Goal: Task Accomplishment & Management: Manage account settings

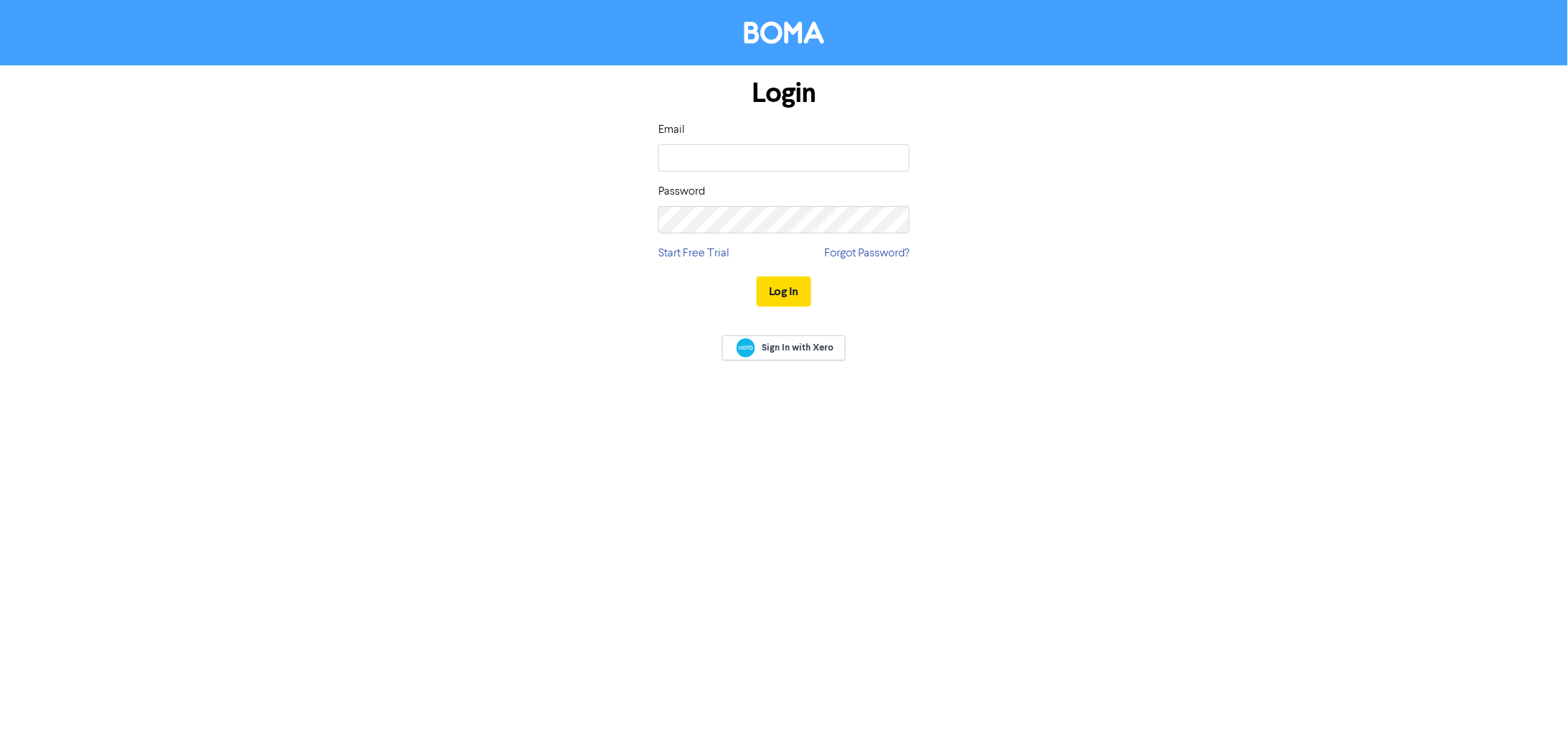
type input "rae@gfastrategic.com.au"
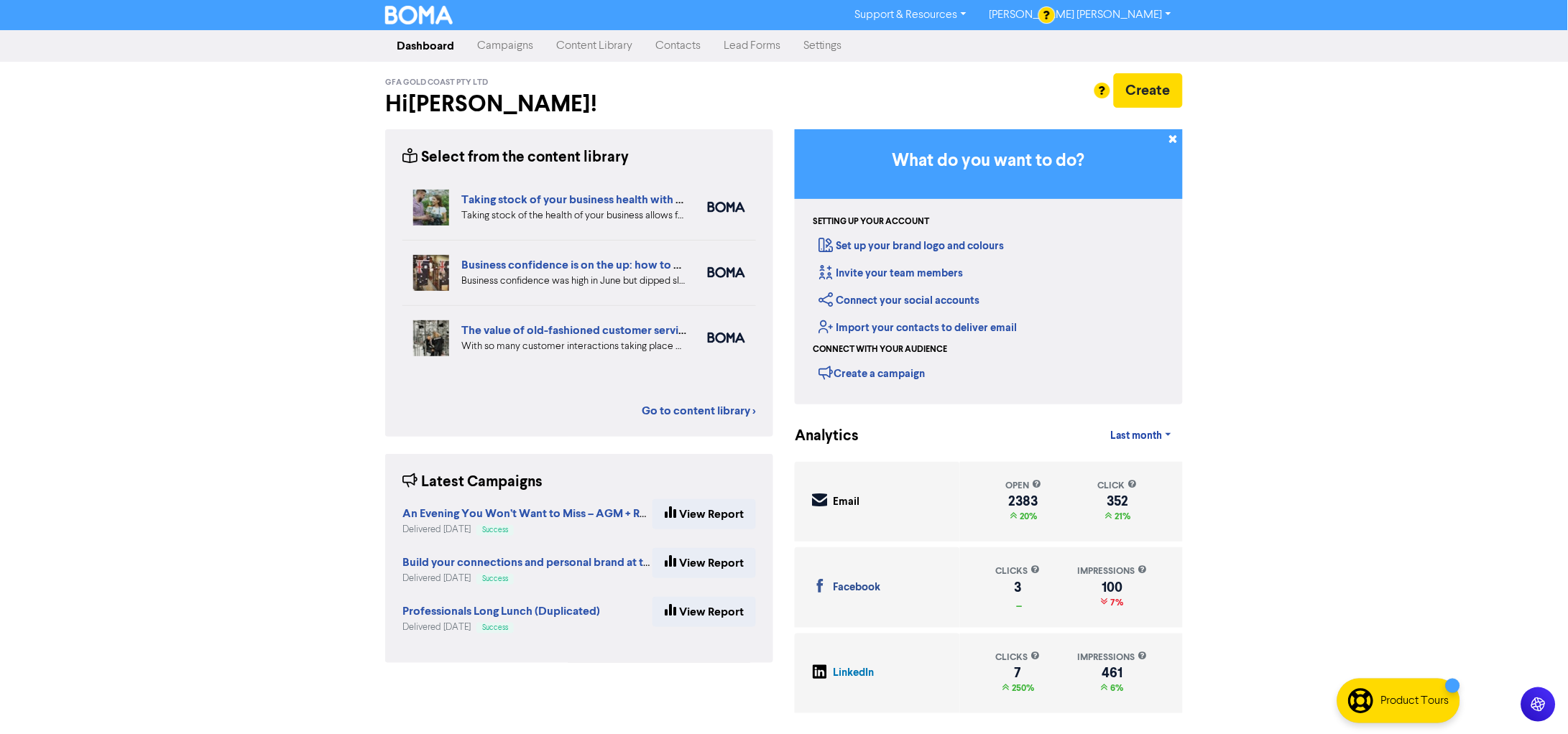
click at [520, 41] on link "Campaigns" at bounding box center [505, 46] width 79 height 29
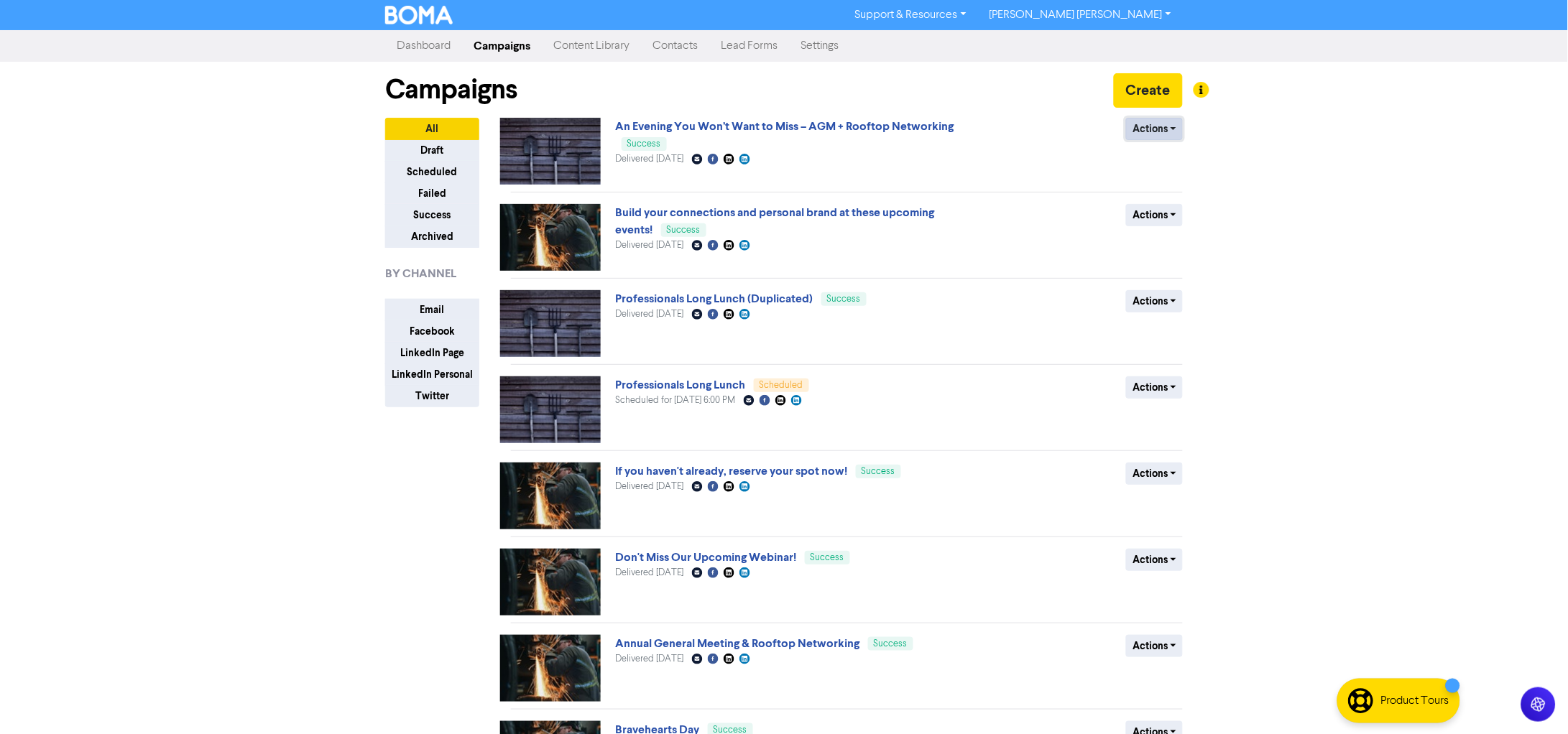
click at [1139, 121] on button "Actions" at bounding box center [1154, 128] width 57 height 22
click at [1159, 157] on button "Duplicate" at bounding box center [1183, 160] width 114 height 23
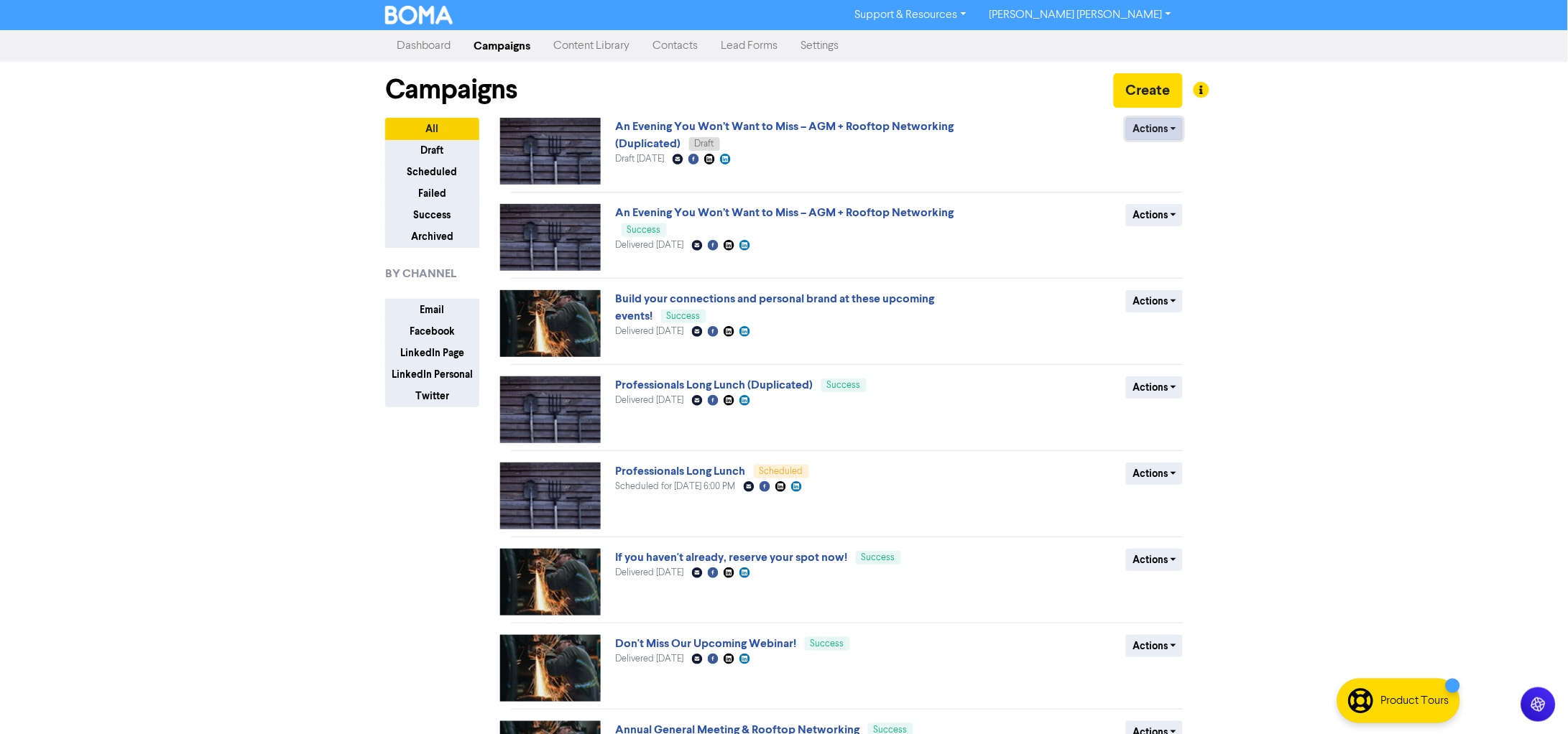
click at [1149, 131] on button "Actions" at bounding box center [1154, 128] width 57 height 22
click at [1193, 207] on button "Rename" at bounding box center [1183, 206] width 114 height 23
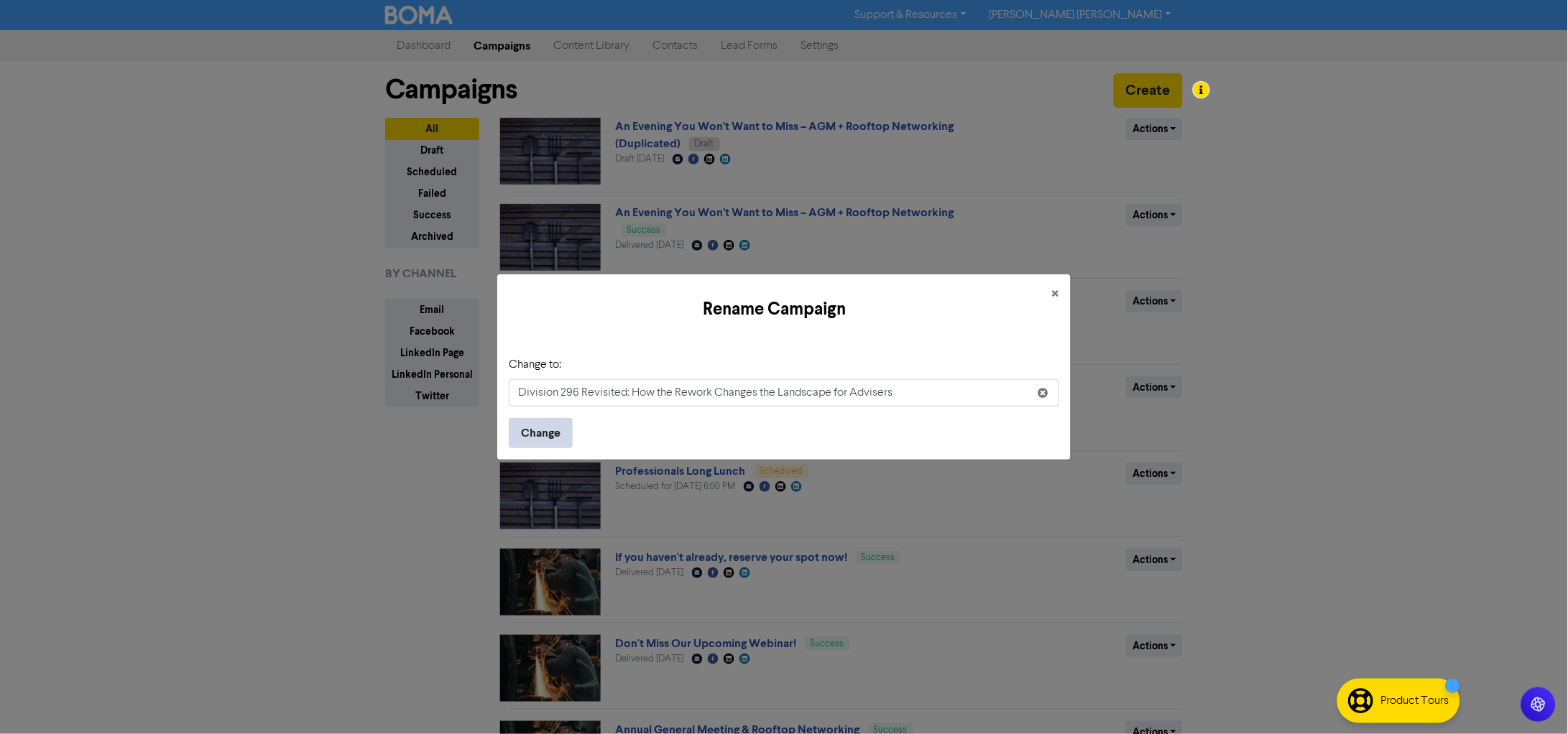
type input "Division 296 Revisited: How the Rework Changes the Landscape for Advisers"
click at [560, 434] on button "Change" at bounding box center [541, 433] width 64 height 30
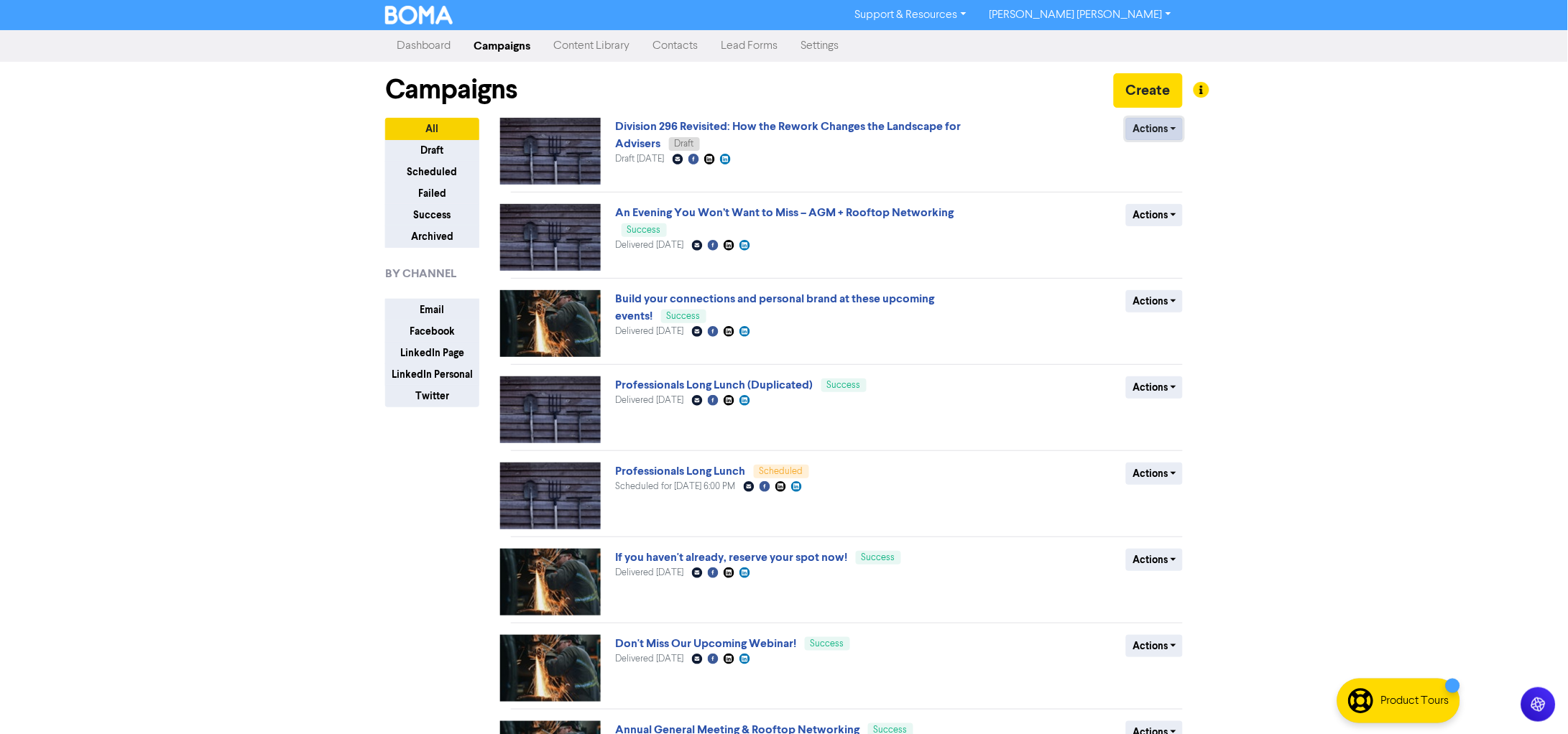
click at [1162, 136] on button "Actions" at bounding box center [1154, 128] width 57 height 22
click at [684, 133] on link "Division 296 Revisited: How the Rework Changes the Landscape for Advisers" at bounding box center [789, 135] width 345 height 32
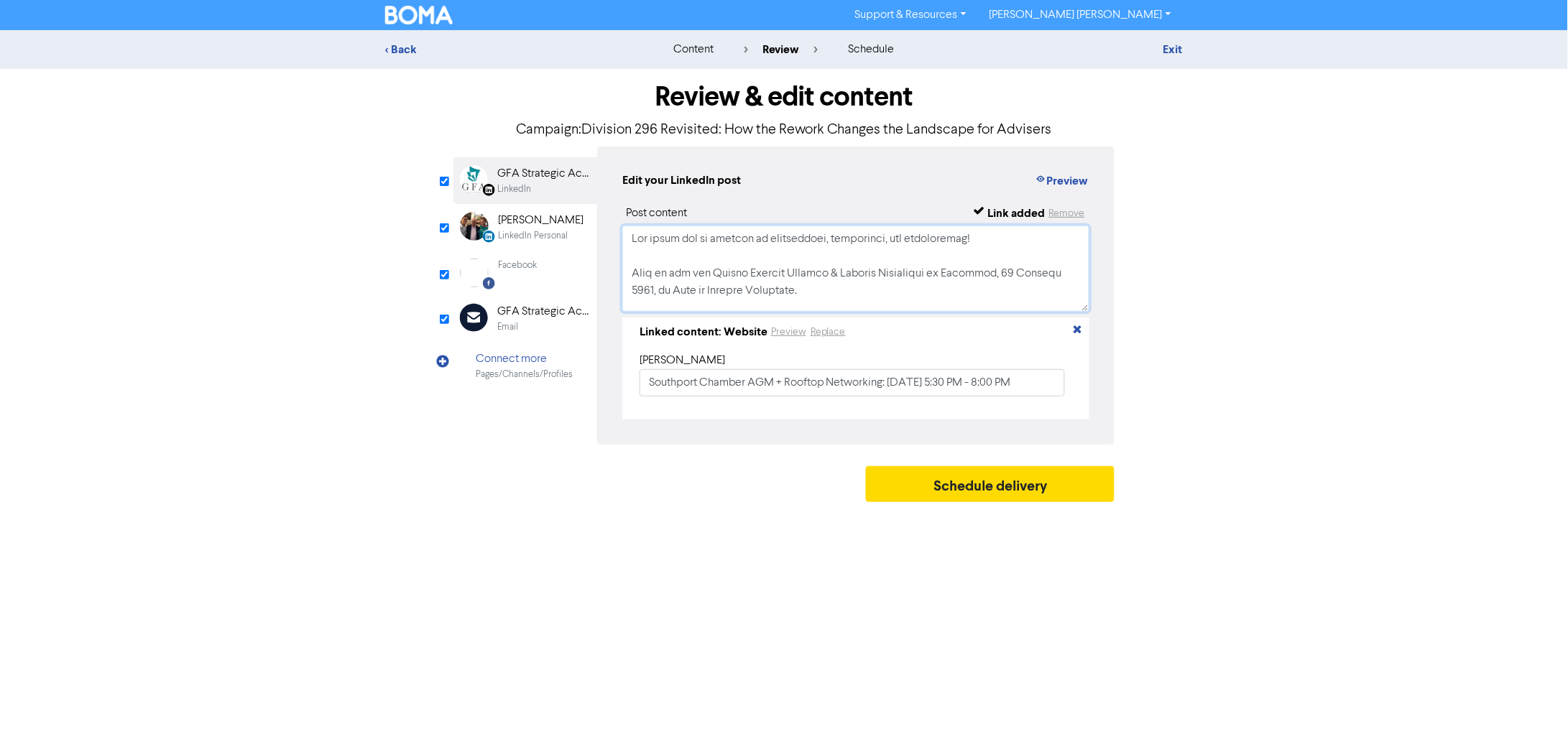
click at [728, 265] on textarea at bounding box center [856, 268] width 467 height 86
paste textarea "📢 Division 296 Revisited: What Advisers Need to Know Now Treasurer Jim Chalmers…"
click at [771, 272] on textarea "📢 Division 296 Revisited: What Advisers Need to Know Now Treasurer Jim Chalmers…" at bounding box center [856, 268] width 467 height 86
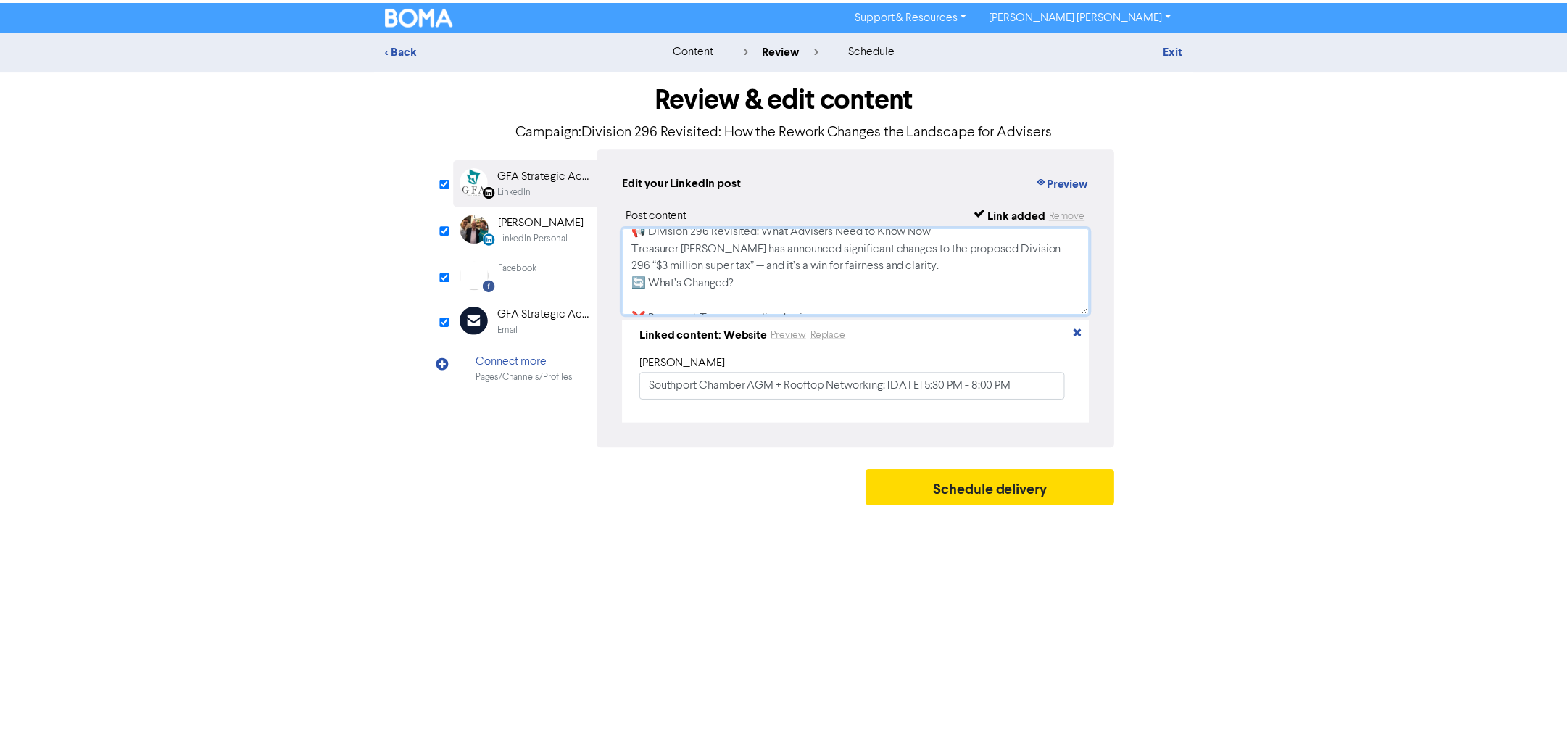
scroll to position [0, 0]
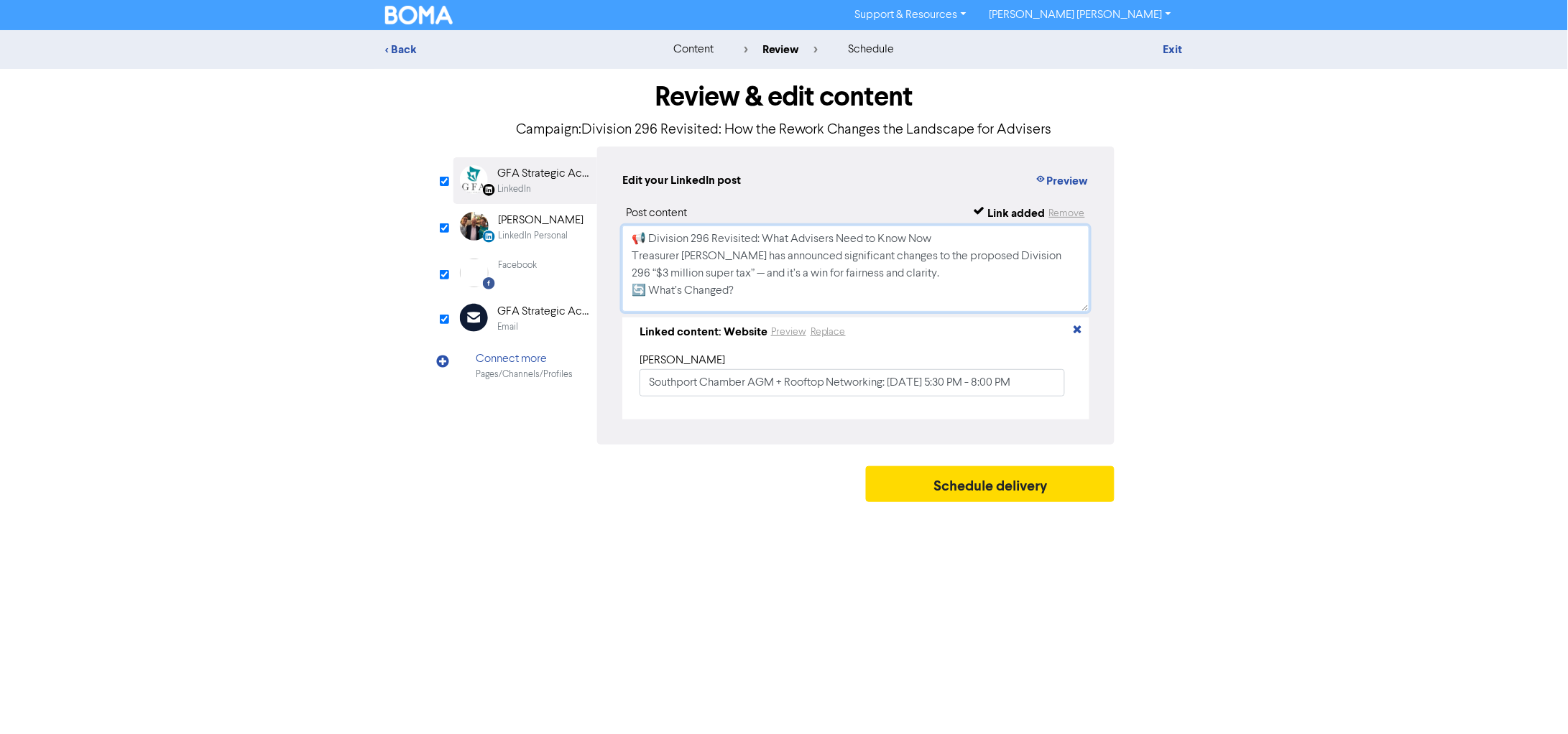
type textarea "📢 Division 296 Revisited: What Advisers Need to Know Now Treasurer Jim Chalmers…"
click at [443, 184] on input "checkbox" at bounding box center [444, 181] width 9 height 9
checkbox input "false"
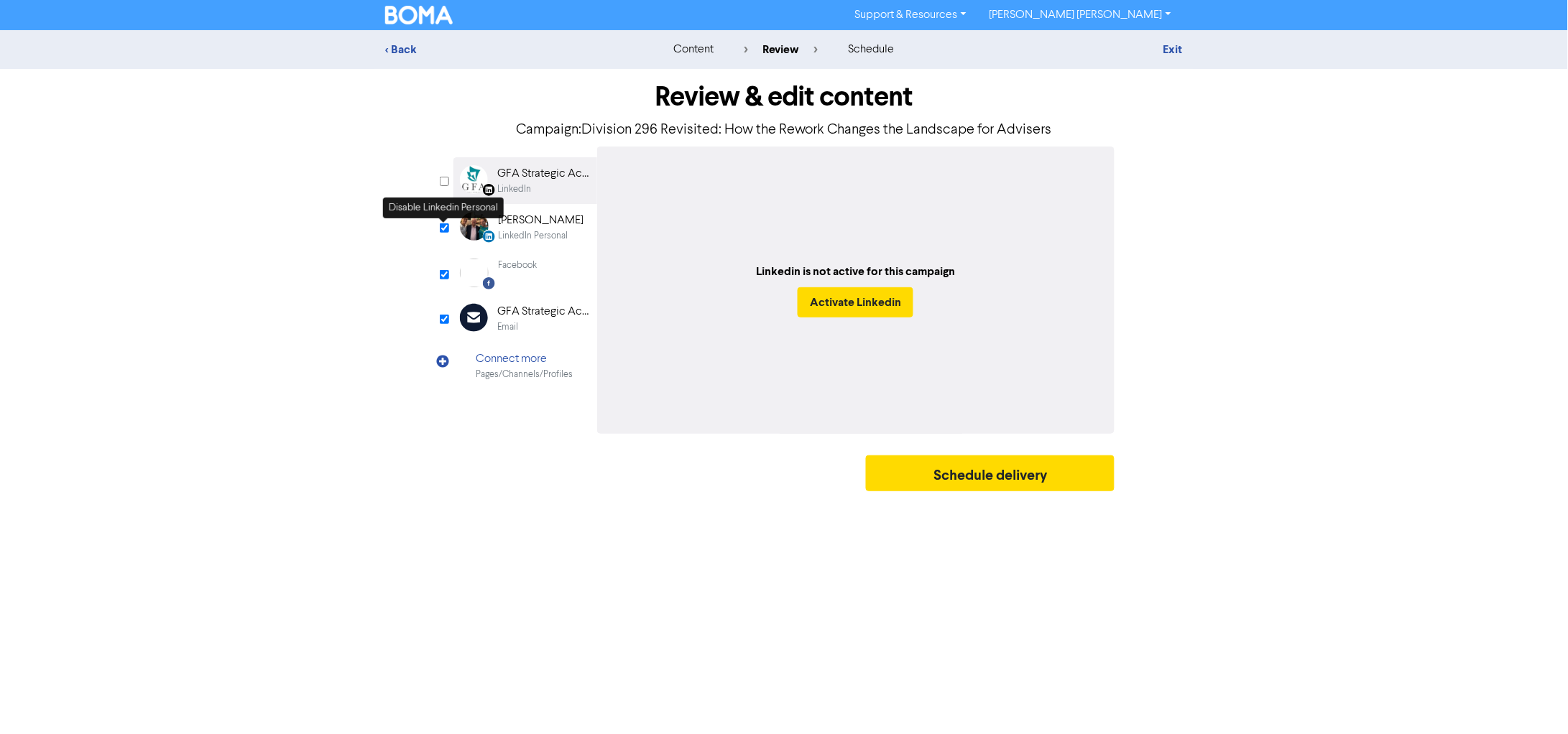
click at [446, 227] on input "checkbox" at bounding box center [444, 228] width 9 height 9
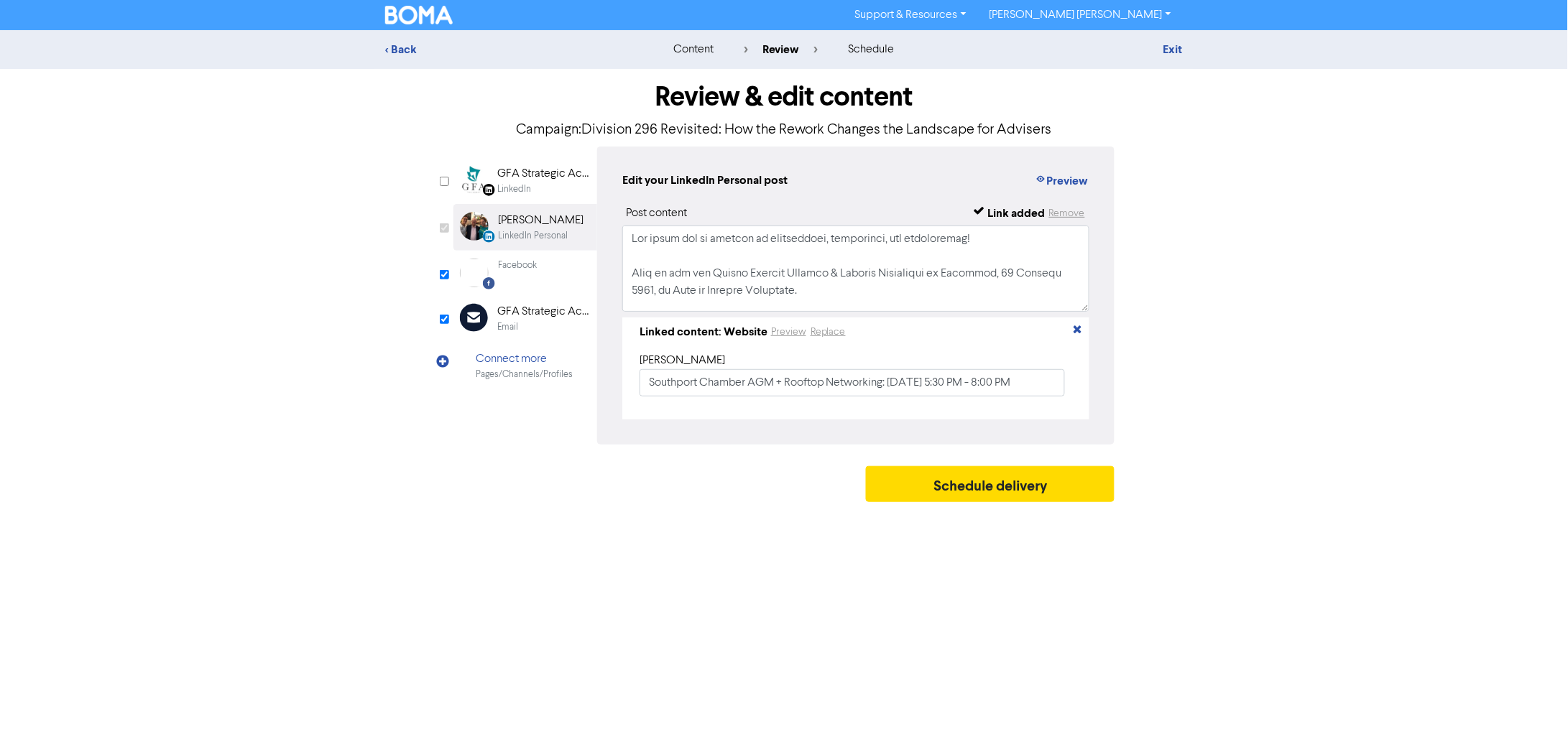
checkbox input "false"
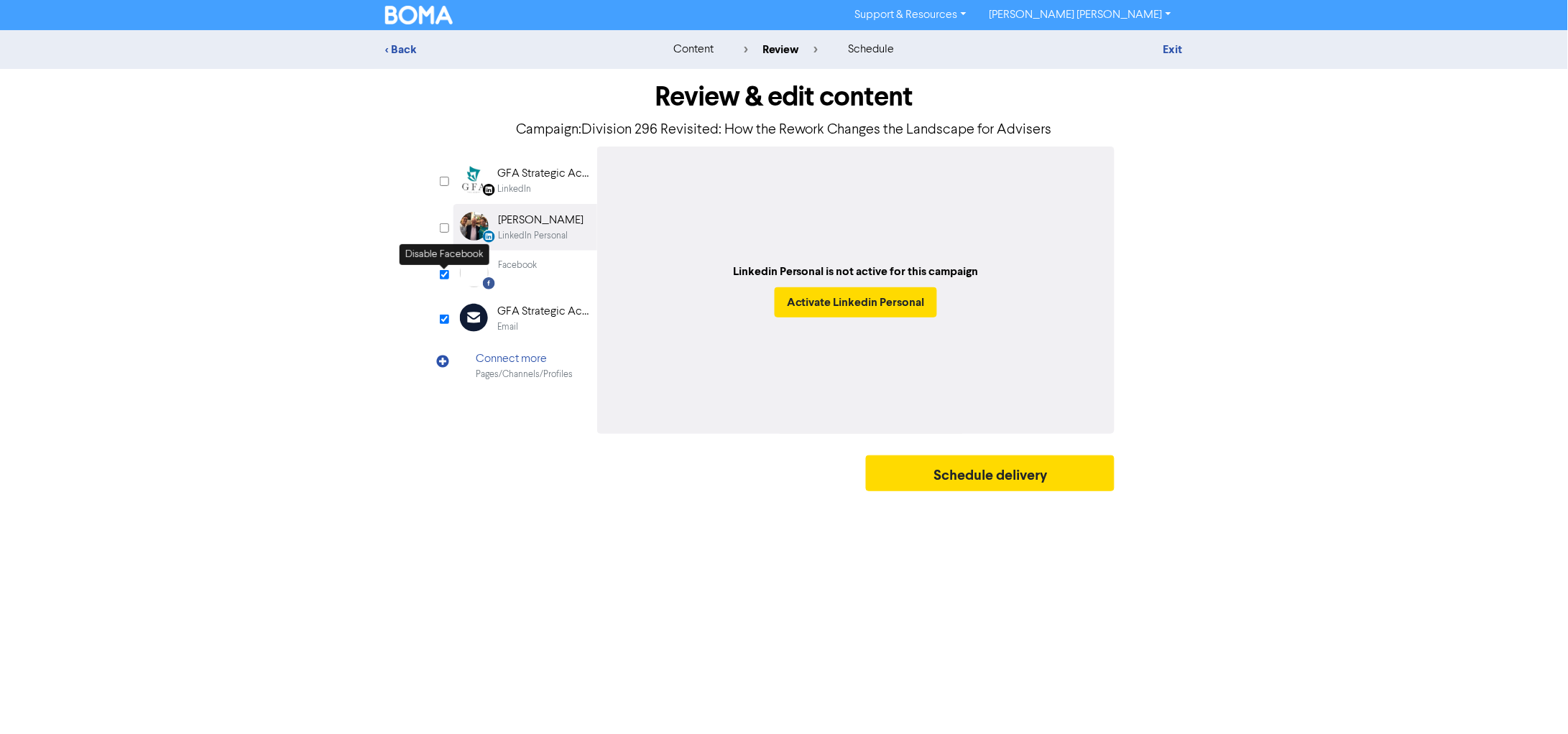
click at [445, 273] on input "checkbox" at bounding box center [444, 274] width 9 height 9
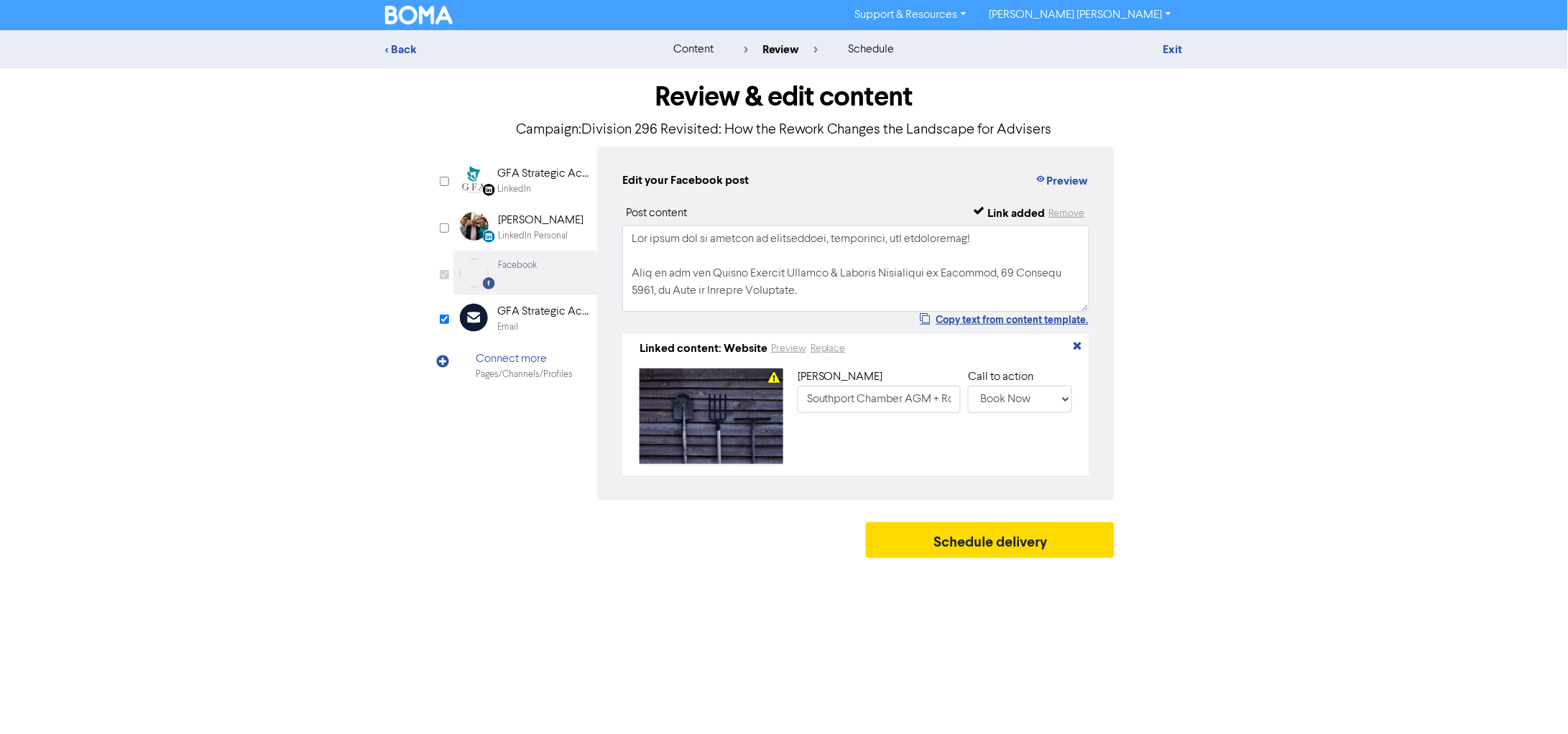
checkbox input "false"
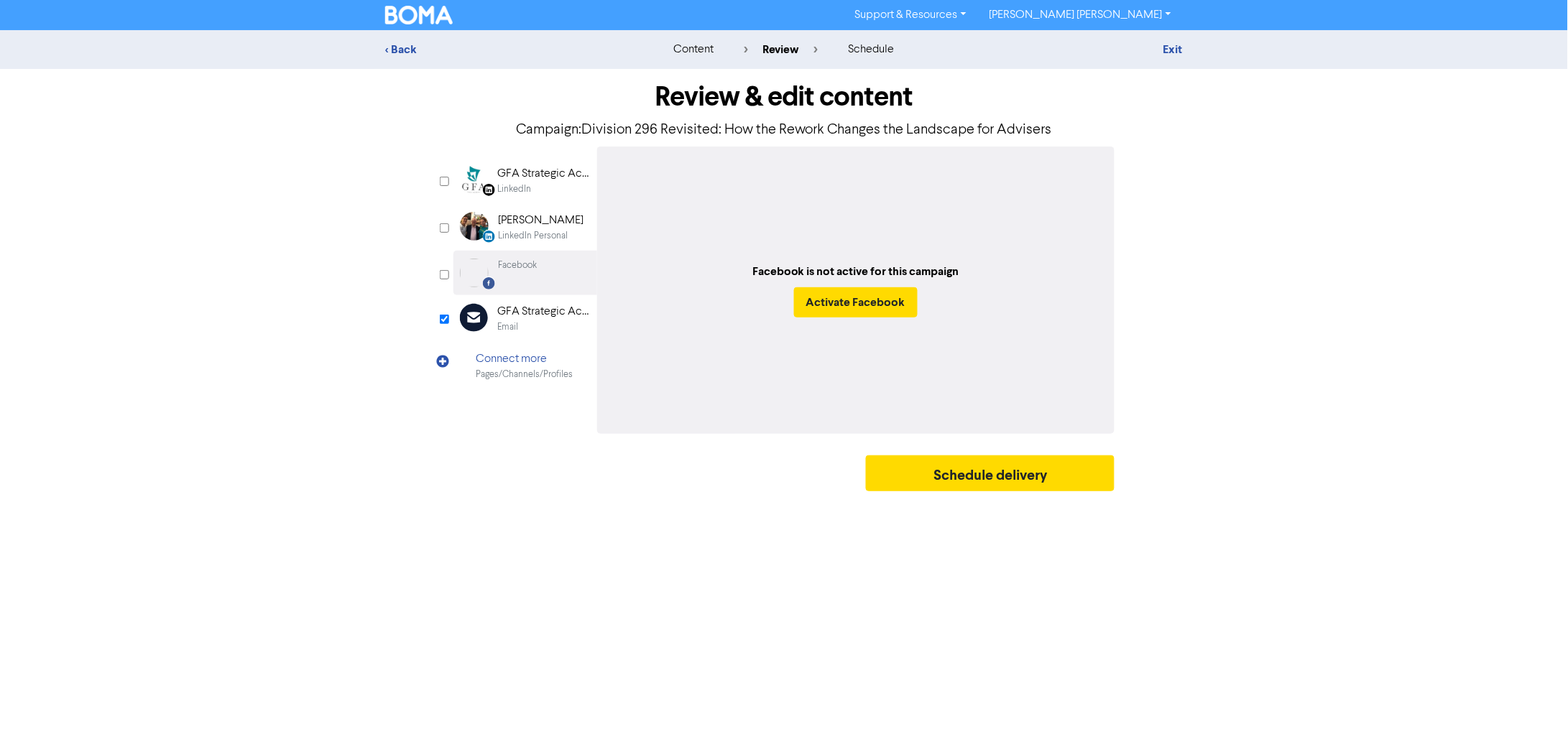
click at [515, 324] on div "Email" at bounding box center [507, 327] width 21 height 14
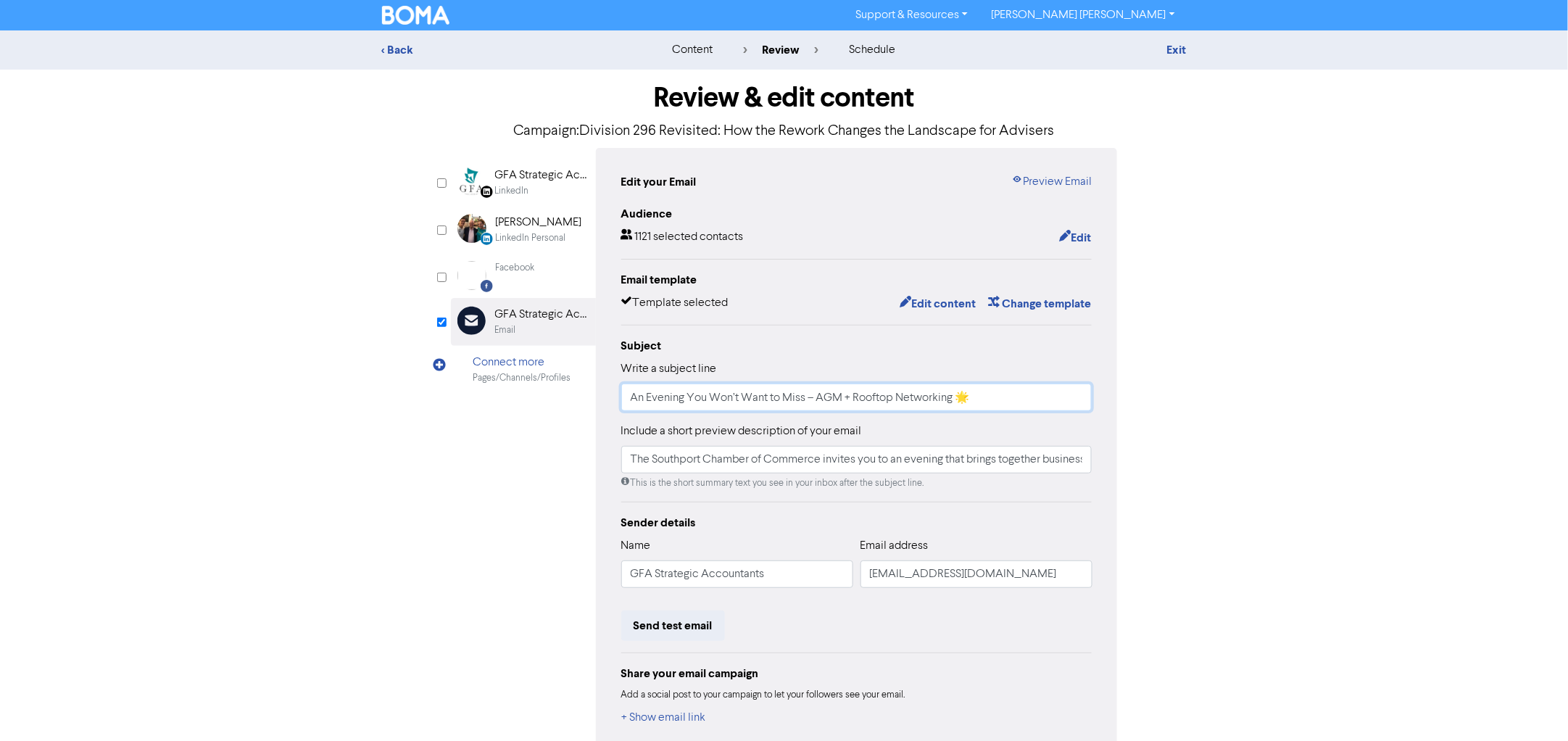
click at [968, 409] on input "An Evening You Won’t Want to Miss – AGM + Rooftop Networking 🌟" at bounding box center [857, 398] width 471 height 28
paste input "📢 Division 296 Revisited: What Advisers Need to Know Now Treasurer Jim Chalmers…"
type input "📢 Division 296 Revisited: What Advisers Need to Know Now Treasurer Jim Chalmers…"
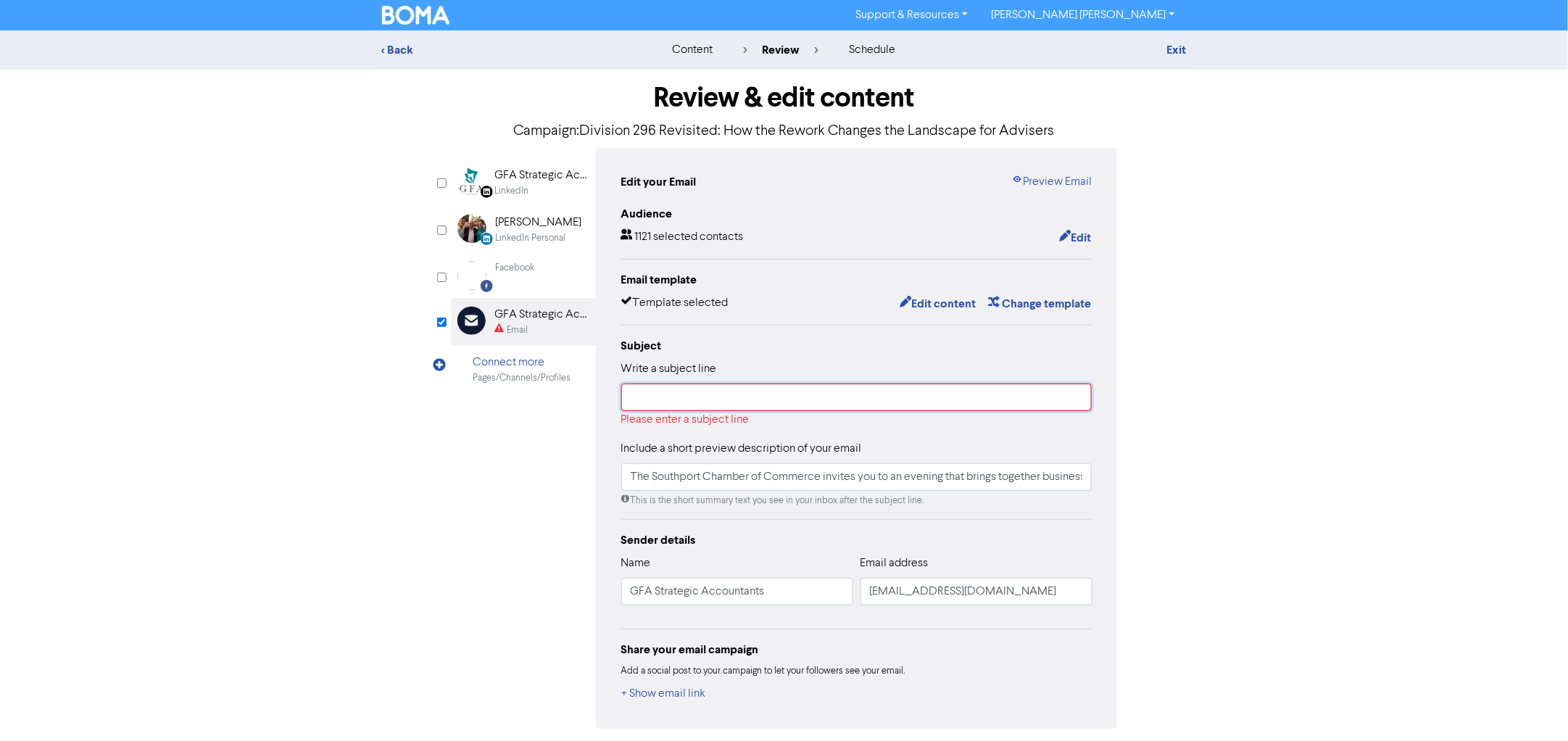
click at [790, 396] on input "text" at bounding box center [857, 398] width 471 height 28
paste input "Division 296 Revisited: How the Rework Changes the Landscape for Advisers"
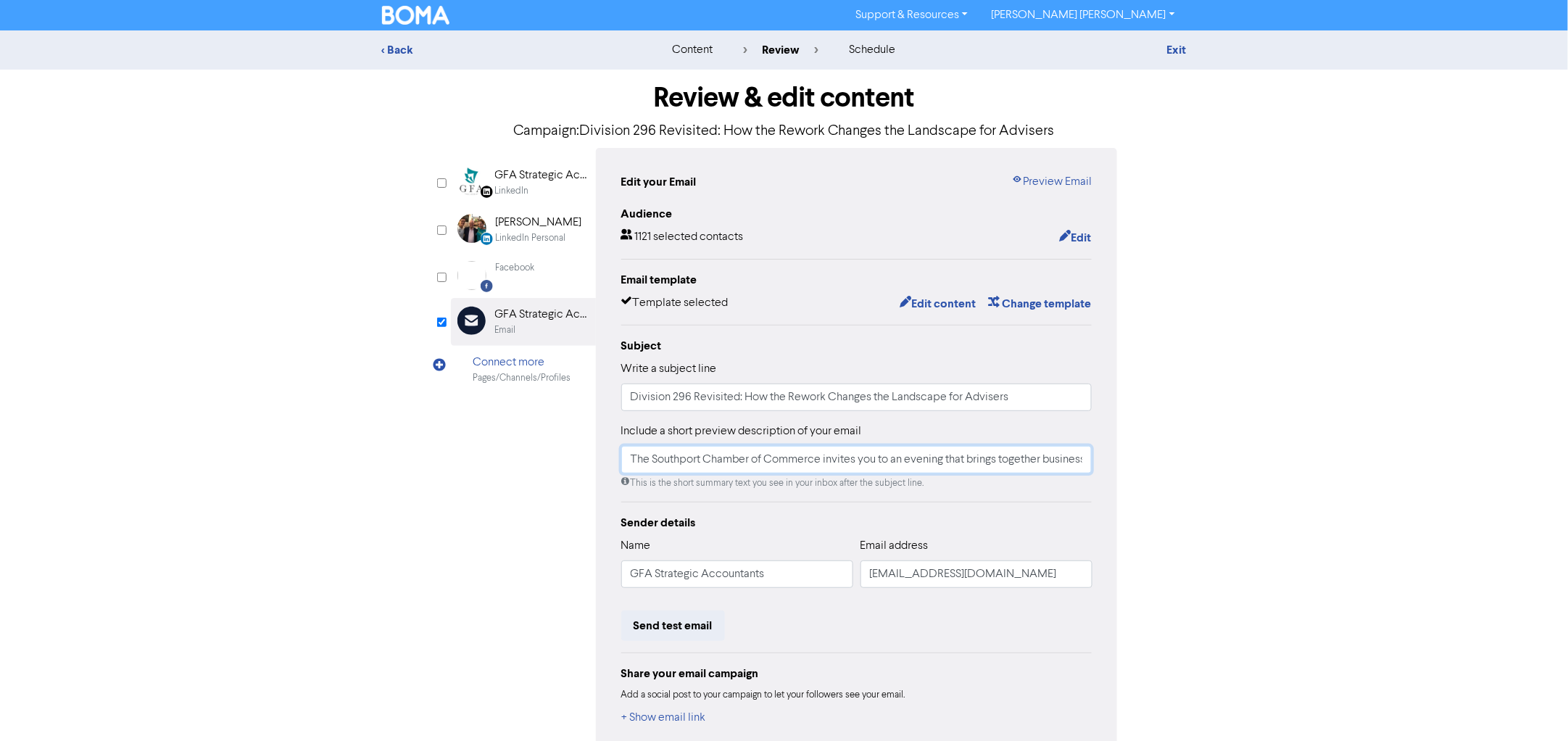
click at [793, 458] on input "The Southport Chamber of Commerce invites you to an evening that brings togethe…" at bounding box center [857, 460] width 471 height 28
click at [795, 401] on input "Division 296 Revisited: How the Rework Changes the Landscape for Advisers" at bounding box center [857, 398] width 471 height 28
paste input "Legislative Update: Division 296 Reforms and Strategic Implication"
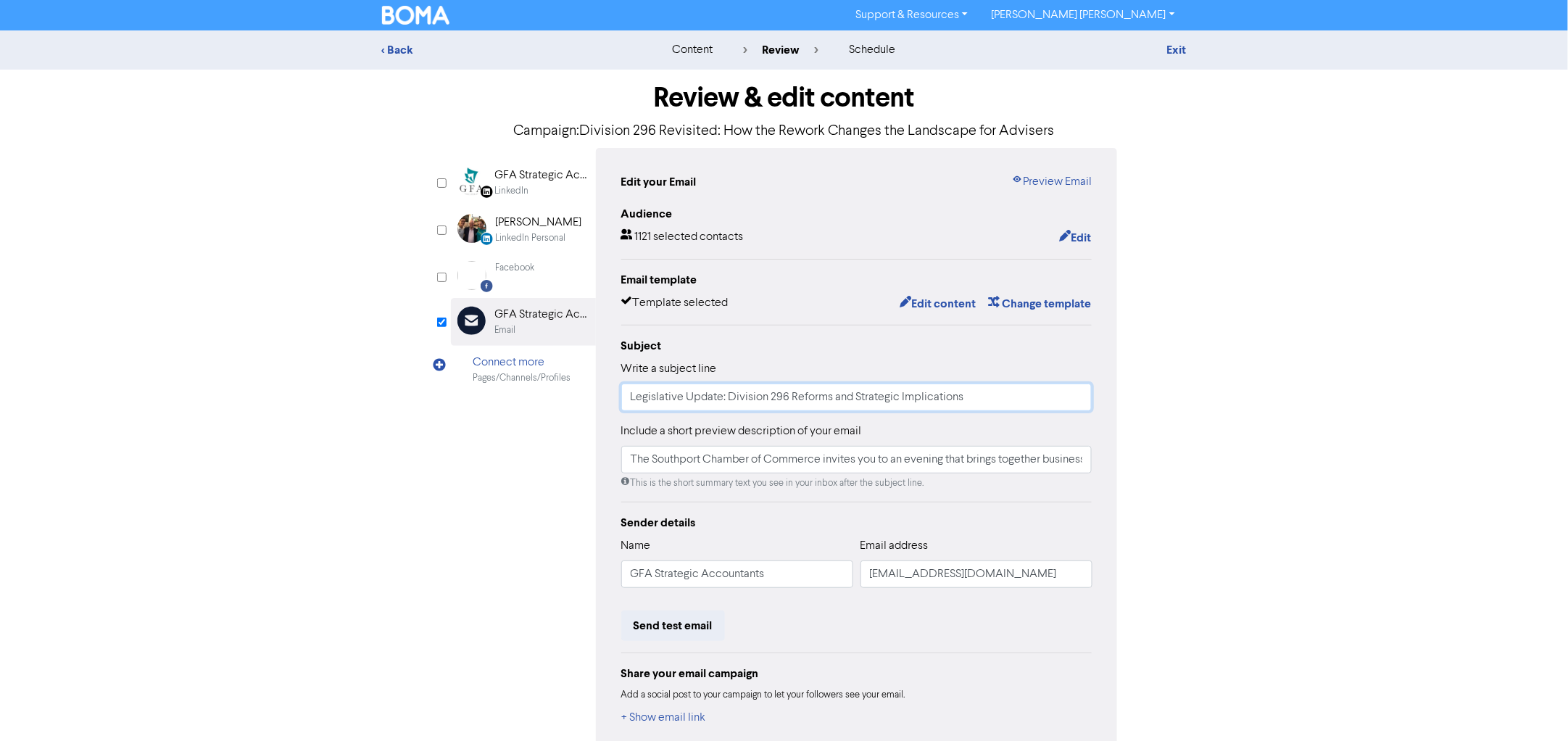
type input "Legislative Update: Division 296 Reforms and Strategic Implications"
click at [1306, 367] on div "< Back content review schedule Exit Review & edit content Campaign: Division 29…" at bounding box center [784, 425] width 1568 height 788
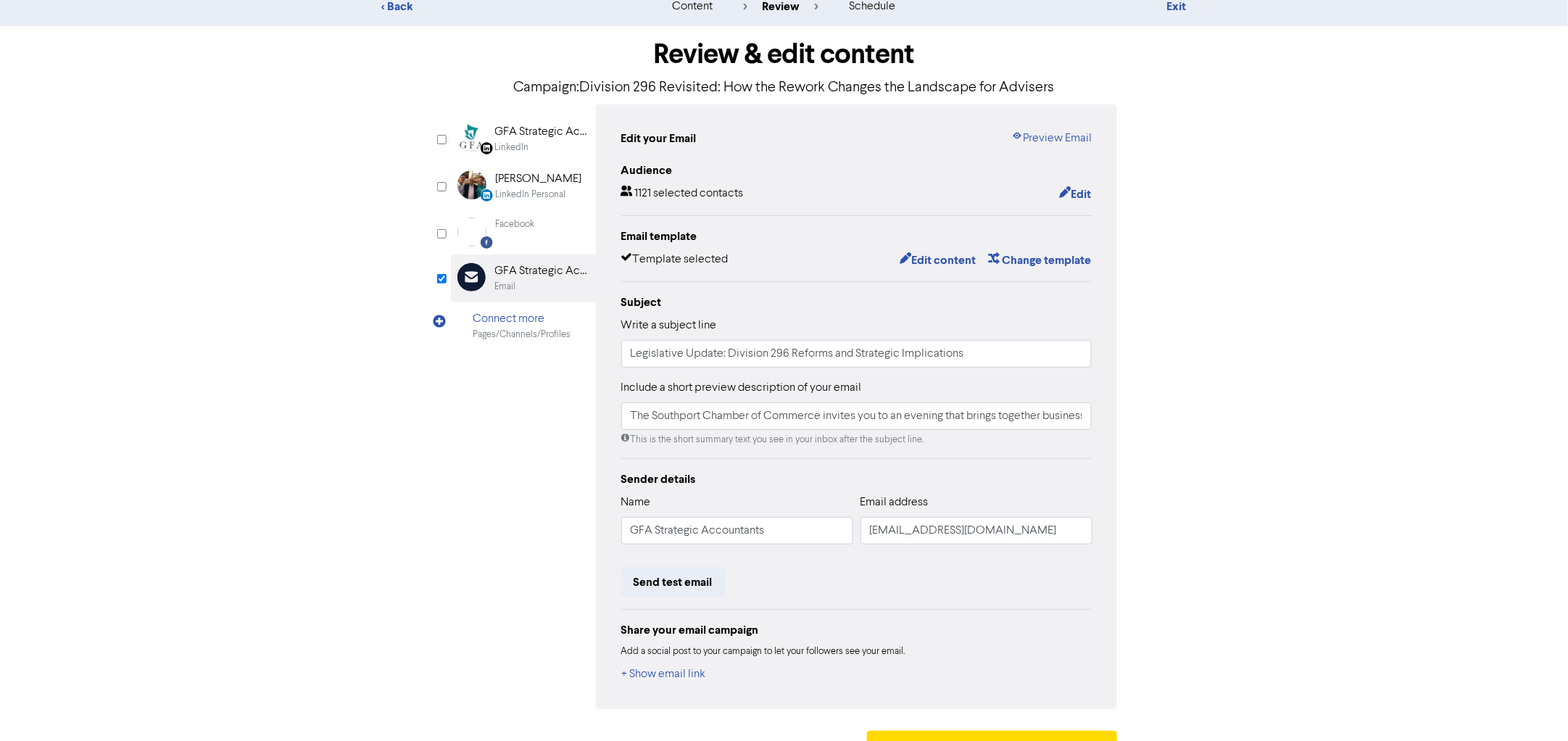
scroll to position [76, 0]
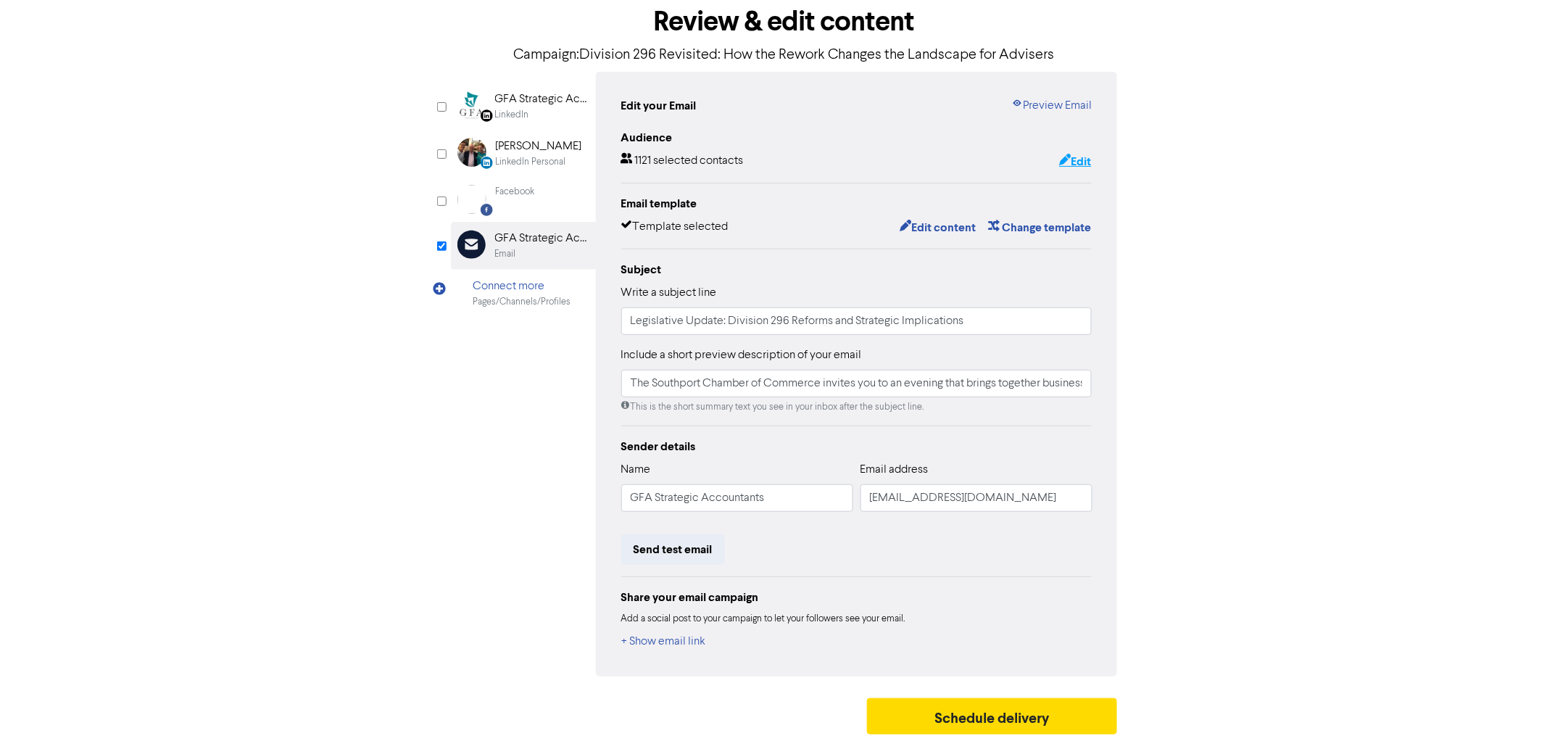
click at [1059, 160] on icon "button" at bounding box center [1065, 162] width 12 height 15
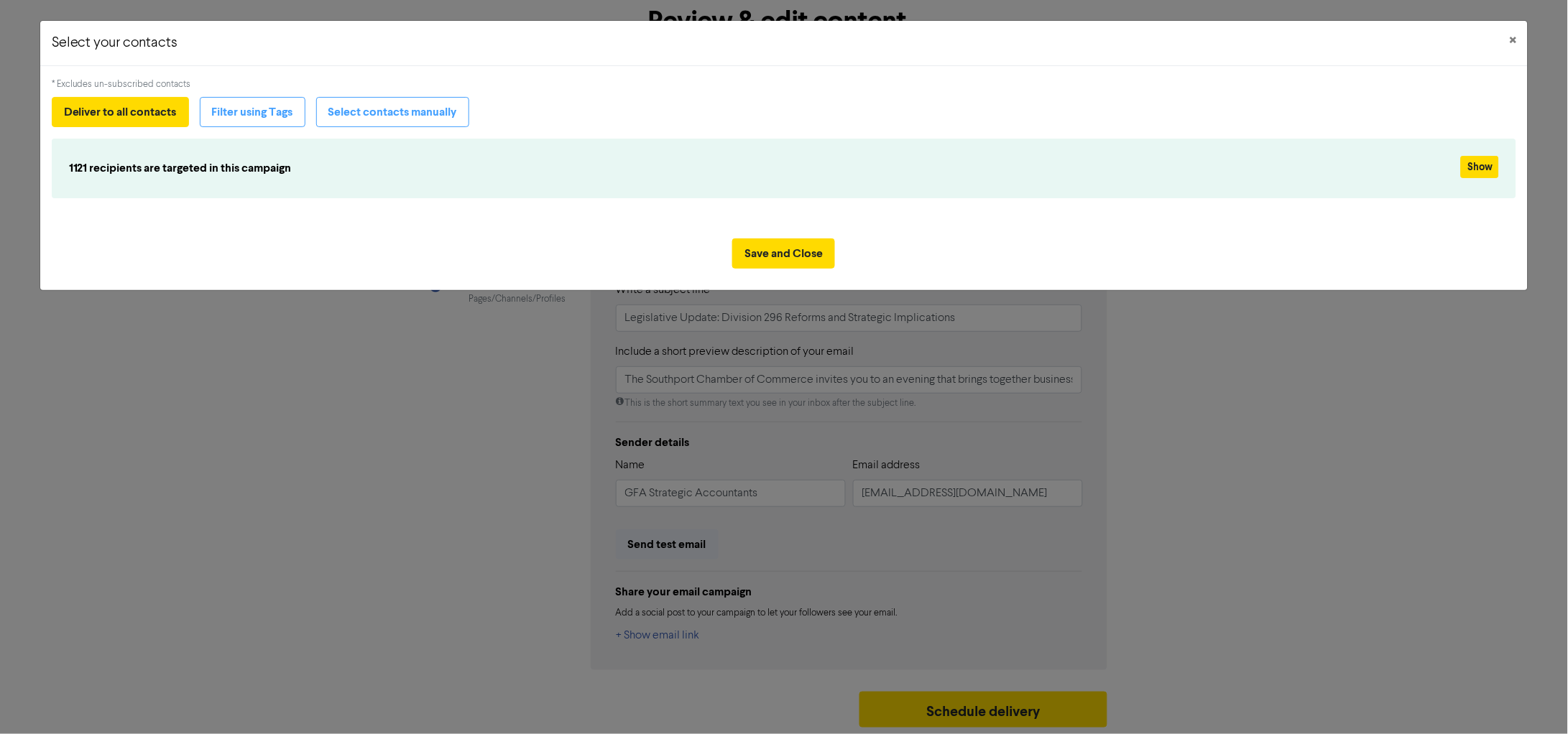
click at [1231, 334] on div "Select your contacts × * Excludes un-subscribed contacts Deliver to all contact…" at bounding box center [784, 367] width 1568 height 734
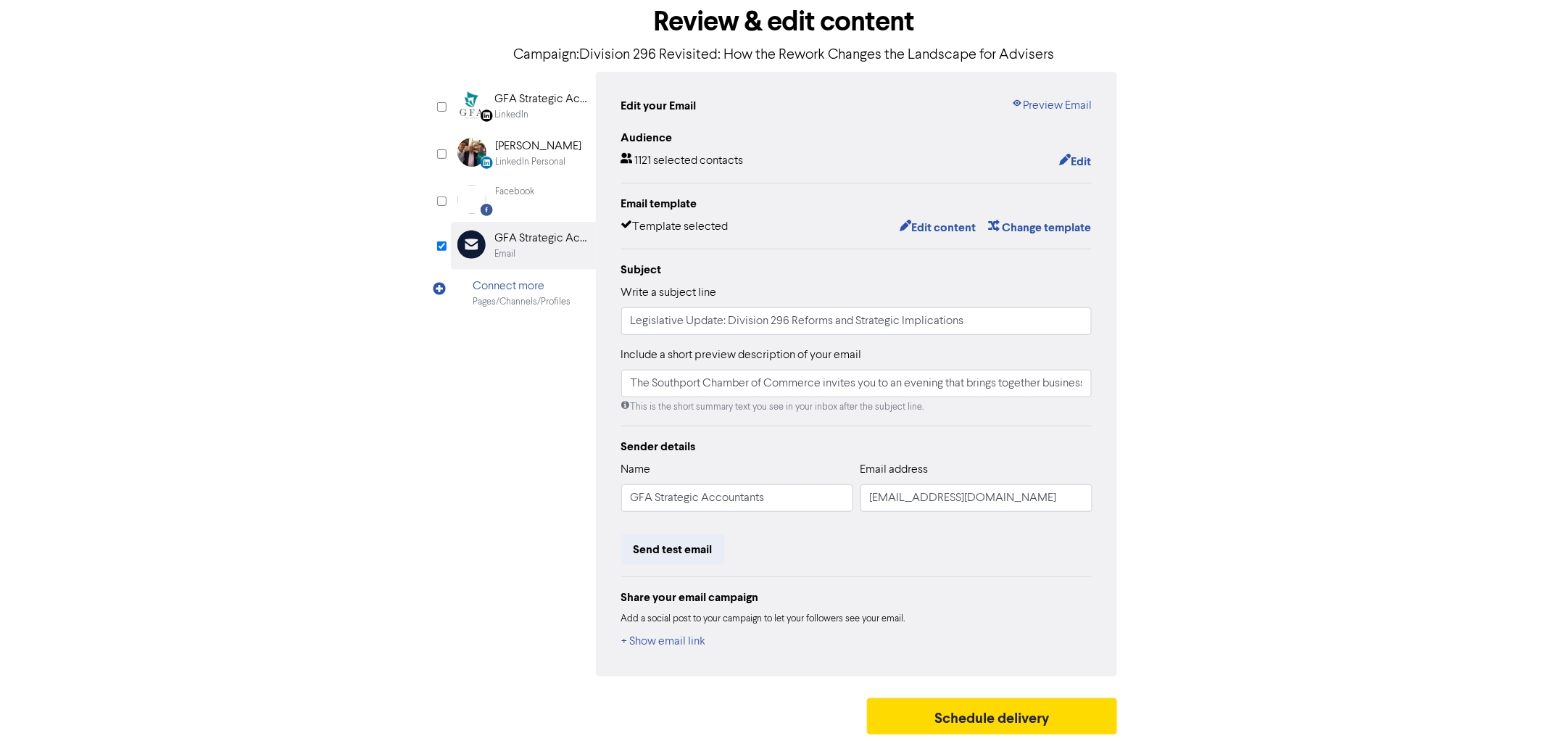
click at [931, 215] on div "Email template Template selected Edit content Change template" at bounding box center [857, 215] width 471 height 42
click at [926, 223] on button "Edit content" at bounding box center [938, 228] width 78 height 19
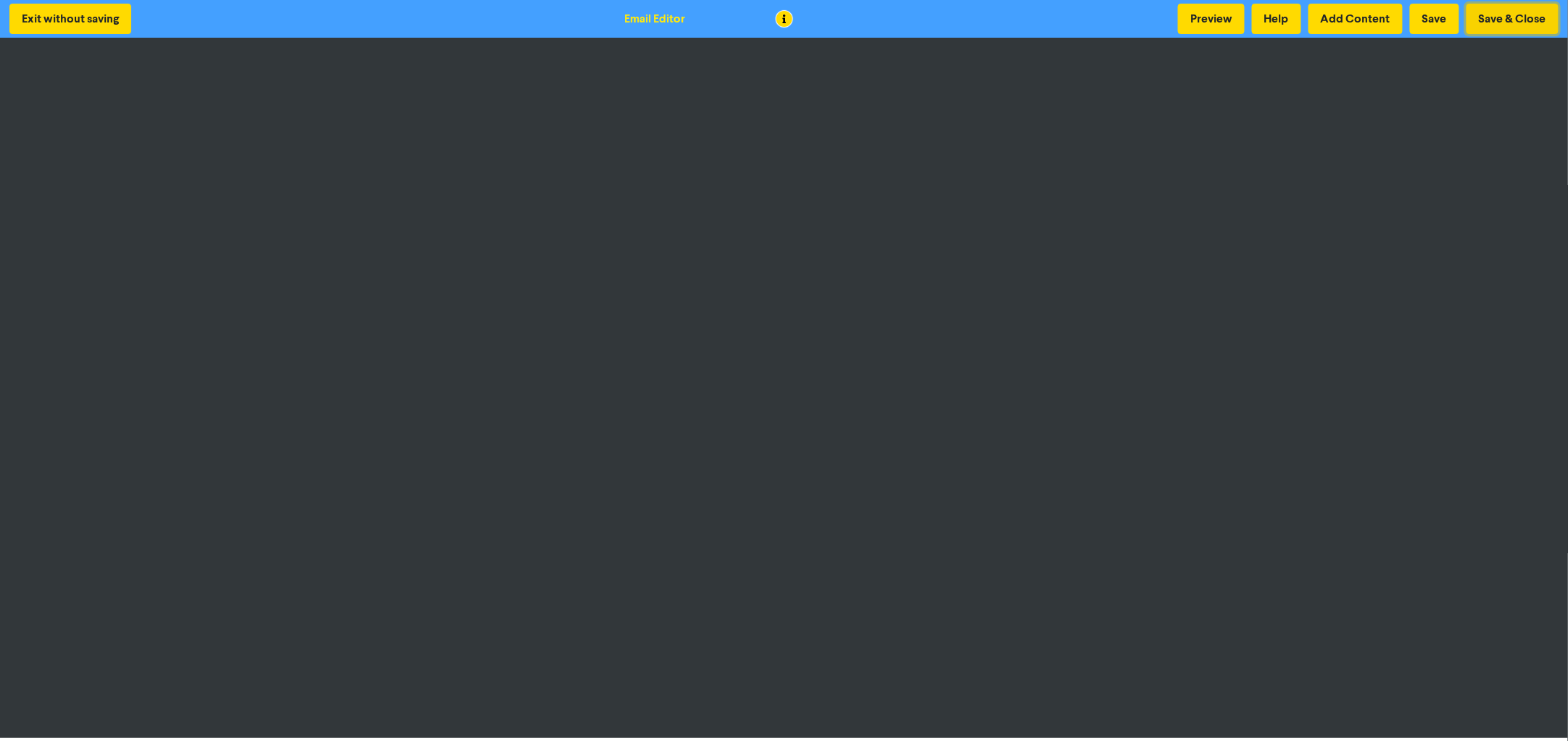
click at [1501, 22] on button "Save & Close" at bounding box center [1513, 19] width 92 height 31
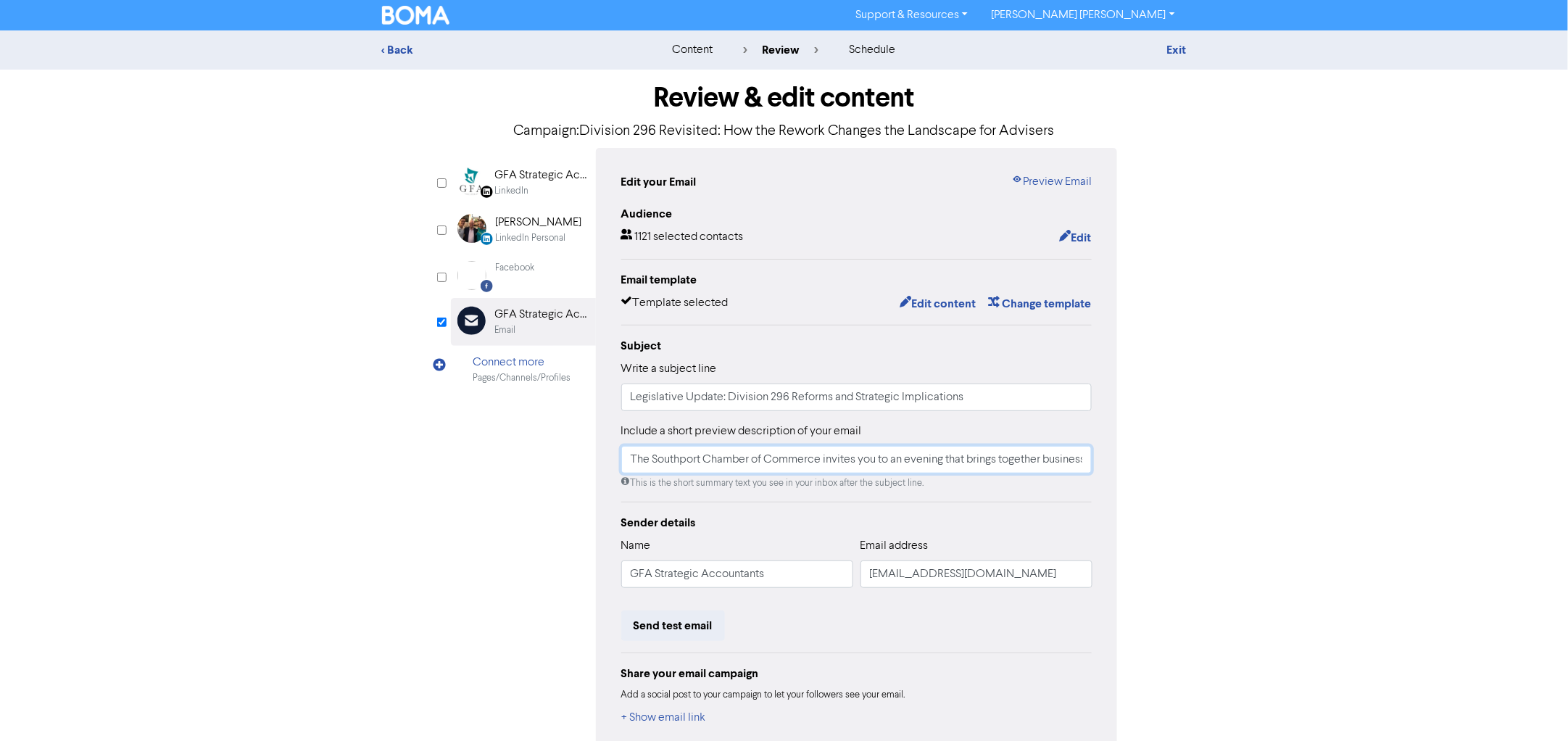
click at [807, 455] on input "The Southport Chamber of Commerce invites you to an evening that brings togethe…" at bounding box center [857, 460] width 471 height 28
click at [714, 416] on div "Subject Write a subject line Legislative Update: Division 296 Reforms and Strat…" at bounding box center [857, 414] width 471 height 153
click at [711, 431] on label "Include a short preview description of your email" at bounding box center [742, 431] width 241 height 18
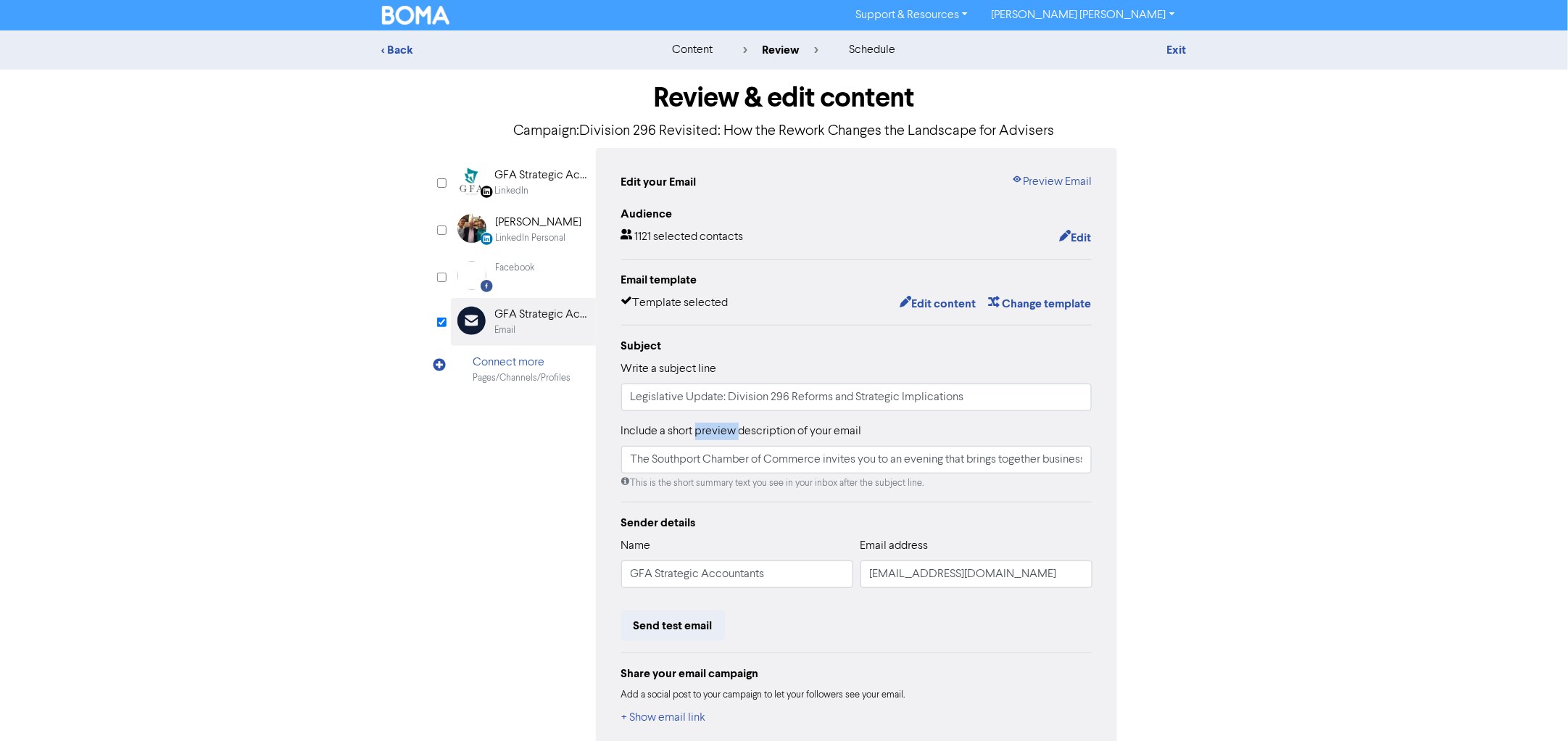
click at [711, 431] on label "Include a short preview description of your email" at bounding box center [742, 431] width 241 height 18
copy label "preview"
click at [747, 455] on input "The Southport Chamber of Commerce invites you to an evening that brings togethe…" at bounding box center [857, 460] width 471 height 28
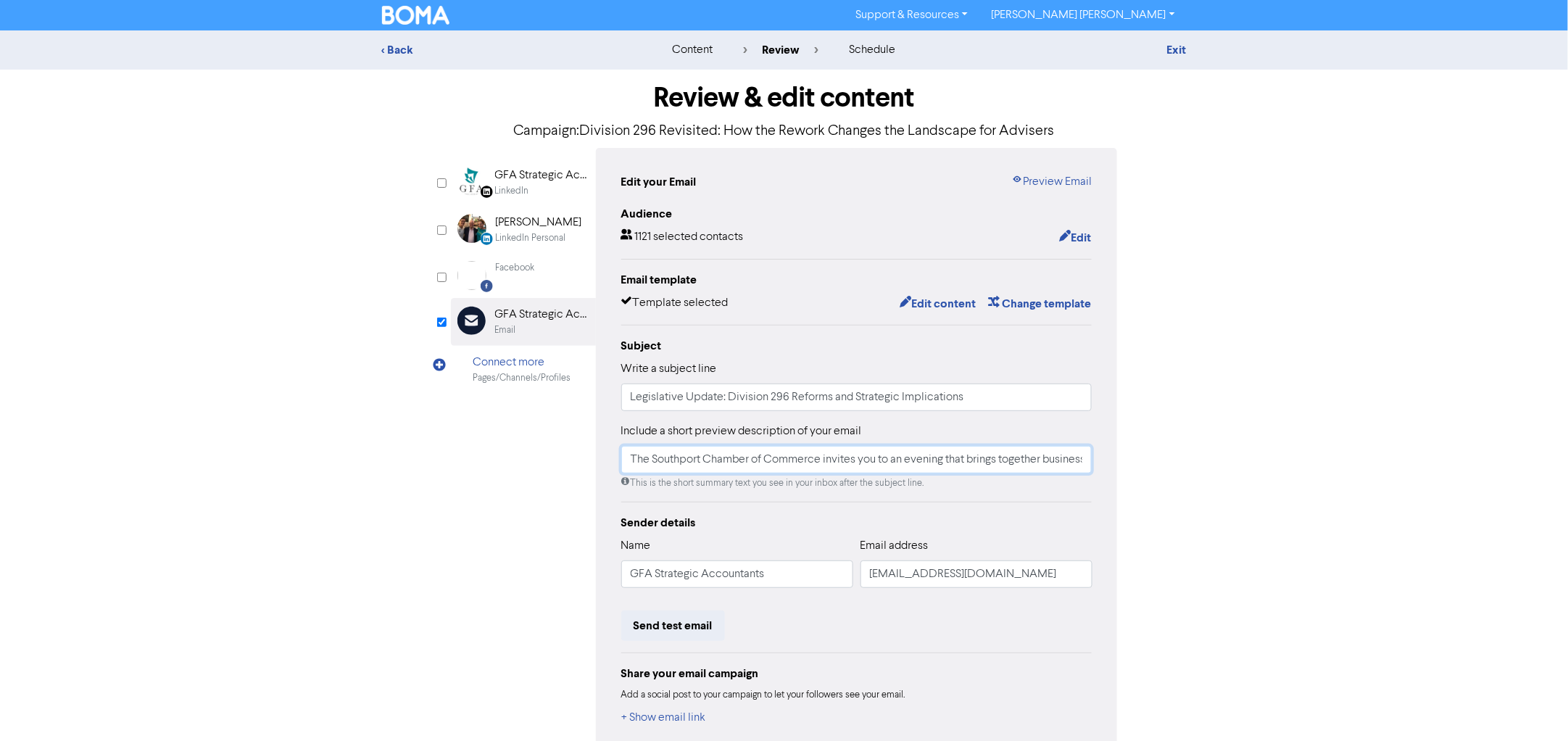
click at [747, 455] on input "The Southport Chamber of Commerce invites you to an evening that brings togethe…" at bounding box center [857, 460] width 471 height 28
paste input "Recent changes to Division 296 bring clarity and opportunity for strategic plan…"
click at [1395, 409] on div "< Back content review schedule Exit Review & edit content Campaign: Division 29…" at bounding box center [784, 425] width 1568 height 788
click at [833, 455] on input "Recent changes to Division 296 bring clarity and opportunity for strategic plan…" at bounding box center [857, 460] width 471 height 28
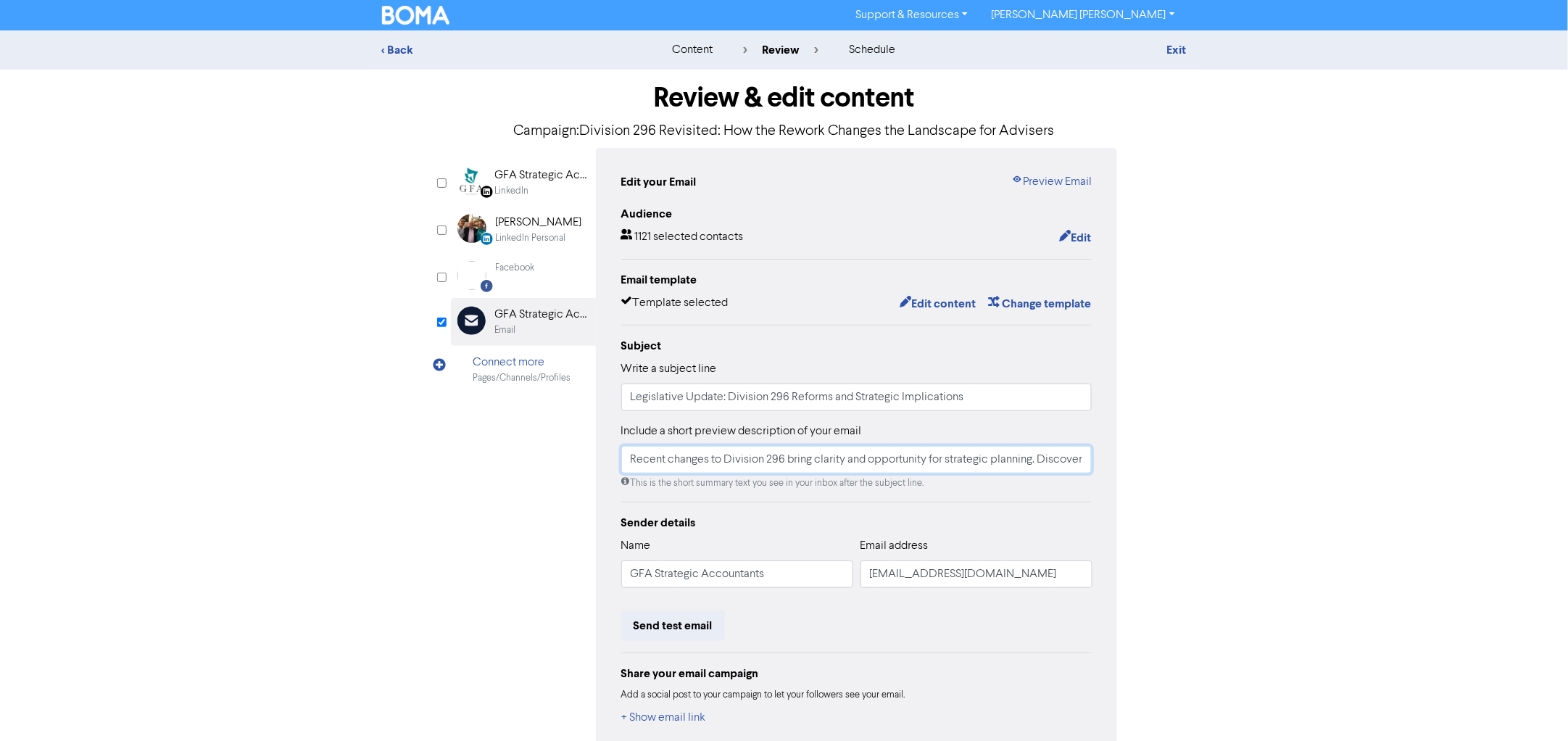
click at [833, 455] on input "Recent changes to Division 296 bring clarity and opportunity for strategic plan…" at bounding box center [857, 460] width 471 height 28
paste input "New rules for Division 296 are in—fairer, clearer, and starting soon. Find out …"
type input "New rules for Division 296 are in—fairer, clearer, and starting soon. Find out …"
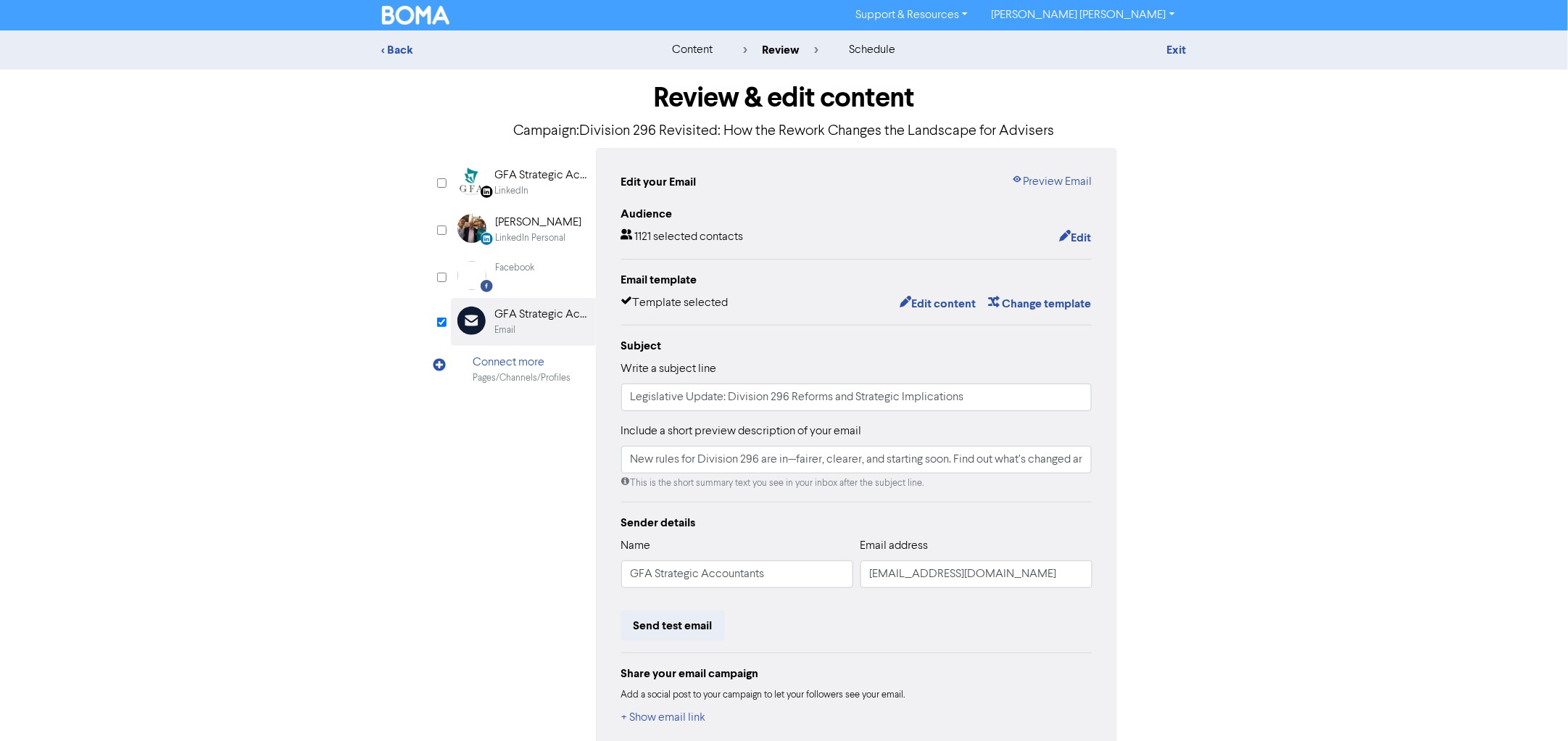
click at [1227, 373] on div "< Back content review schedule Exit Review & edit content Campaign: Division 29…" at bounding box center [784, 425] width 1568 height 788
click at [1076, 234] on button "Edit" at bounding box center [1075, 238] width 34 height 19
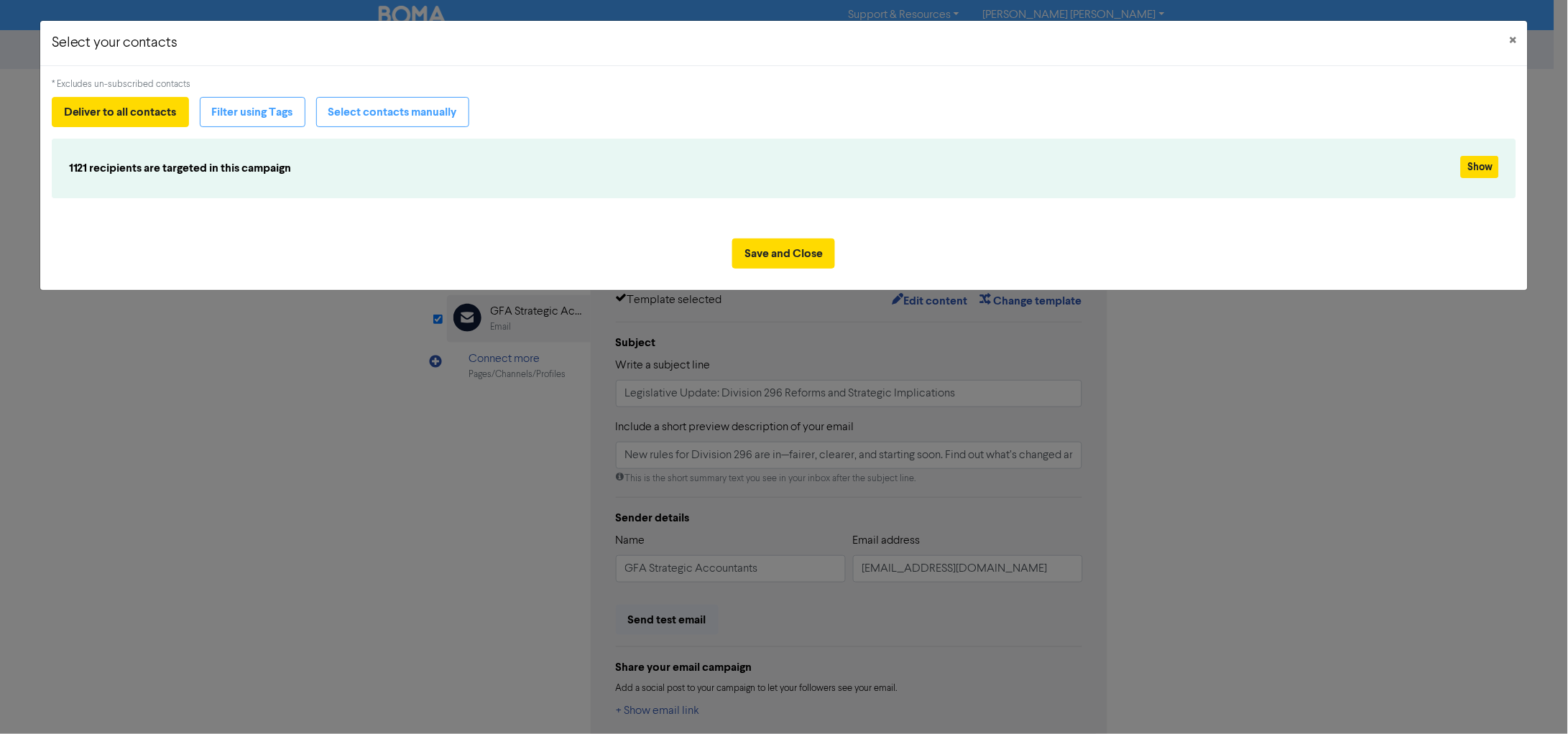
drag, startPoint x: 1360, startPoint y: 437, endPoint x: 1356, endPoint y: 429, distance: 8.9
click at [1361, 436] on div "Select your contacts × * Excludes un-subscribed contacts Deliver to all contact…" at bounding box center [784, 367] width 1568 height 734
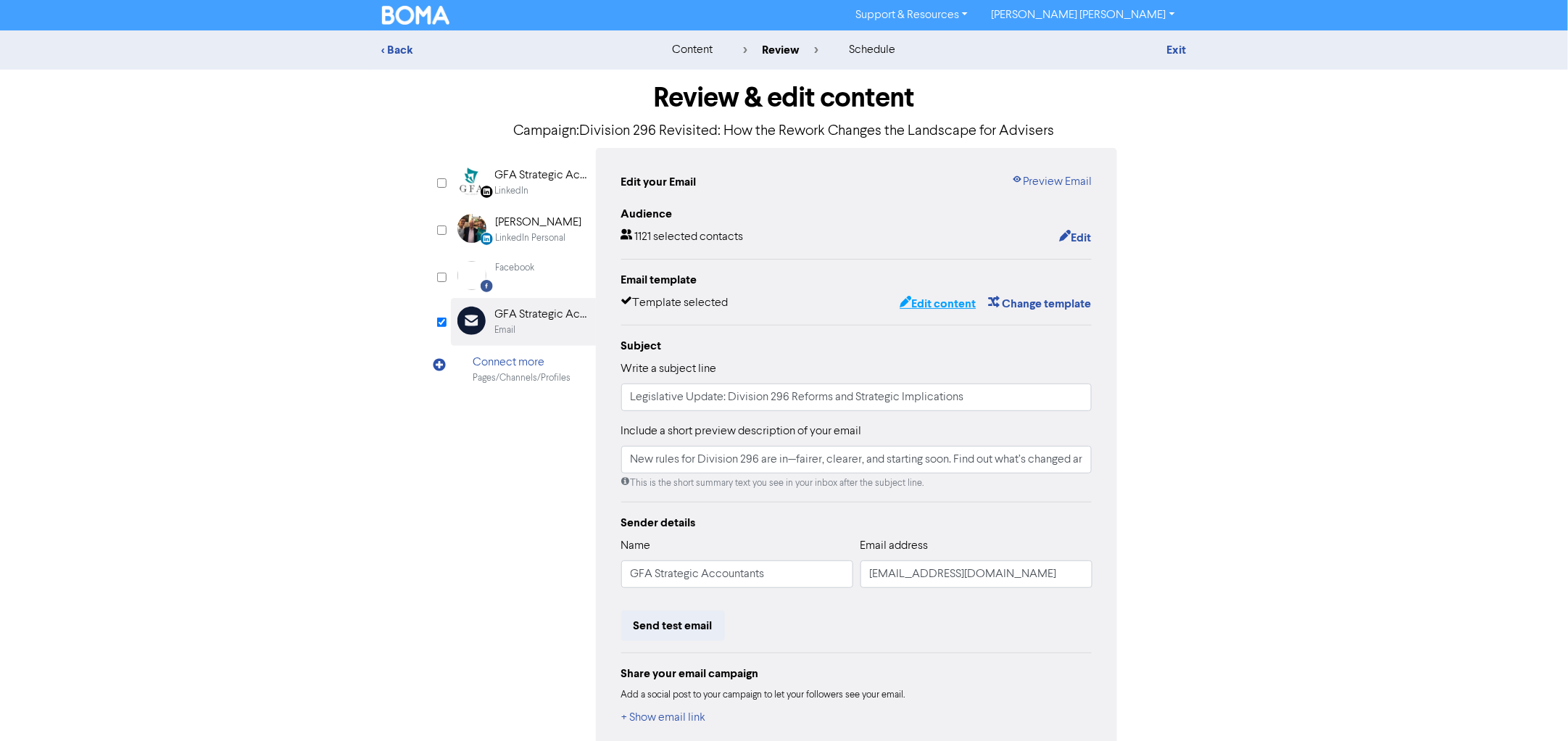
click at [933, 304] on button "Edit content" at bounding box center [938, 304] width 78 height 19
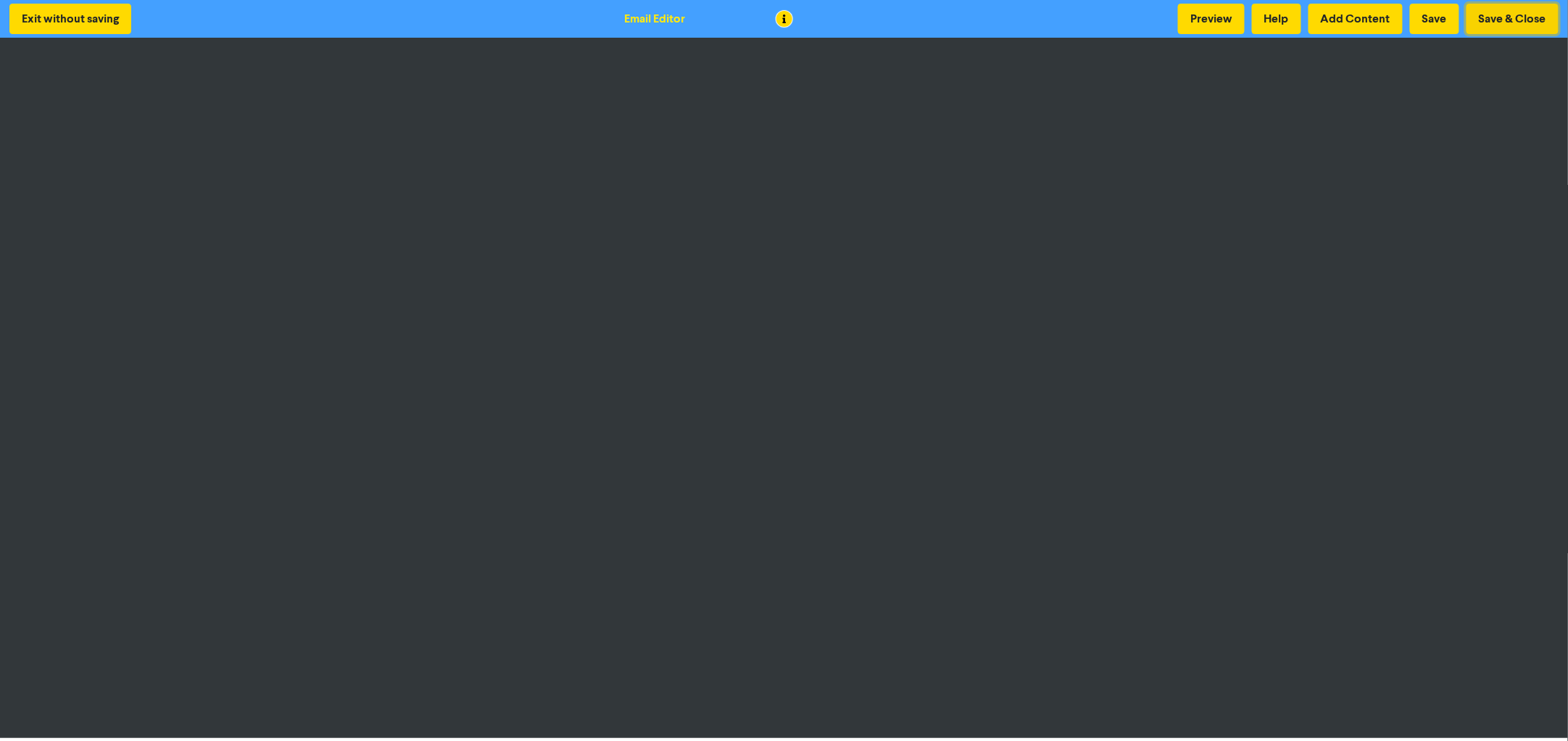
click at [1509, 10] on button "Save & Close" at bounding box center [1513, 19] width 92 height 31
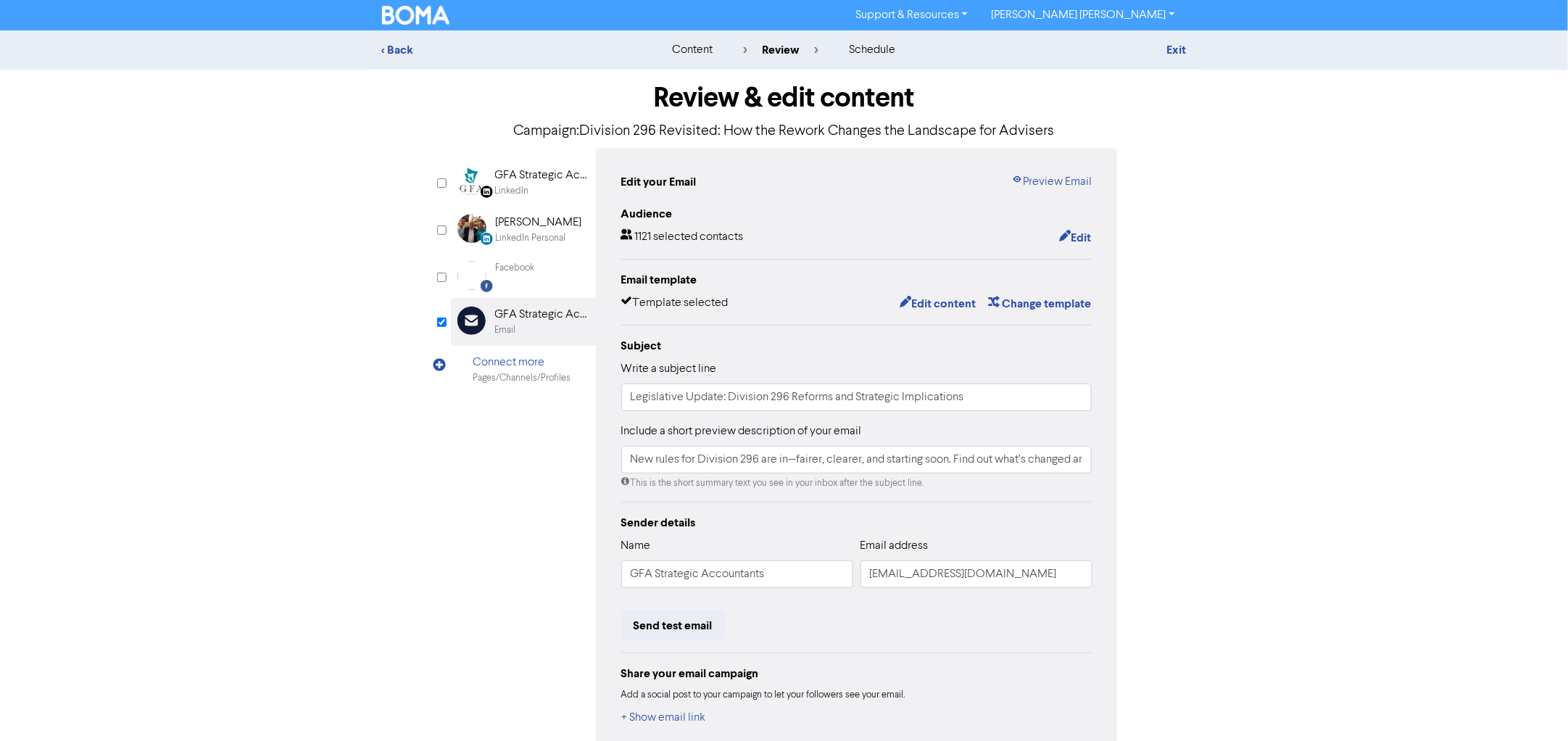
click at [522, 279] on div "Facebook" at bounding box center [515, 276] width 39 height 29
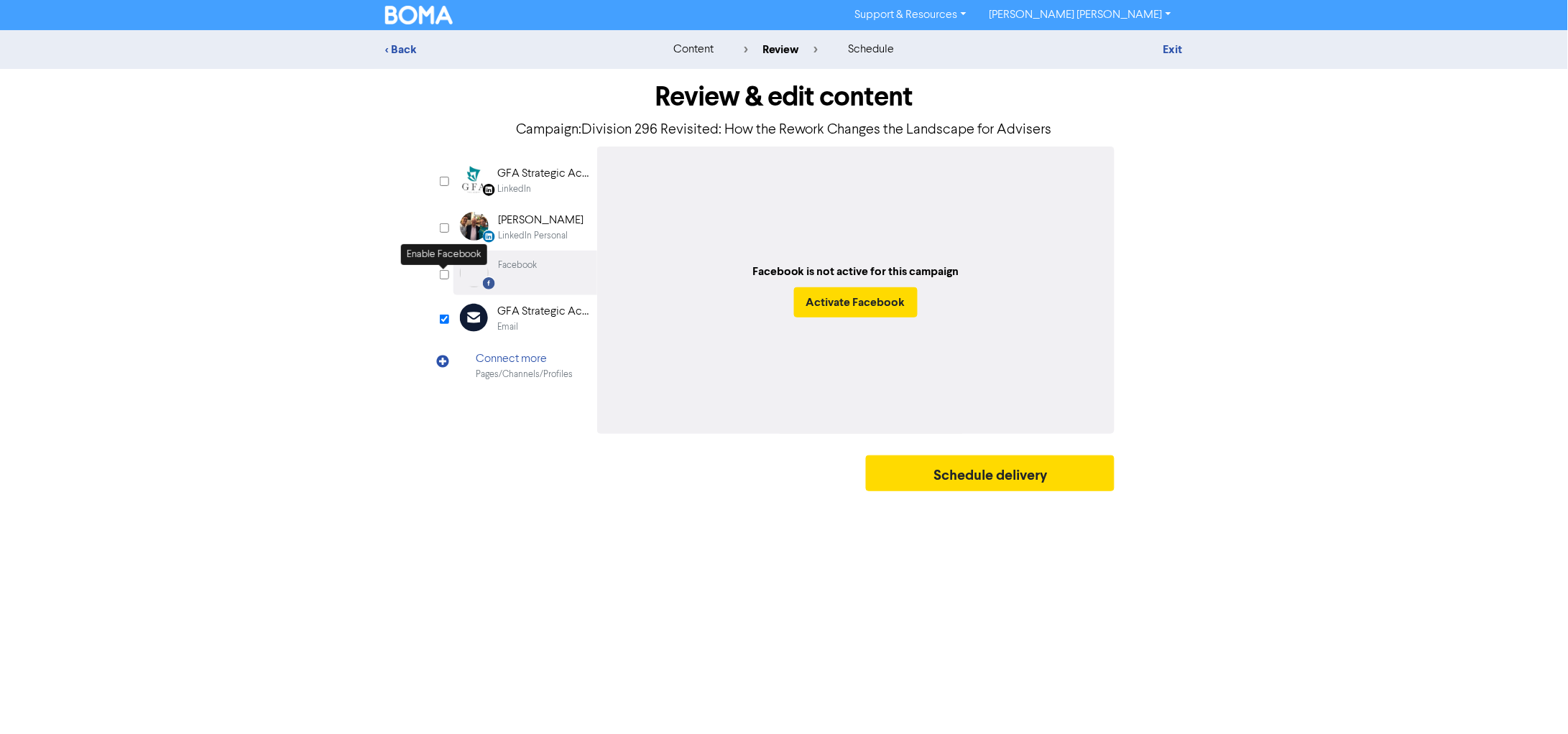
click at [447, 276] on input "checkbox" at bounding box center [444, 274] width 9 height 9
checkbox input "true"
select select "BOOK_TRAVEL"
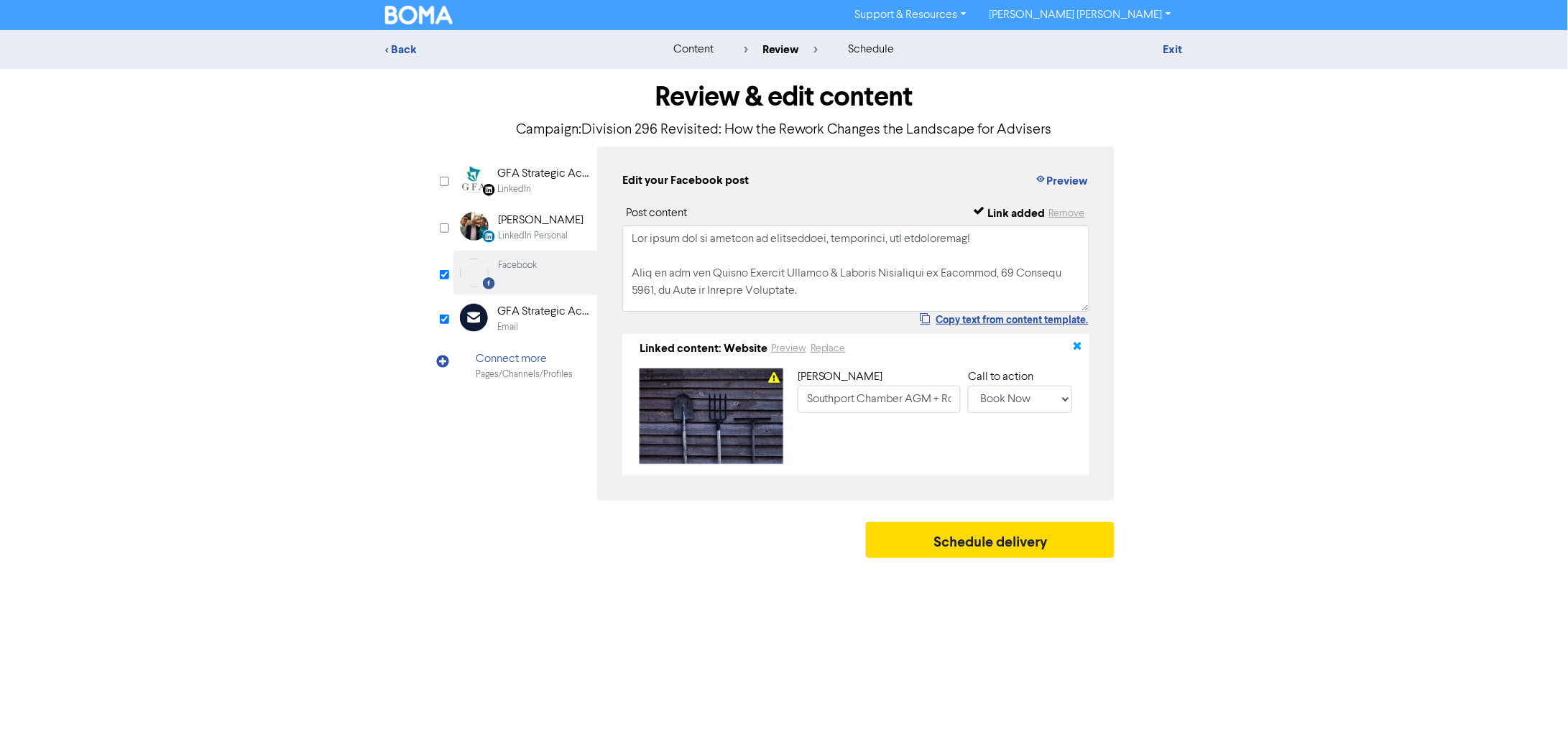
click at [1077, 349] on icon "button" at bounding box center [1078, 348] width 12 height 12
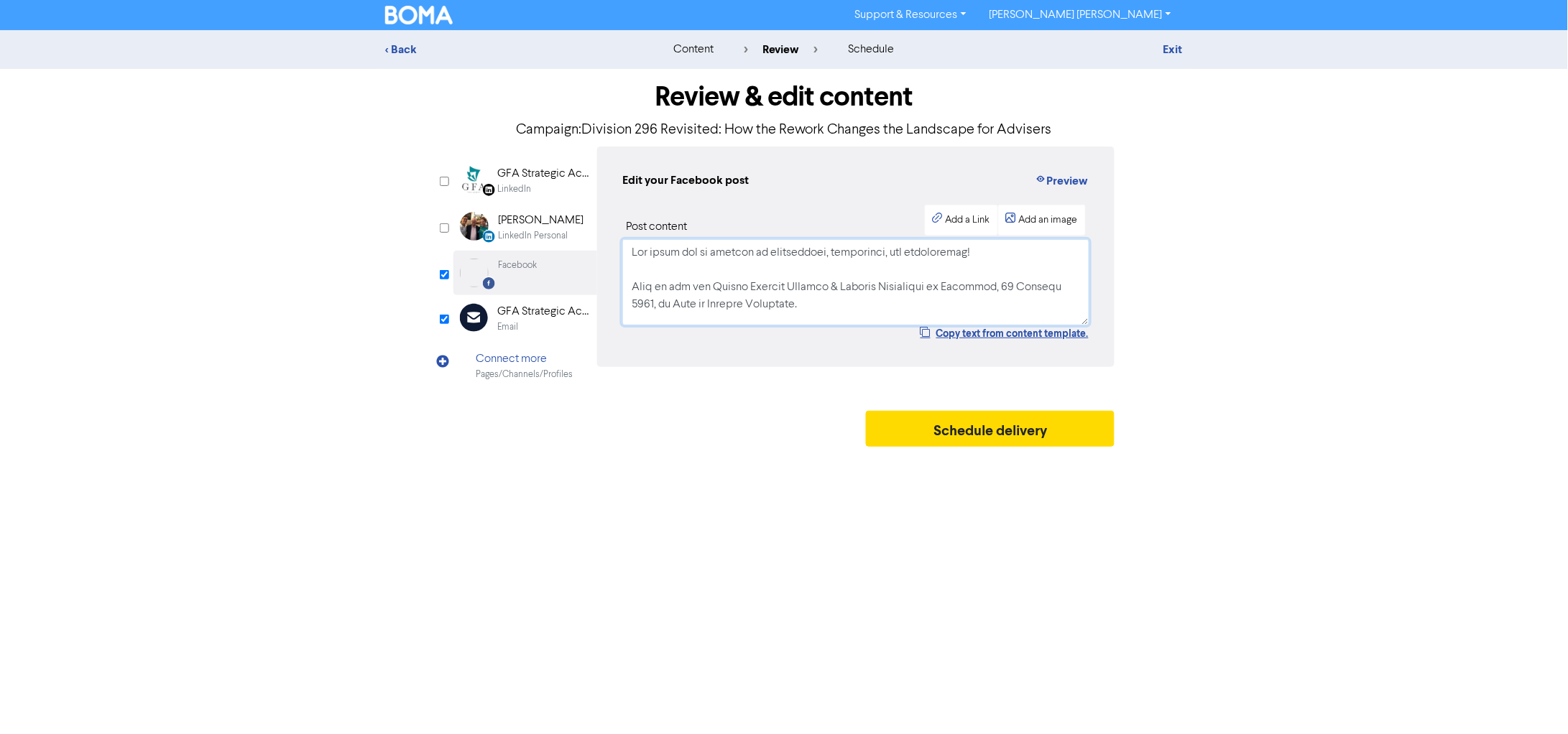
click at [871, 290] on textarea at bounding box center [856, 282] width 467 height 86
paste textarea "Big changes to the $3M super tax! The government has revised Division 296, remo…"
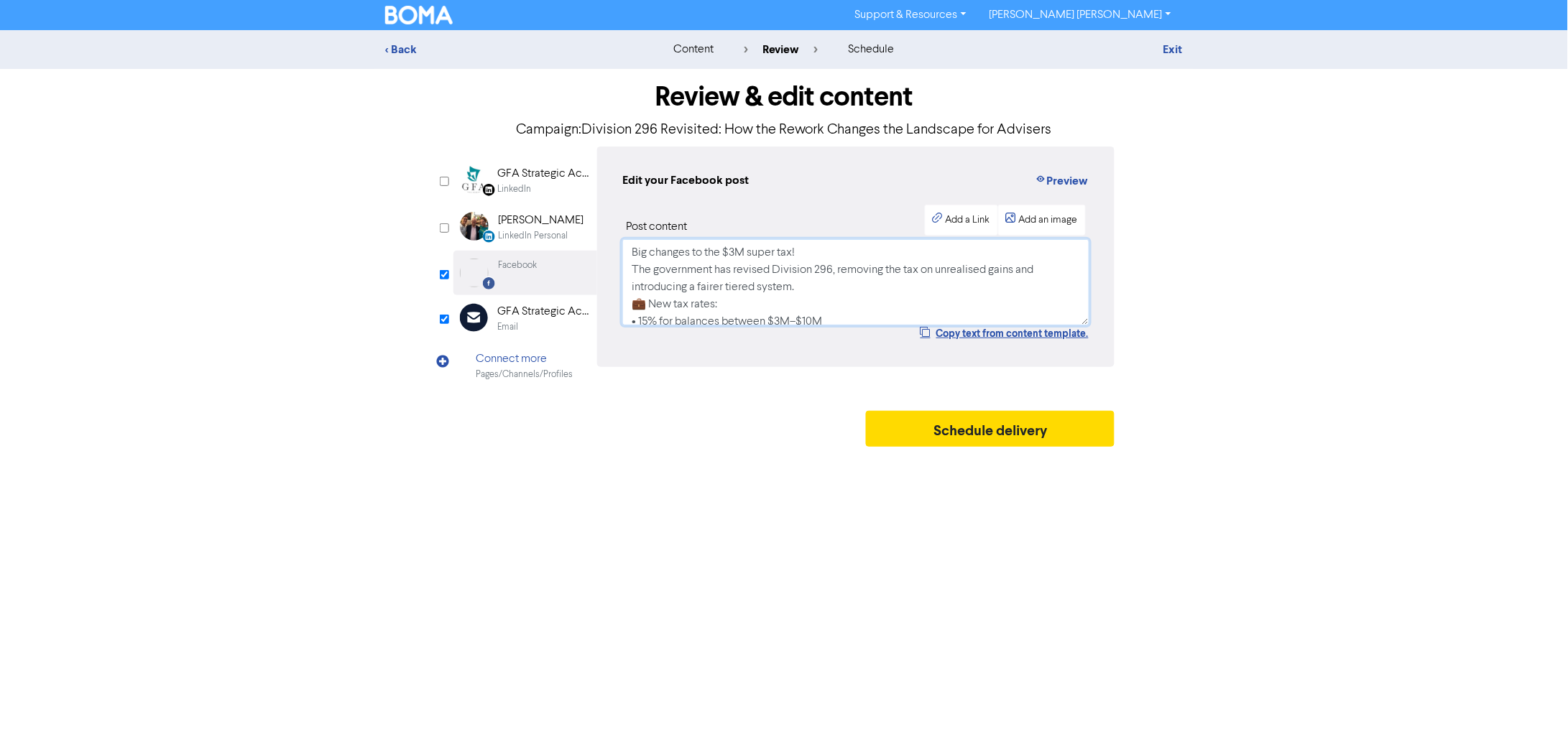
click at [874, 256] on textarea "Big changes to the $3M super tax! The government has revised Division 296, remo…" at bounding box center [856, 282] width 467 height 86
click at [942, 302] on textarea "Big changes to the $3M super tax! The government has revised Division 296, remo…" at bounding box center [856, 282] width 467 height 86
click at [947, 276] on textarea "Big changes to the $3M super tax! The government has revised Division 296, remo…" at bounding box center [856, 282] width 467 height 86
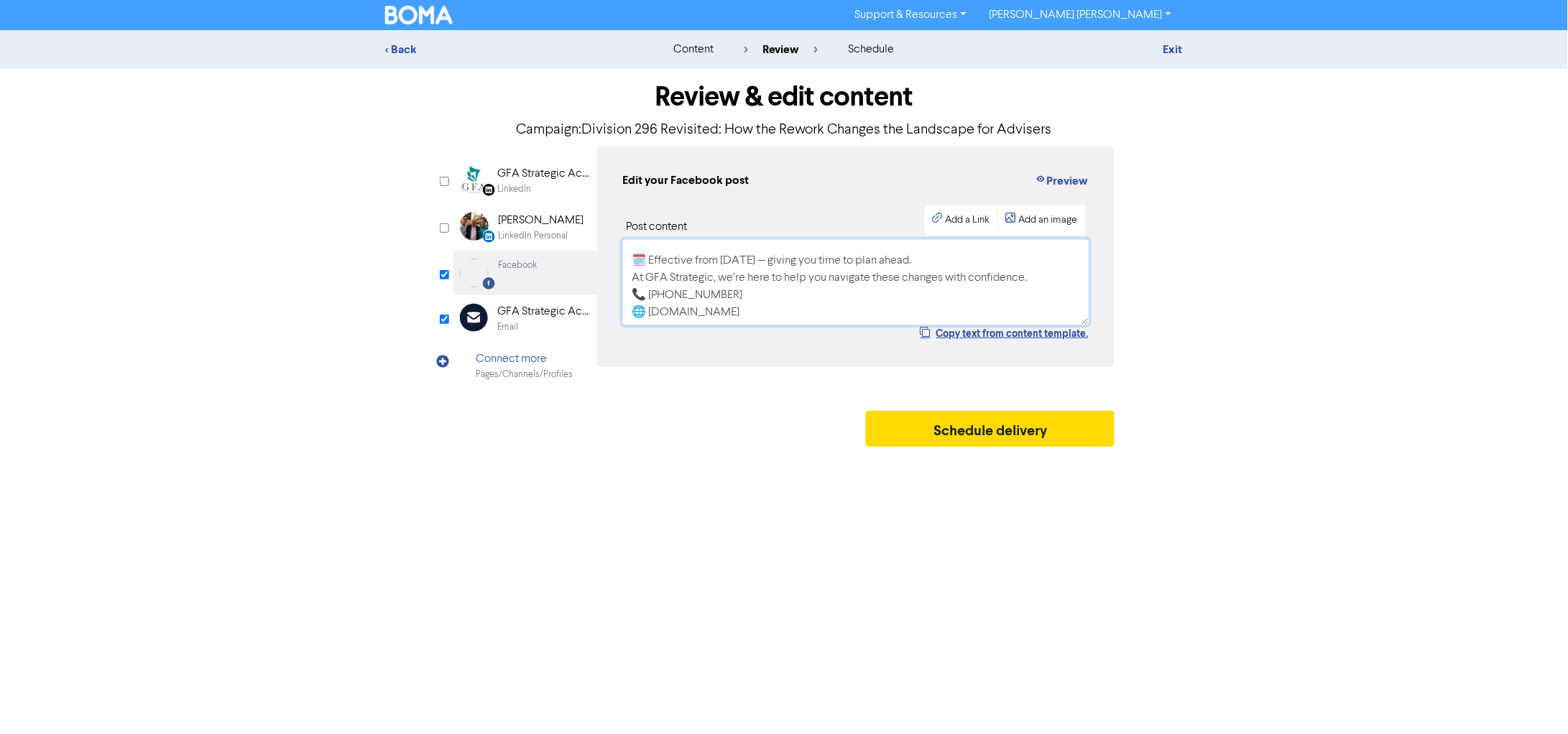
click at [1054, 273] on textarea "Big changes to the $3M super tax! The government has revised Division 296, remo…" at bounding box center [856, 282] width 467 height 86
click at [964, 252] on textarea "Big changes to the $3M super tax! The government has revised Division 296, remo…" at bounding box center [856, 282] width 467 height 86
click at [959, 247] on textarea "Big changes to the $3M super tax! The government has revised Division 296, remo…" at bounding box center [856, 282] width 467 height 86
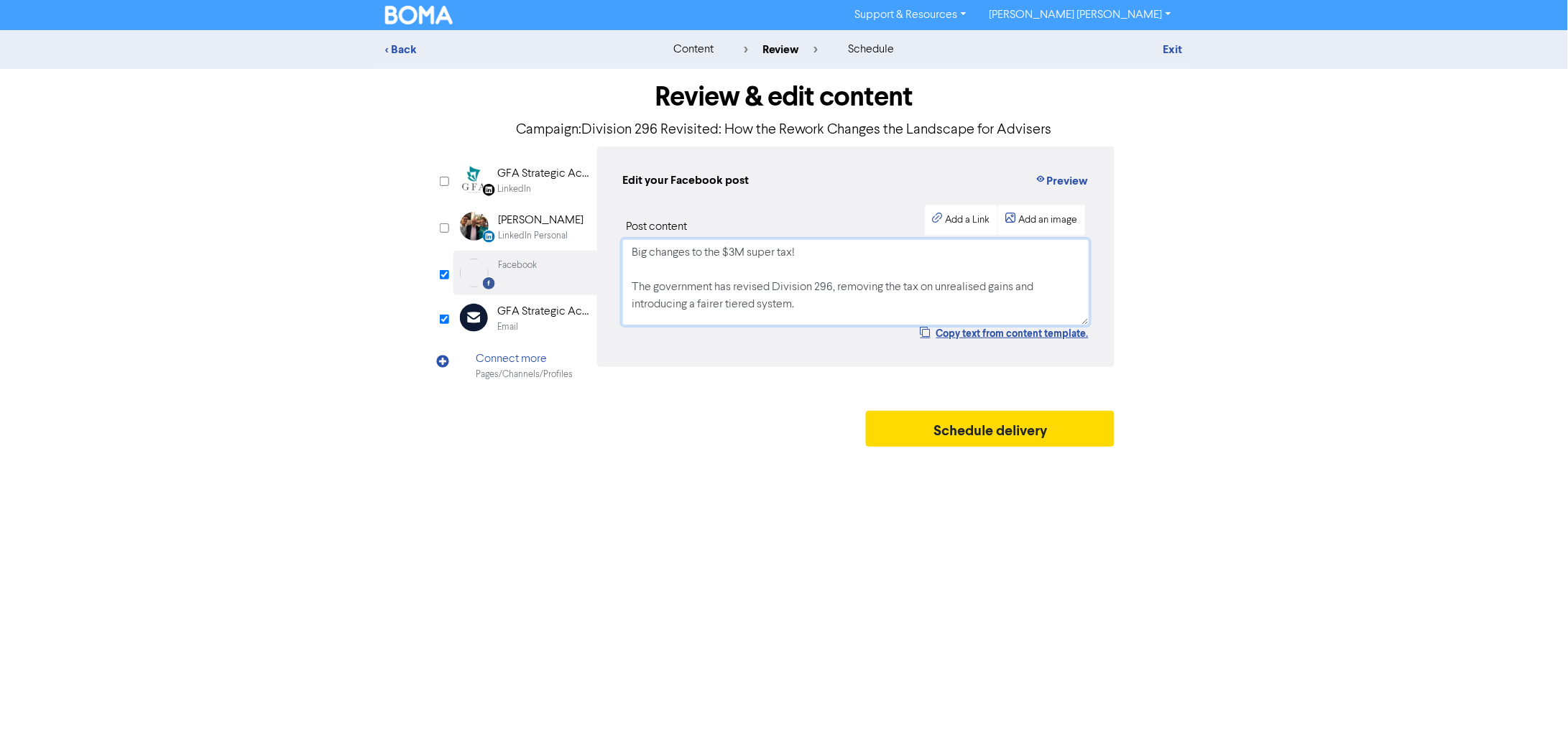
type textarea "Big changes to the $3M super tax! The government has revised Division 296, remo…"
click at [526, 227] on div "[PERSON_NAME]" at bounding box center [541, 220] width 86 height 17
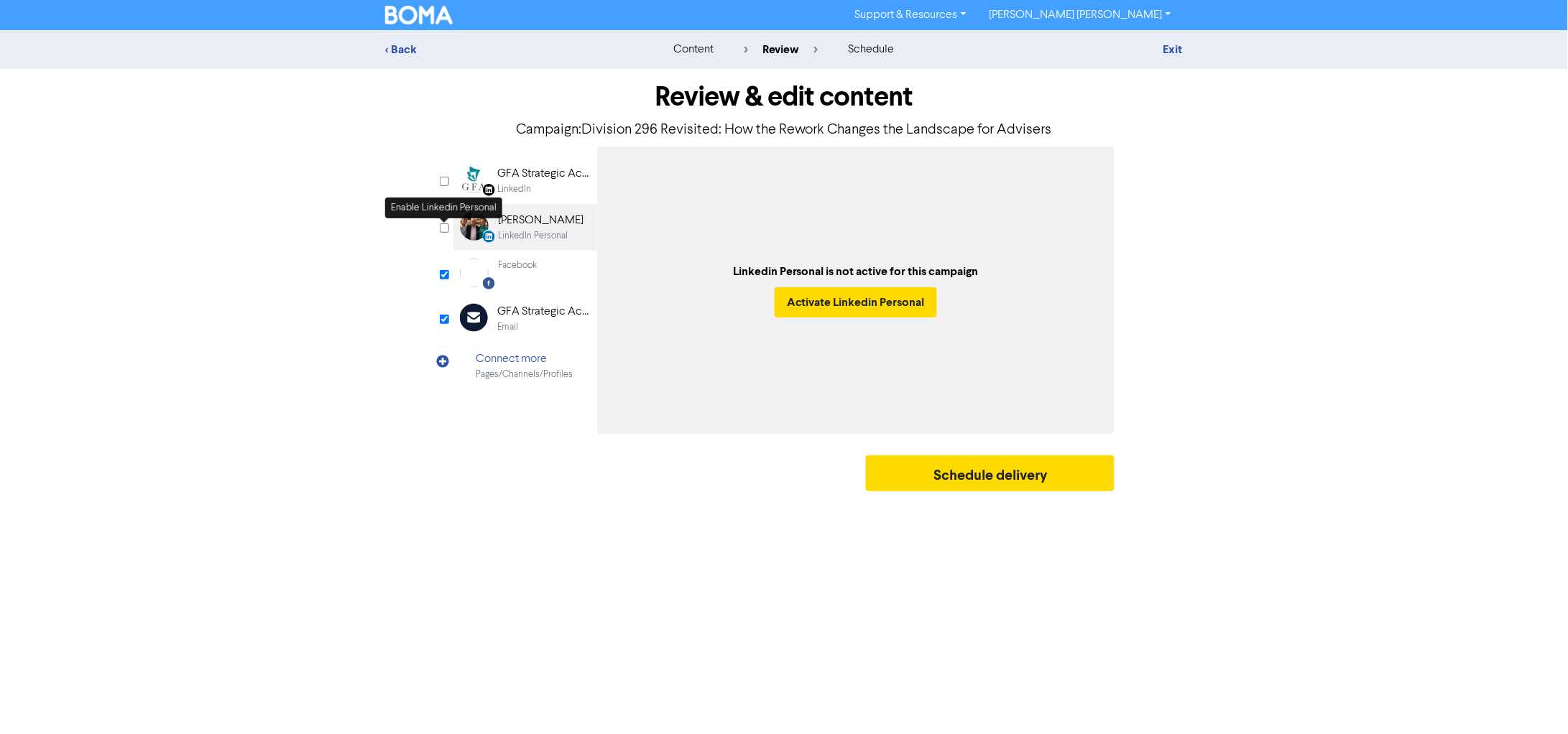
click at [444, 231] on input "checkbox" at bounding box center [444, 228] width 9 height 9
checkbox input "true"
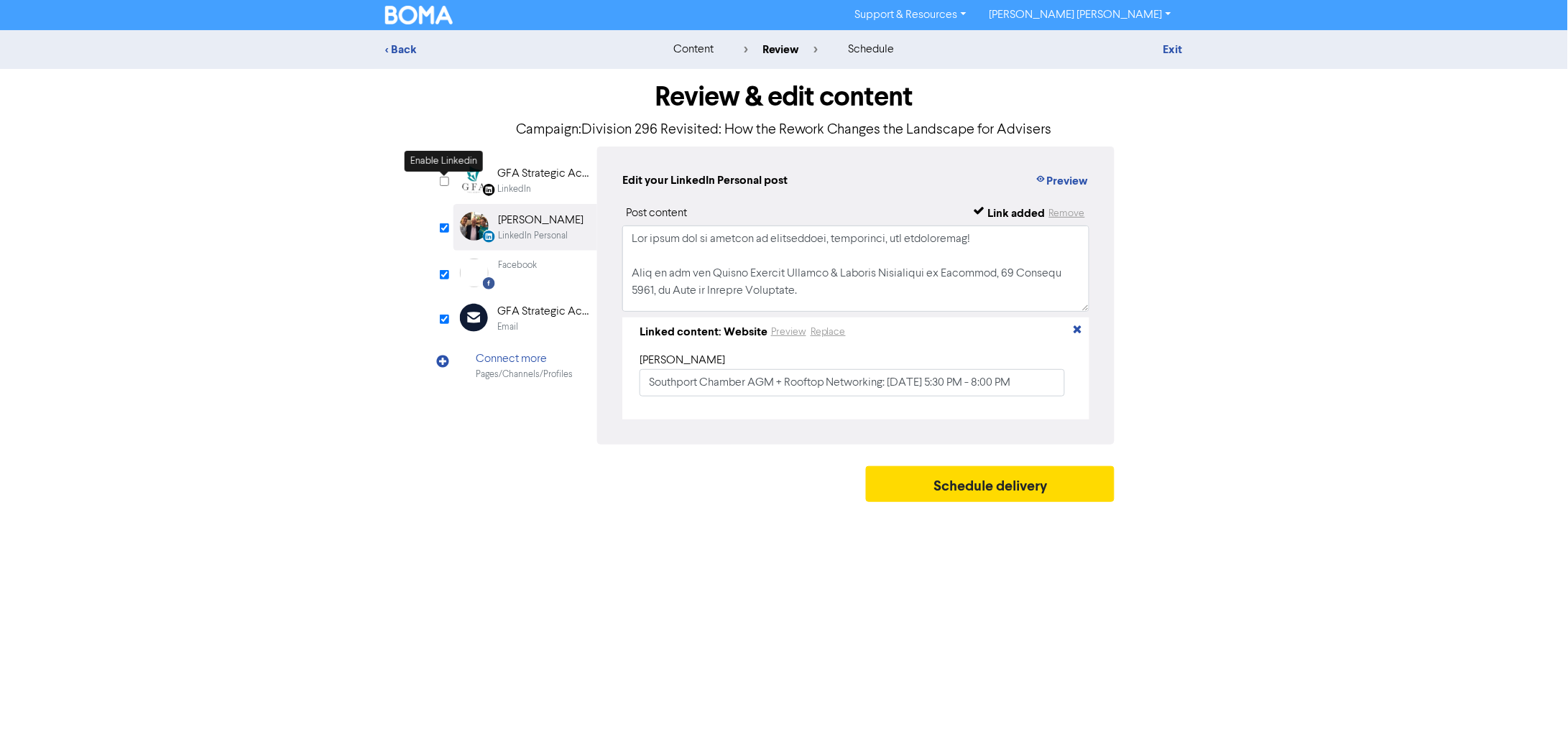
click at [442, 179] on input "checkbox" at bounding box center [444, 181] width 9 height 9
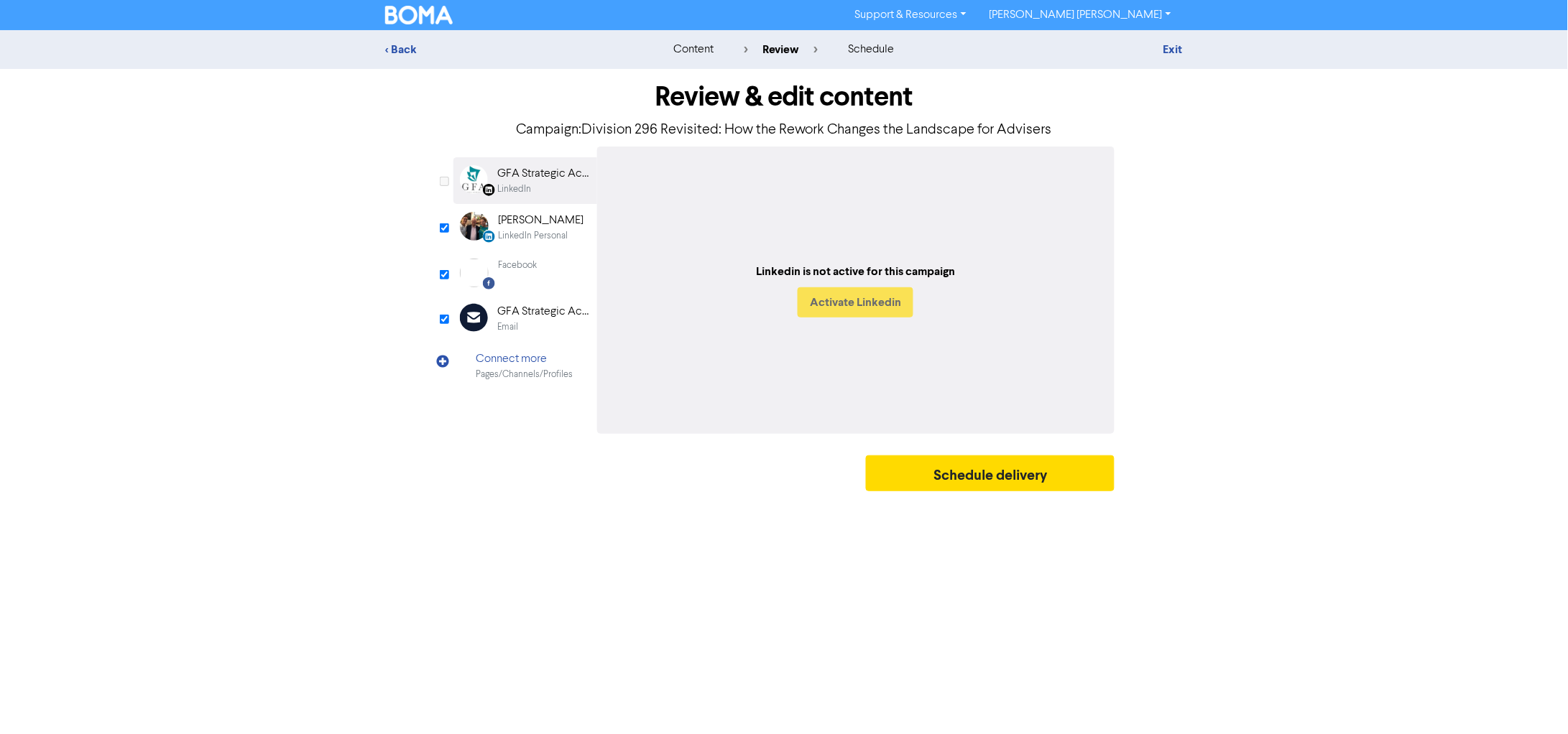
checkbox input "true"
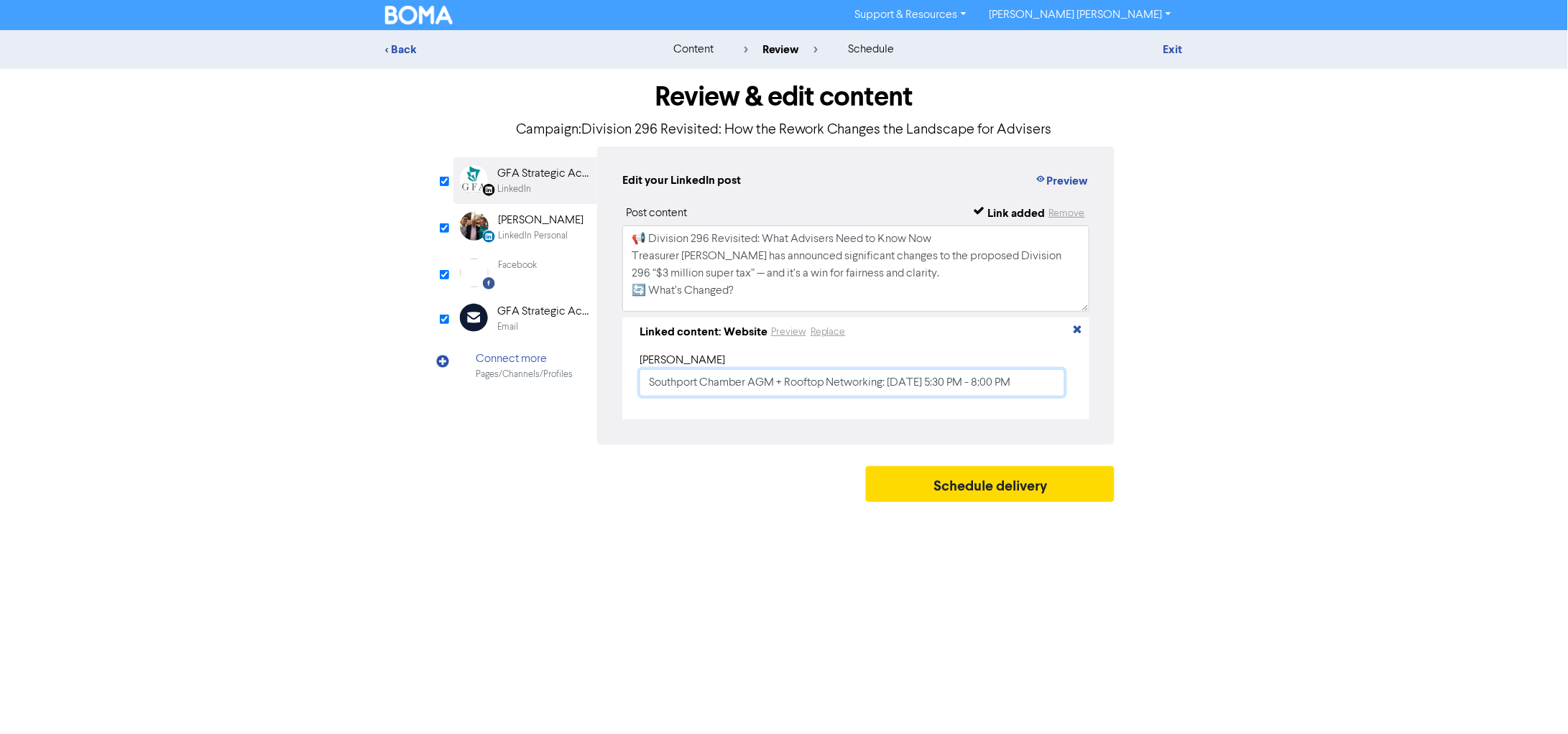
click at [843, 391] on input "Southport Chamber AGM + Rooftop Networking: 16 Oct 2025 5:30 PM - 8:00 PM" at bounding box center [853, 383] width 425 height 28
paste input "Division 296 Reforms: What Advisers and Clients Need to Know"
type input "Division 296 Reforms: What Advisers and Clients Need to Know"
click at [789, 256] on textarea "📢 Division 296 Revisited: What Advisers Need to Know Now Treasurer Jim Chalmers…" at bounding box center [856, 268] width 467 height 86
paste textarea "Treasurer Jim Chalmers has announced key changes to the proposed “$3 million su…"
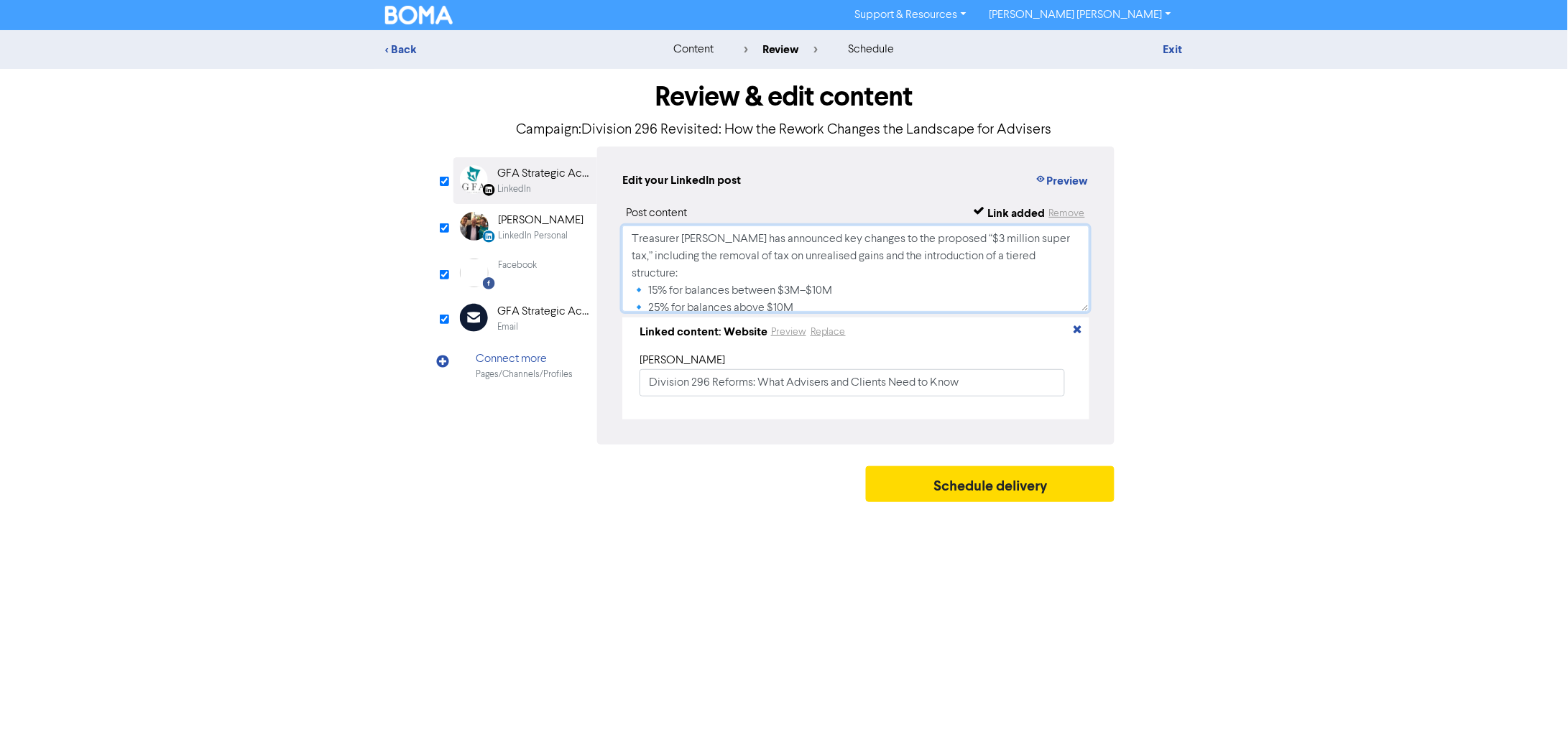
click at [784, 281] on textarea "Treasurer Jim Chalmers has announced key changes to the proposed “$3 million su…" at bounding box center [856, 268] width 467 height 86
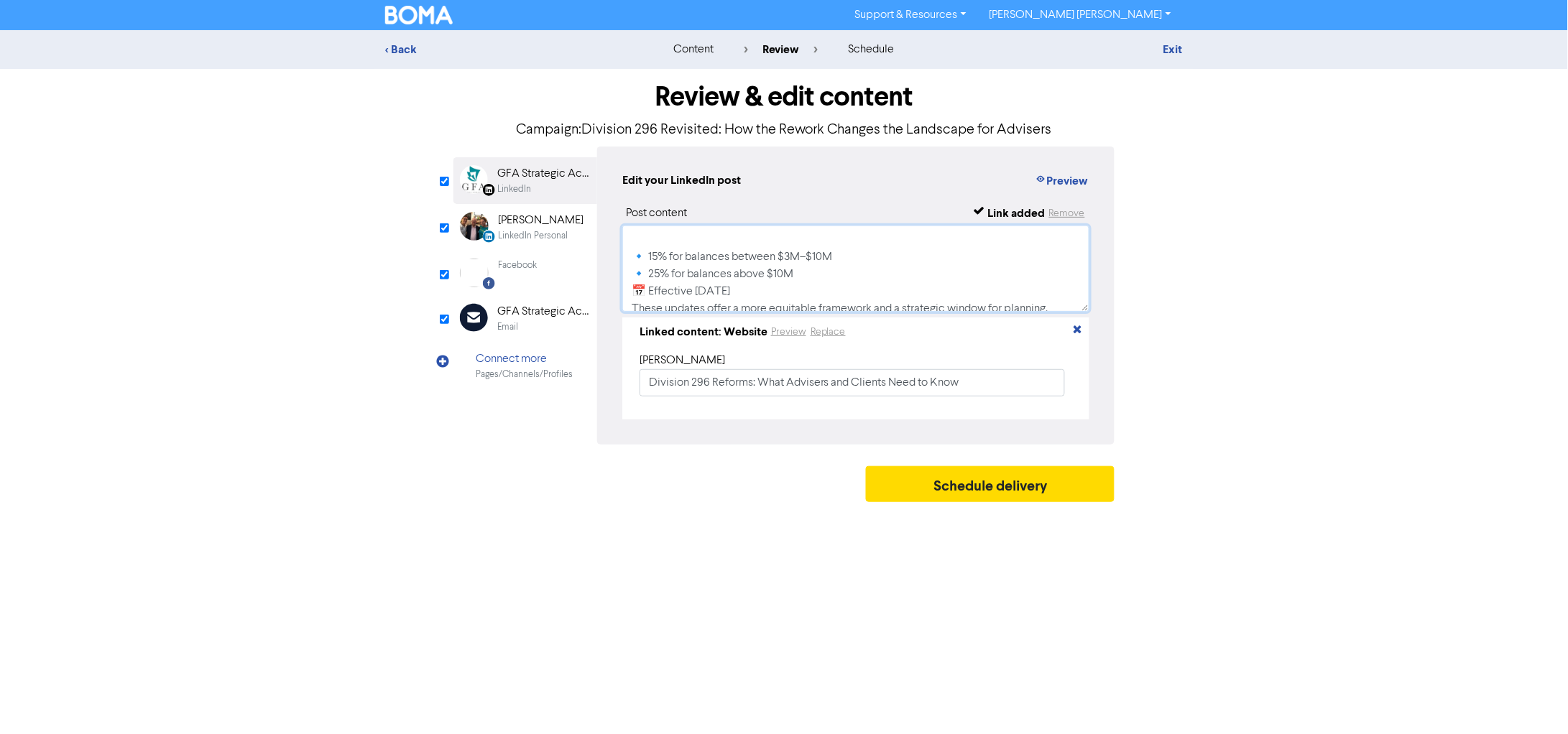
scroll to position [89, 0]
click at [869, 257] on textarea "Treasurer Jim Chalmers has announced key changes to the proposed “$3 million su…" at bounding box center [856, 268] width 467 height 86
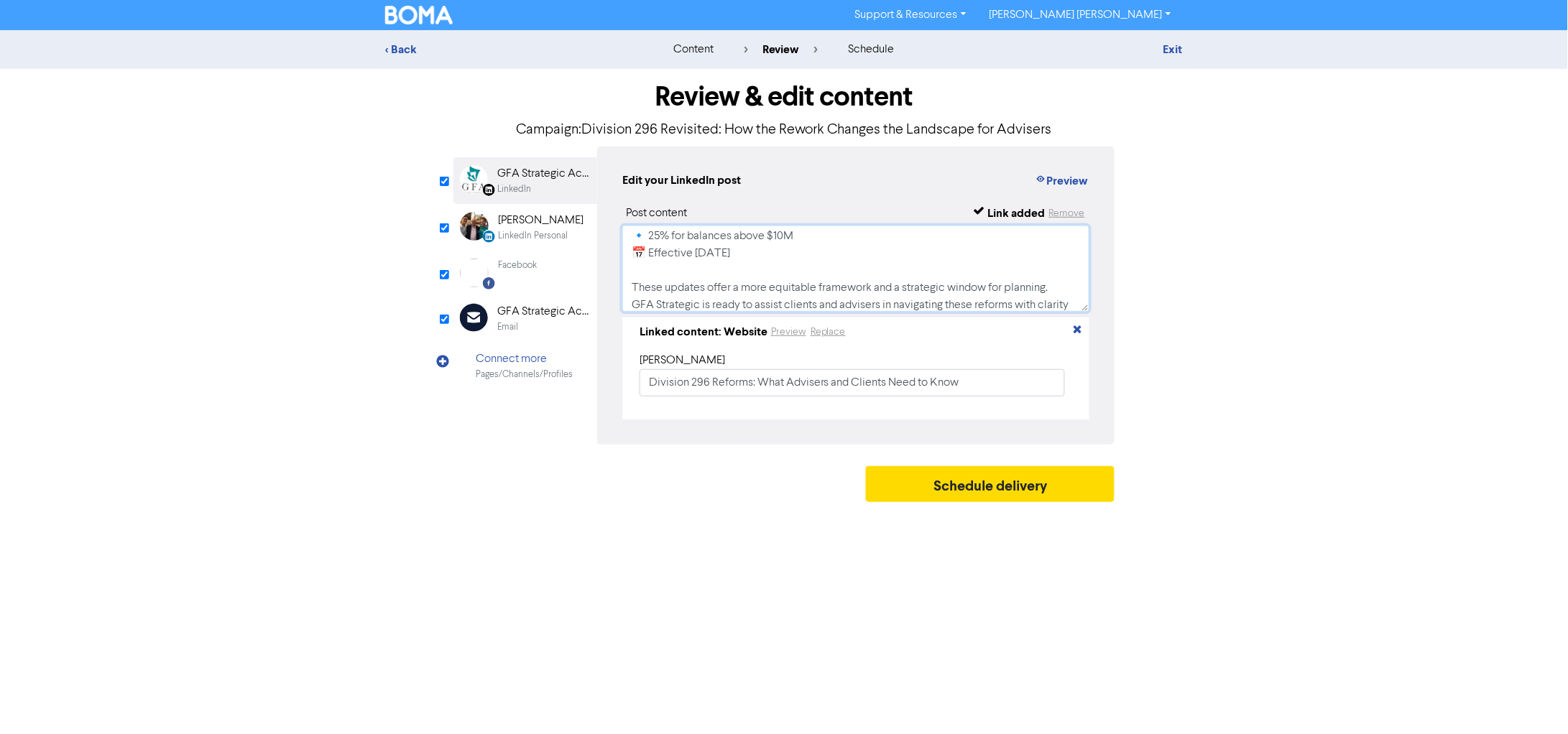
click at [864, 239] on textarea "Treasurer Jim Chalmers has announced key changes to the proposed “$3 million su…" at bounding box center [856, 268] width 467 height 86
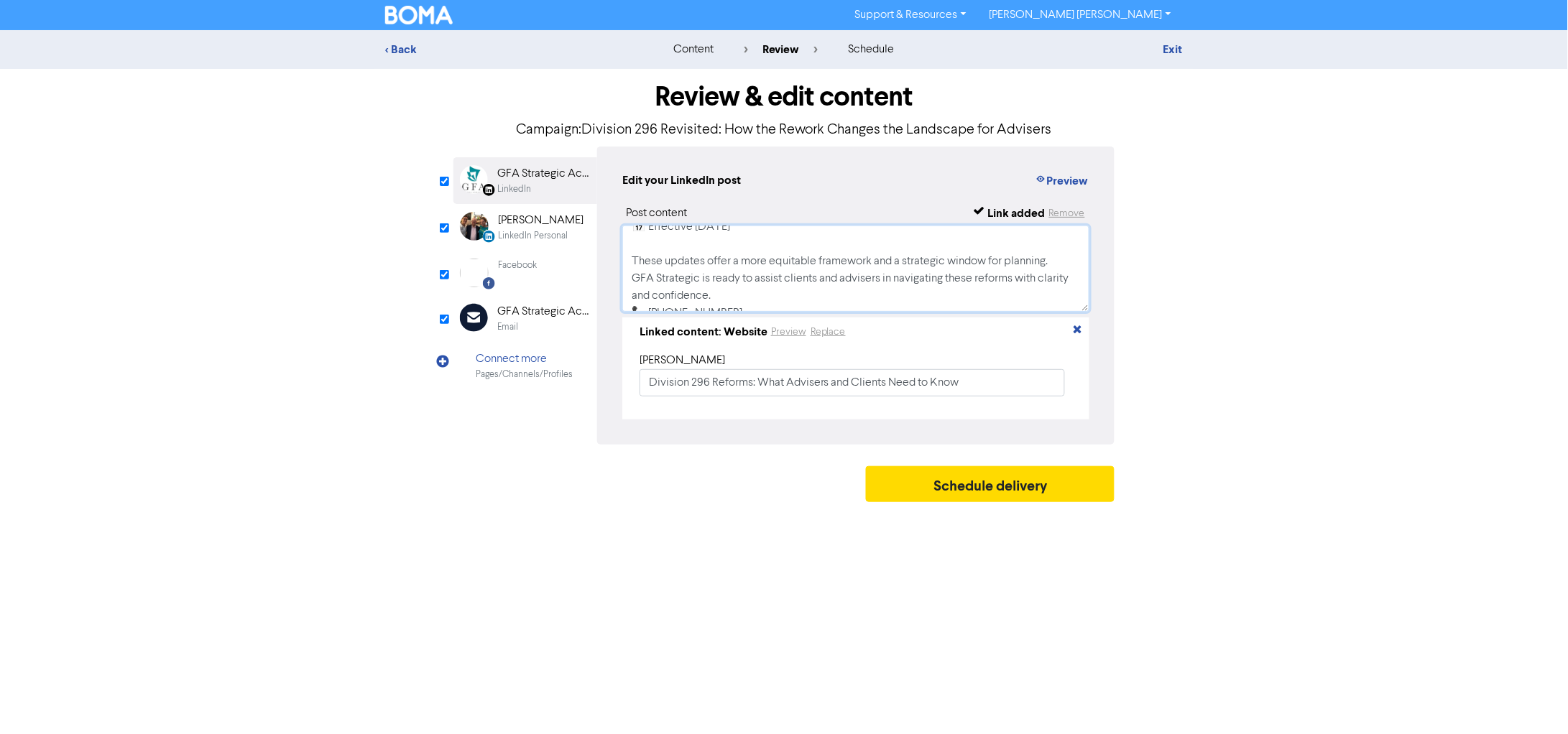
scroll to position [165, 0]
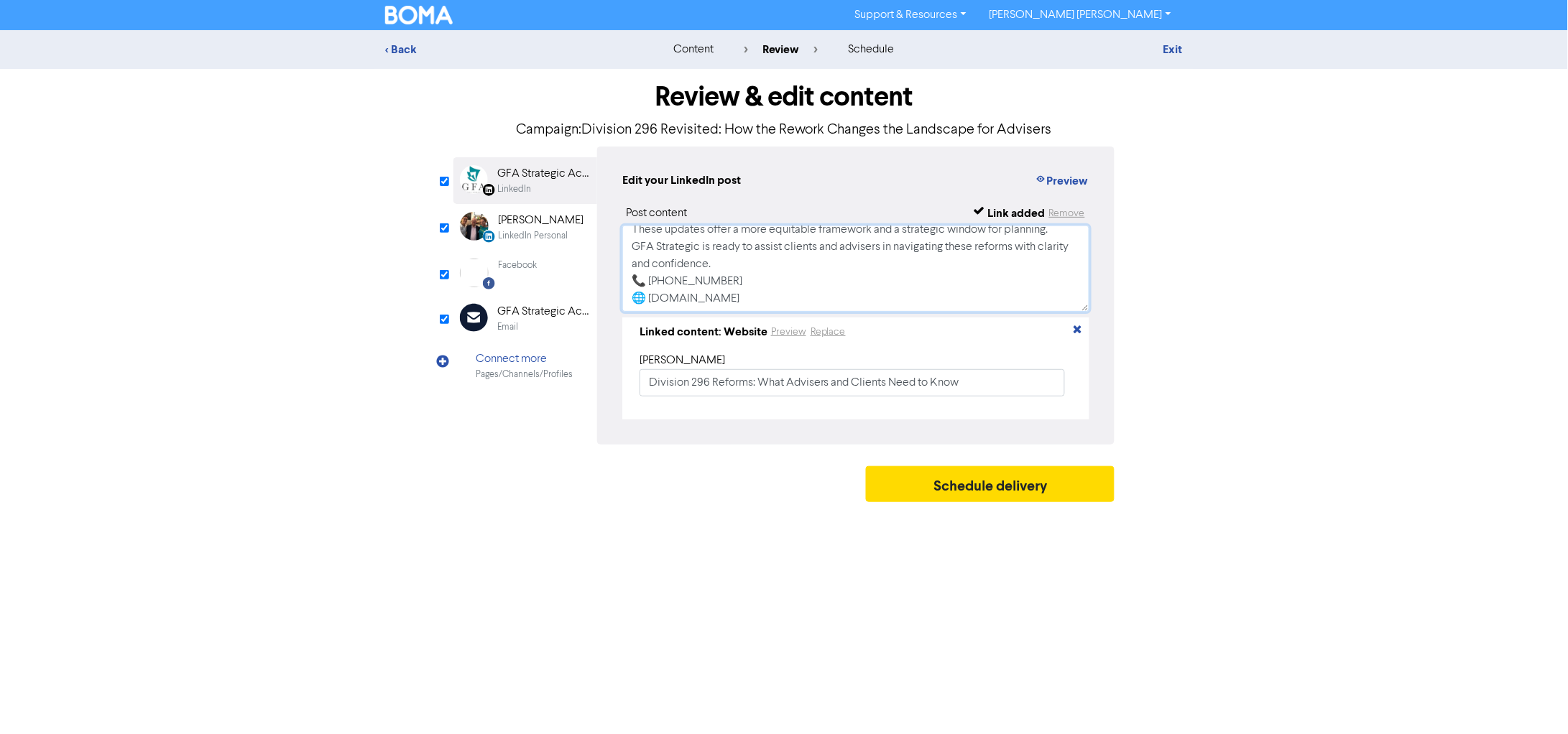
click at [870, 265] on textarea "Treasurer Jim Chalmers has announced key changes to the proposed “$3 million su…" at bounding box center [856, 268] width 467 height 86
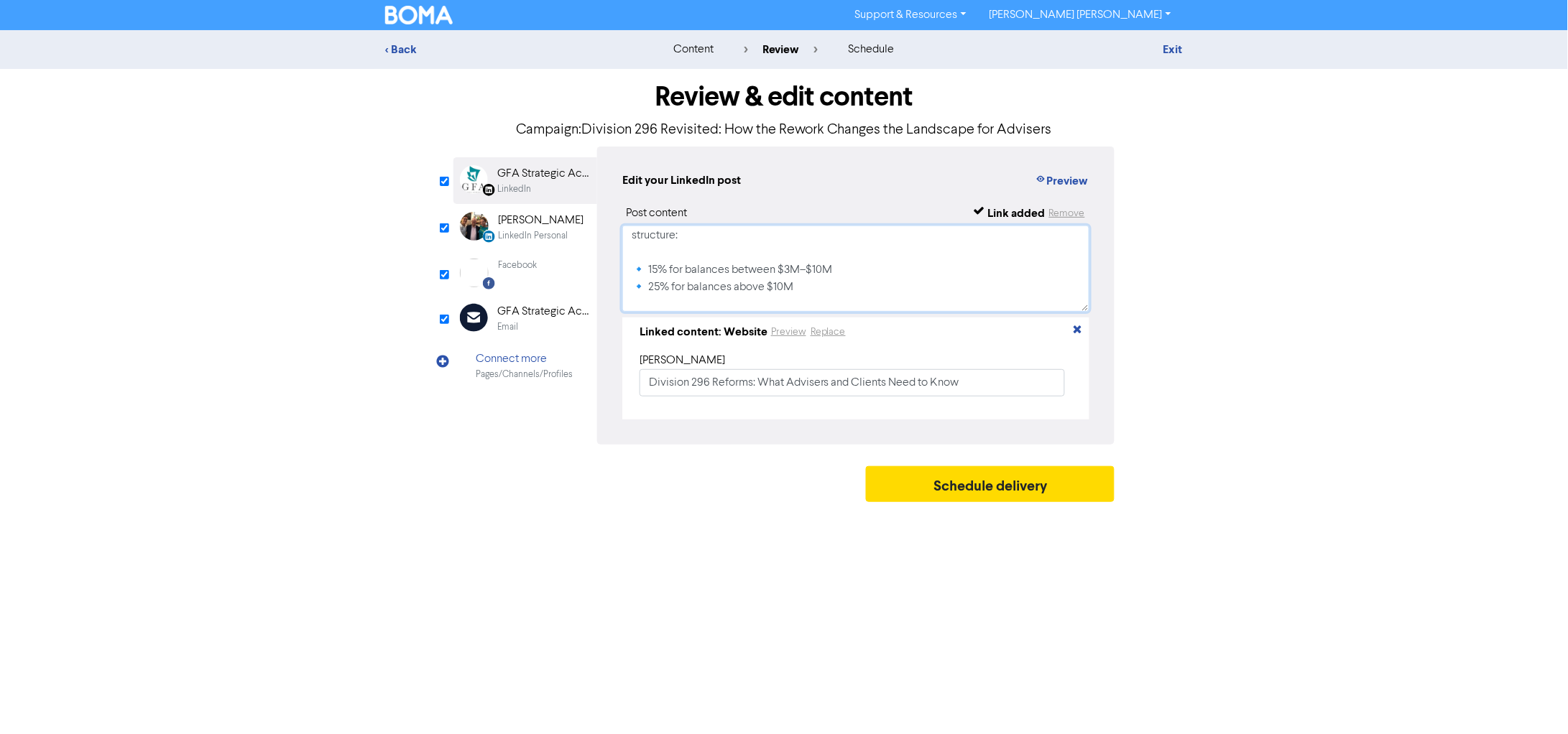
scroll to position [0, 0]
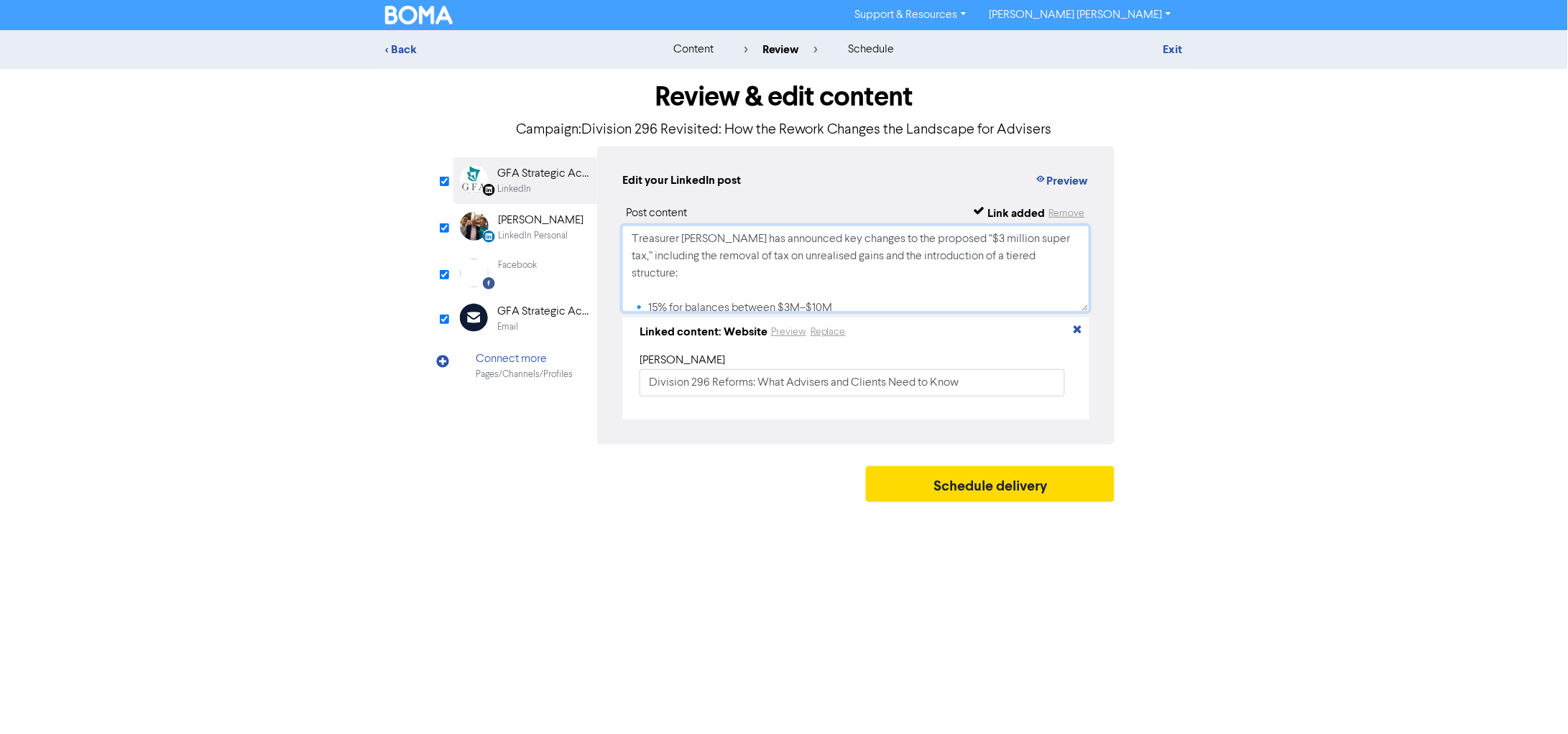
click at [889, 272] on textarea "Treasurer Jim Chalmers has announced key changes to the proposed “$3 million su…" at bounding box center [856, 268] width 467 height 86
click at [819, 279] on textarea "Treasurer Jim Chalmers has announced key changes to the proposed “$3 million su…" at bounding box center [856, 268] width 467 height 86
type textarea "Treasurer Jim Chalmers has announced key changes to the proposed “$3 million su…"
click at [501, 233] on div "LinkedIn Personal" at bounding box center [533, 236] width 70 height 14
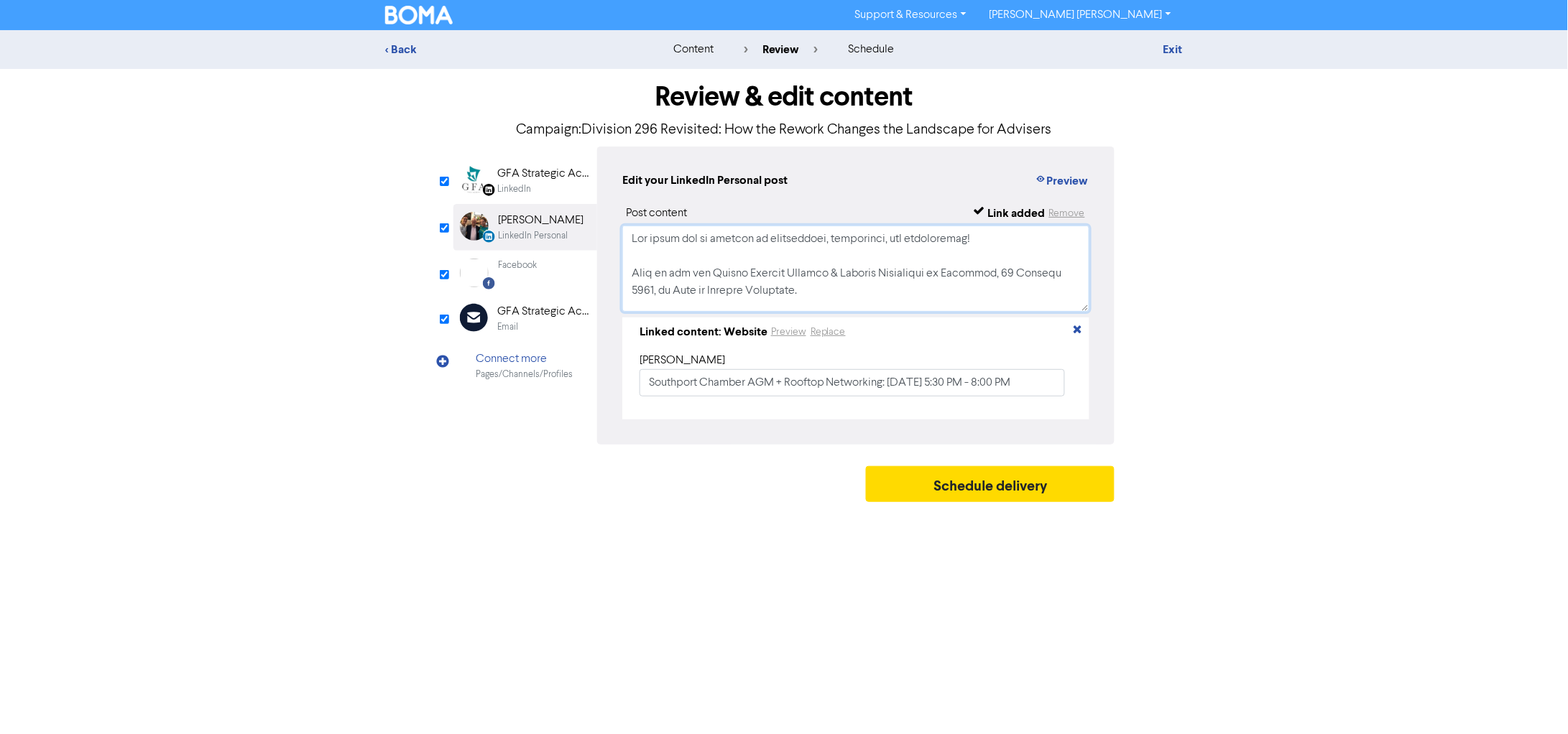
click at [686, 251] on textarea at bounding box center [856, 268] width 467 height 86
paste textarea "Treasurer Jim Chalmers has announced key changes to the proposed “$3 million su…"
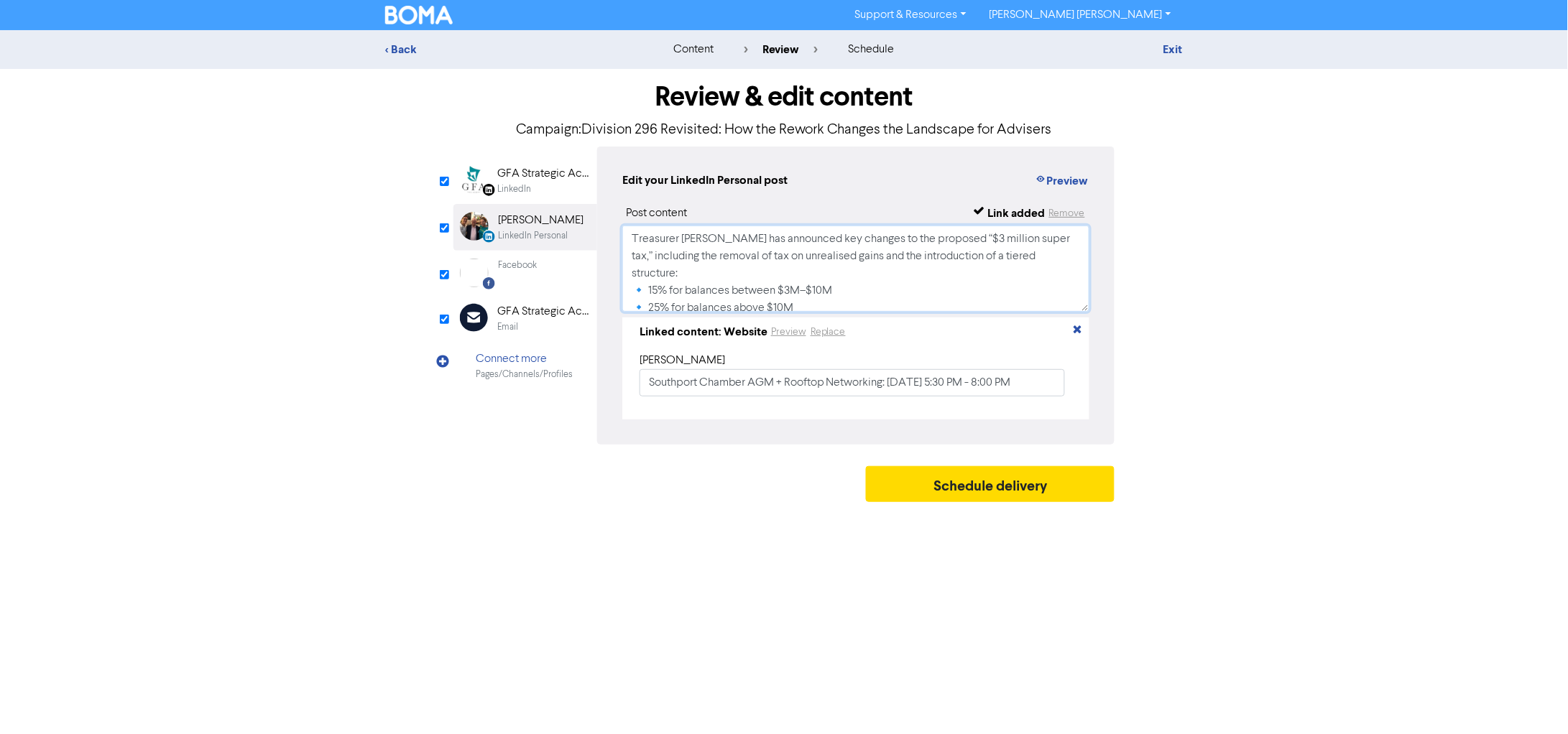
scroll to position [160, 0]
type textarea "Treasurer Jim Chalmers has announced key changes to the proposed “$3 million su…"
click at [1081, 332] on icon "button" at bounding box center [1078, 332] width 12 height 12
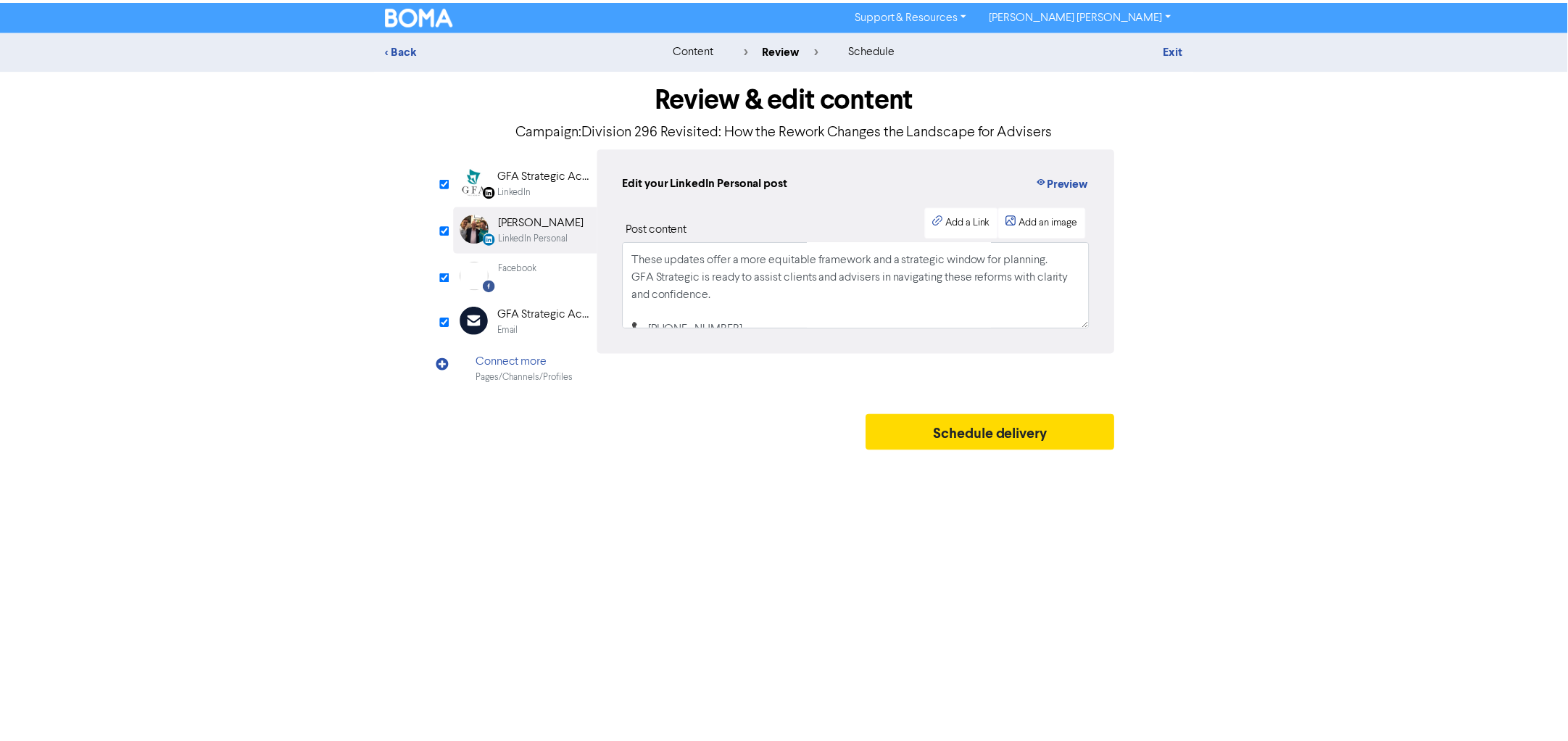
scroll to position [166, 0]
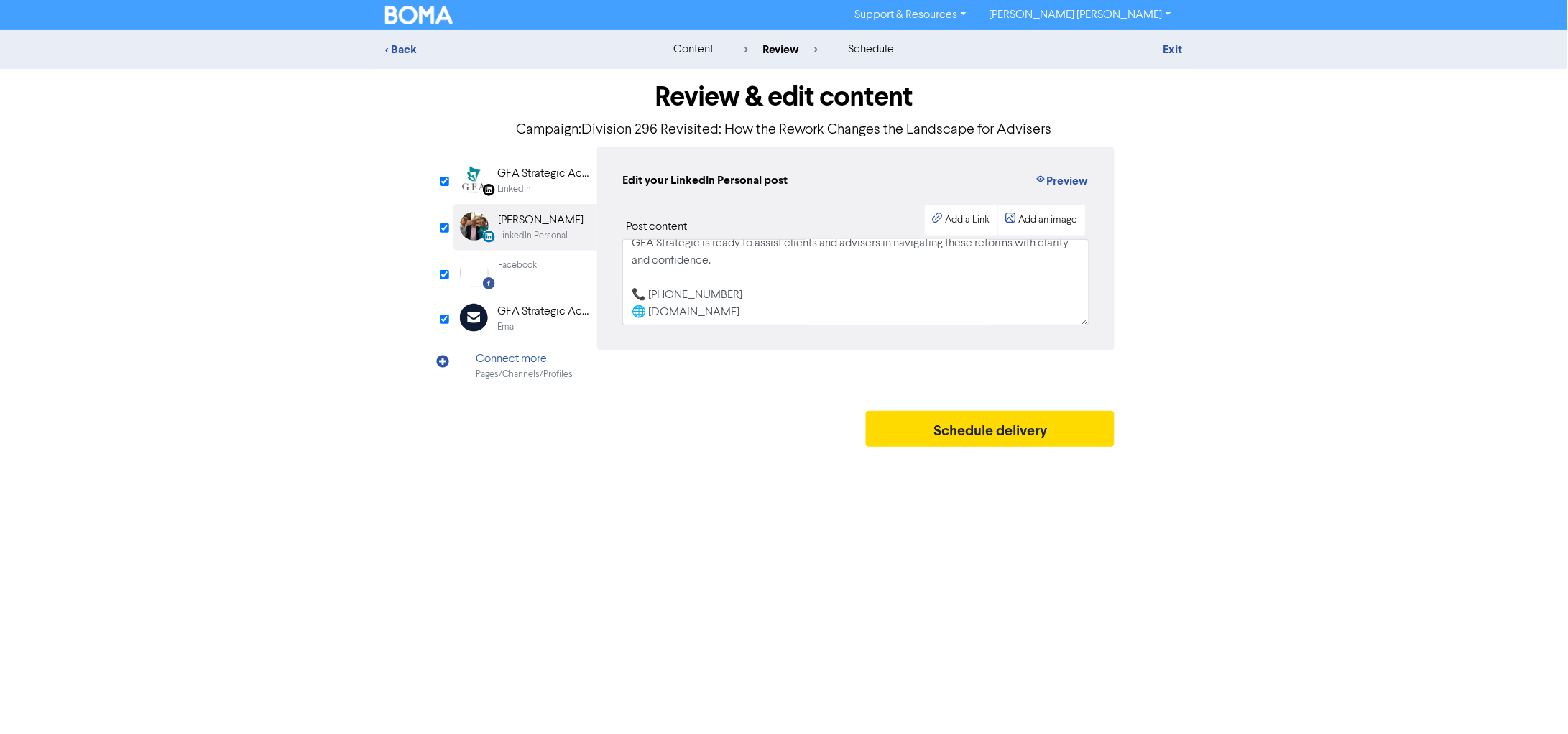
click at [520, 305] on div "GFA Strategic Accountants" at bounding box center [543, 312] width 92 height 17
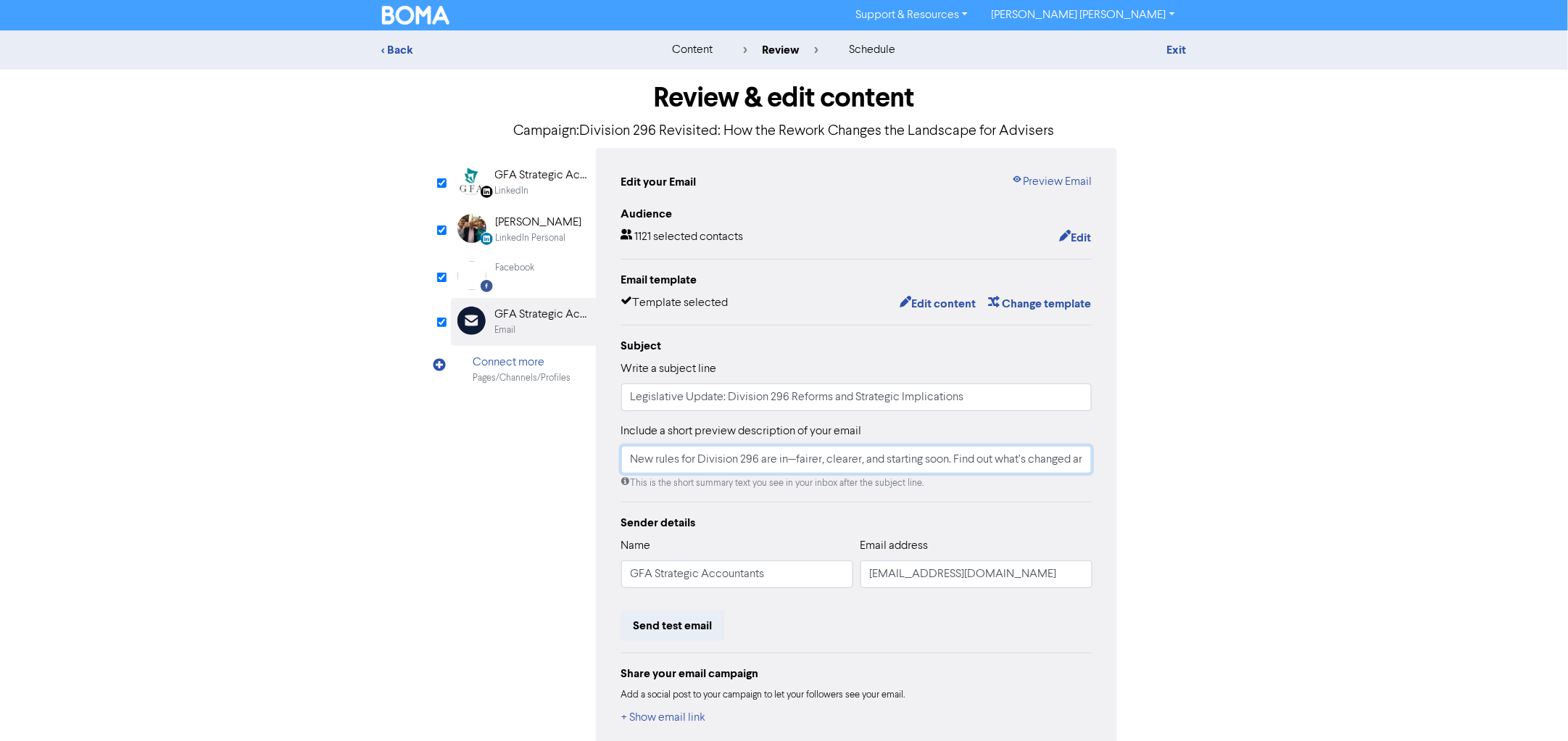
click at [735, 464] on input "New rules for Division 296 are in—fairer, clearer, and starting soon. Find out …" at bounding box center [857, 460] width 471 height 28
click at [909, 299] on button "Edit content" at bounding box center [938, 304] width 78 height 19
click at [1056, 180] on link "Preview Email" at bounding box center [1052, 182] width 81 height 18
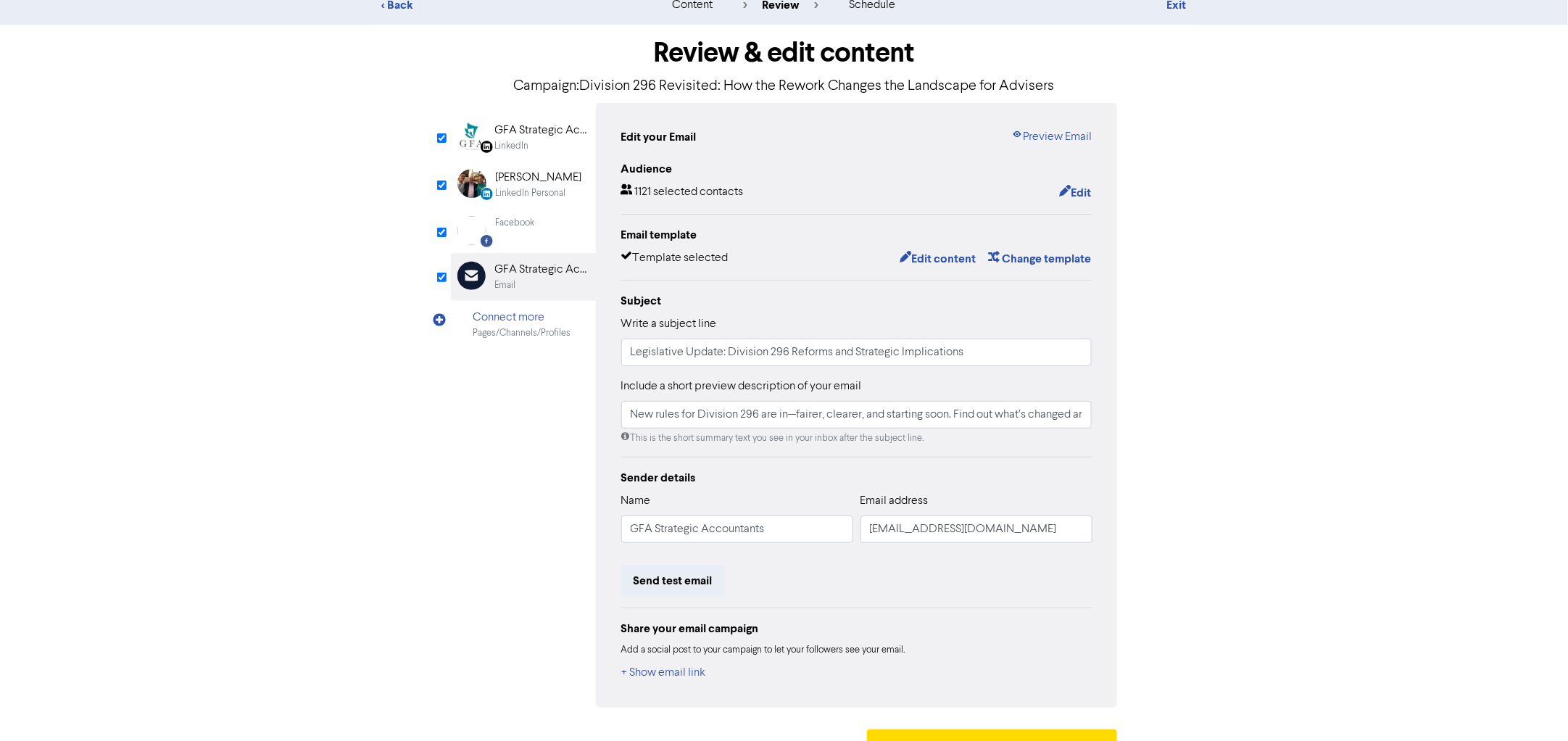
scroll to position [76, 0]
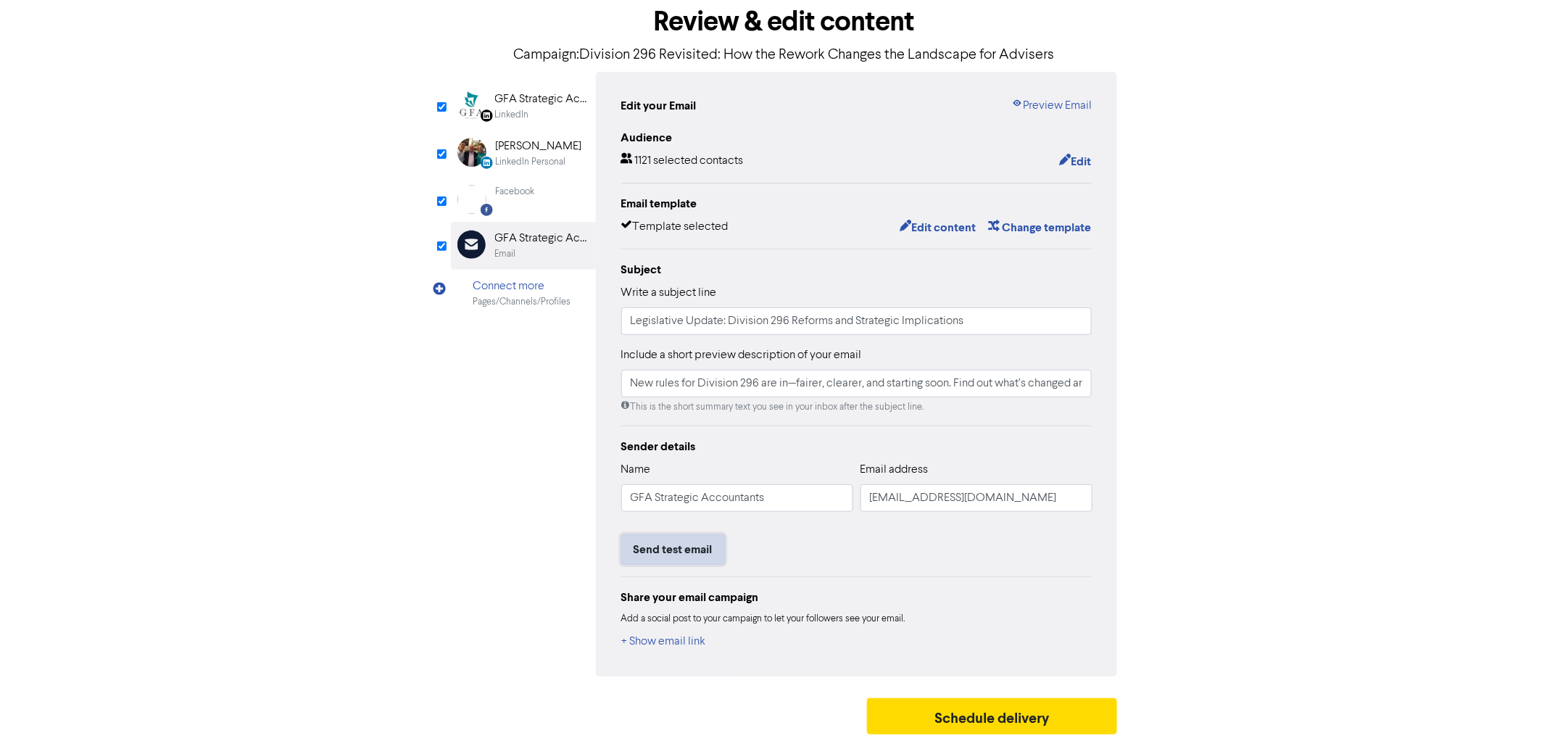
click at [696, 546] on button "Send test email" at bounding box center [673, 550] width 104 height 31
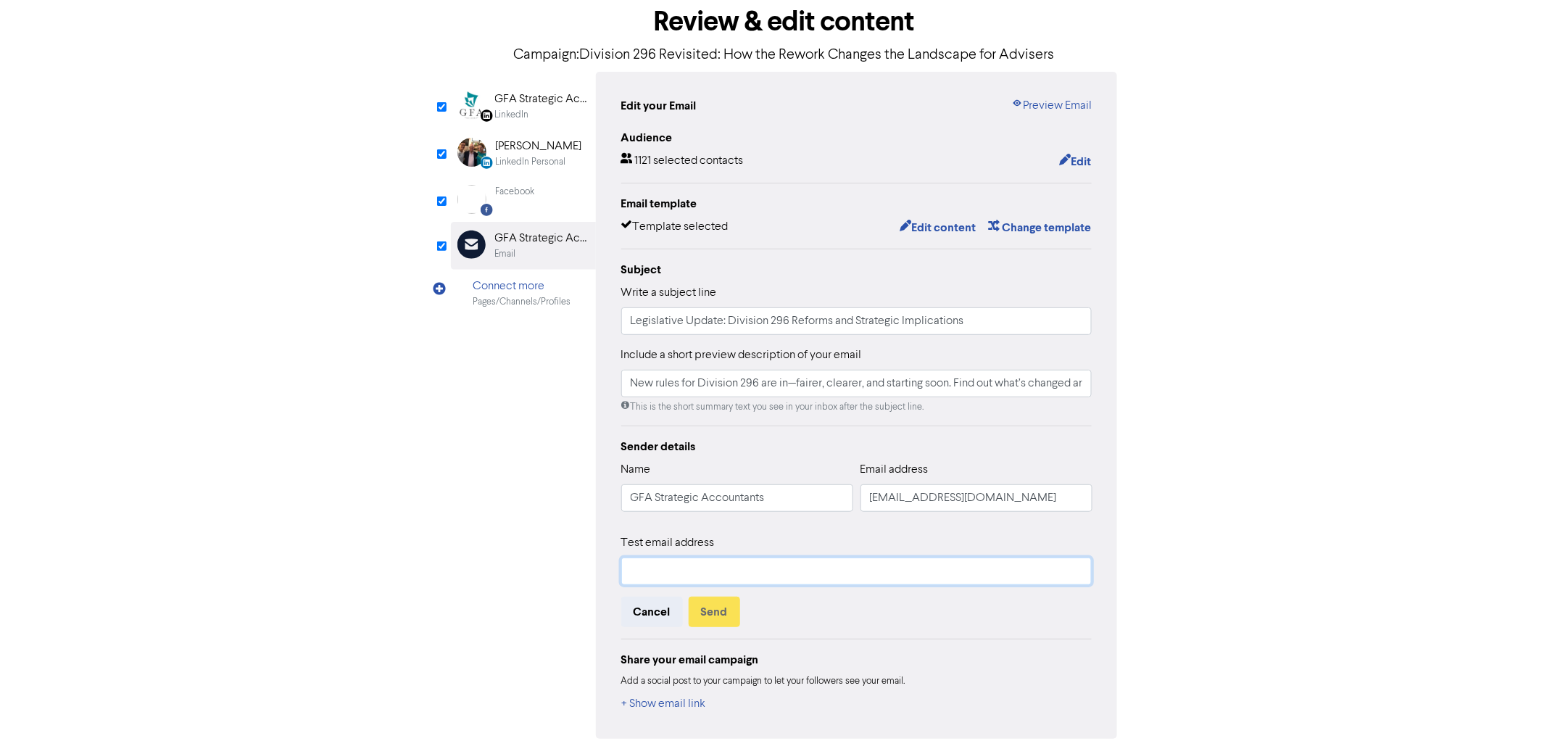
click at [744, 576] on input "text" at bounding box center [857, 572] width 471 height 28
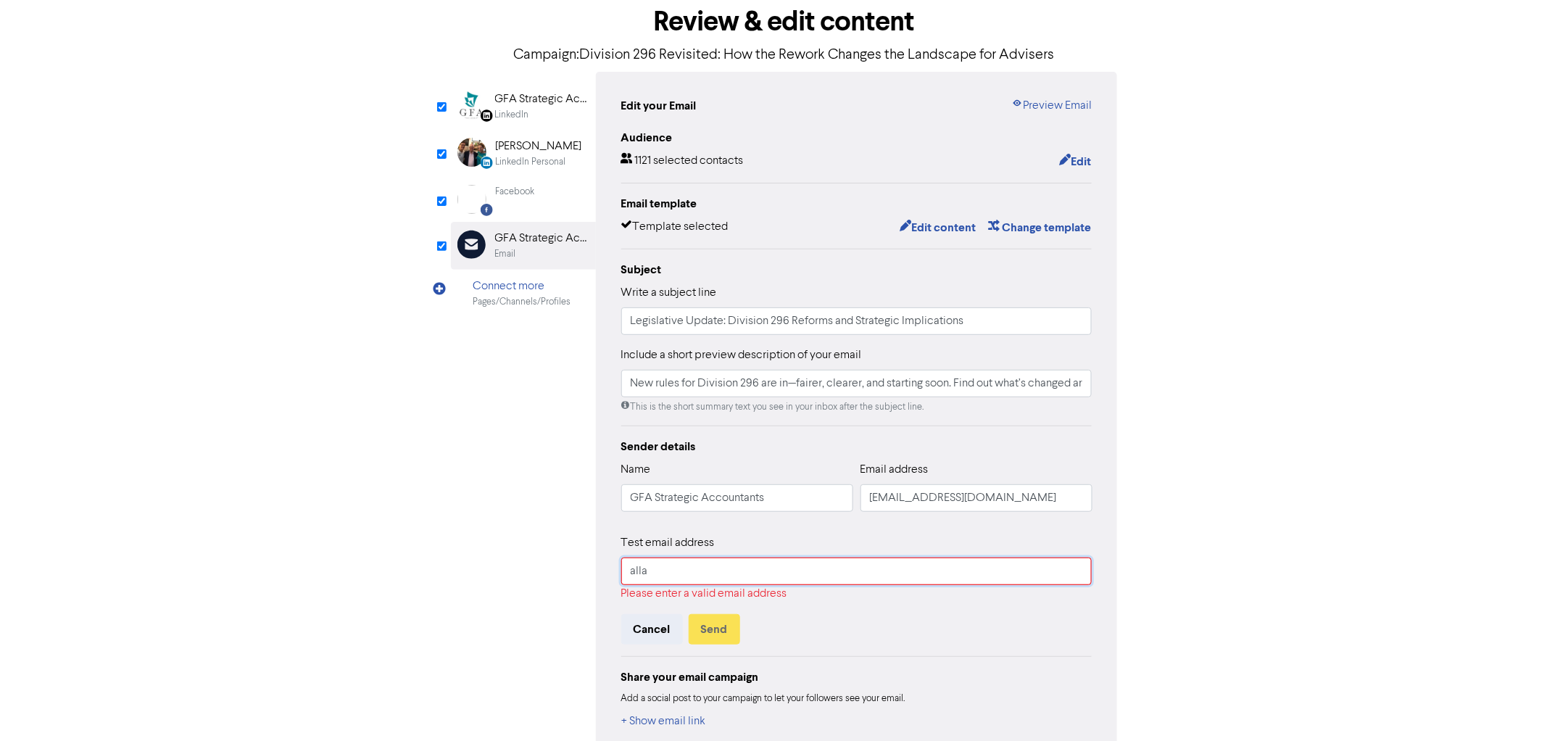
type input "allan"
type input "rae@gfastrategic.com.au"
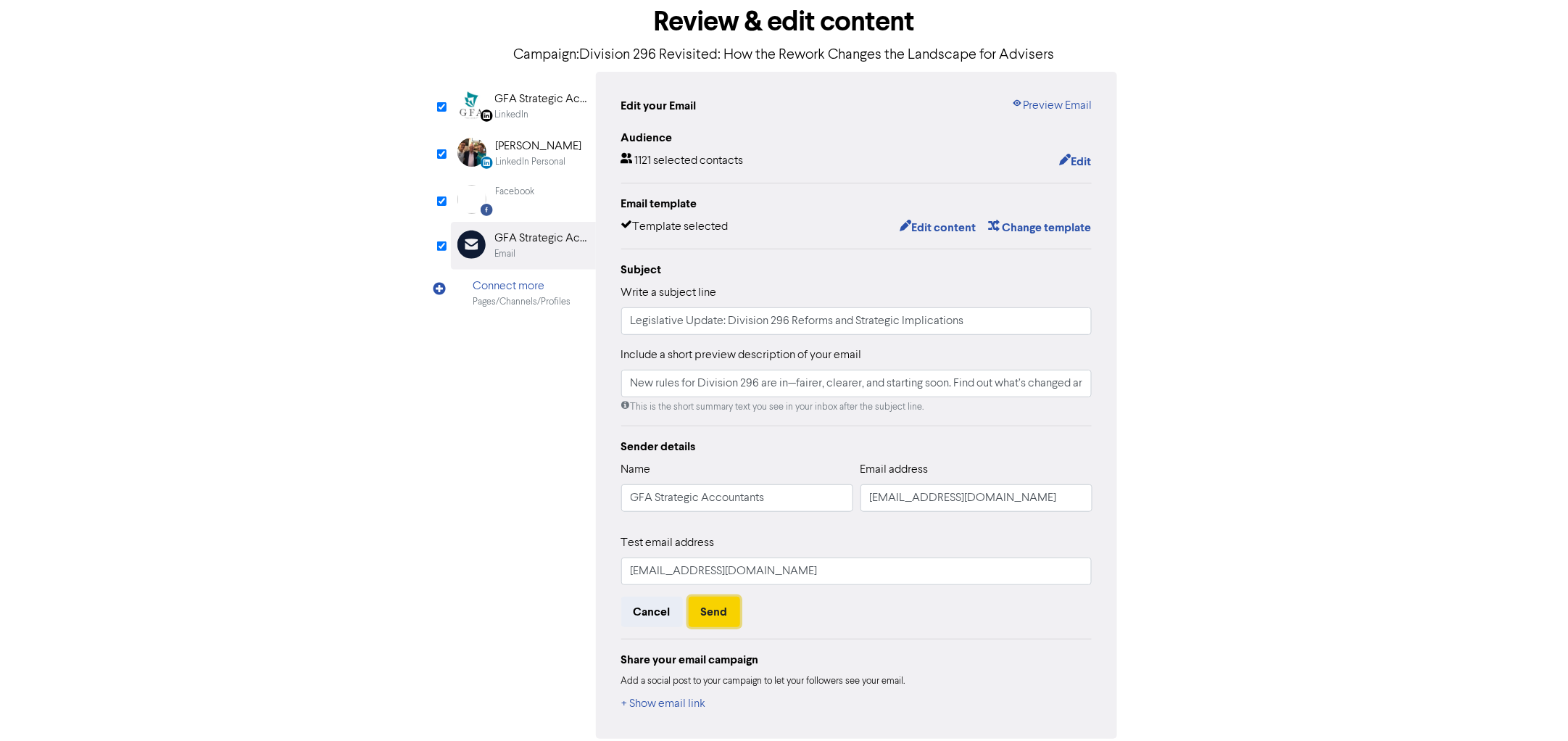
click at [714, 616] on button "Send" at bounding box center [714, 612] width 51 height 31
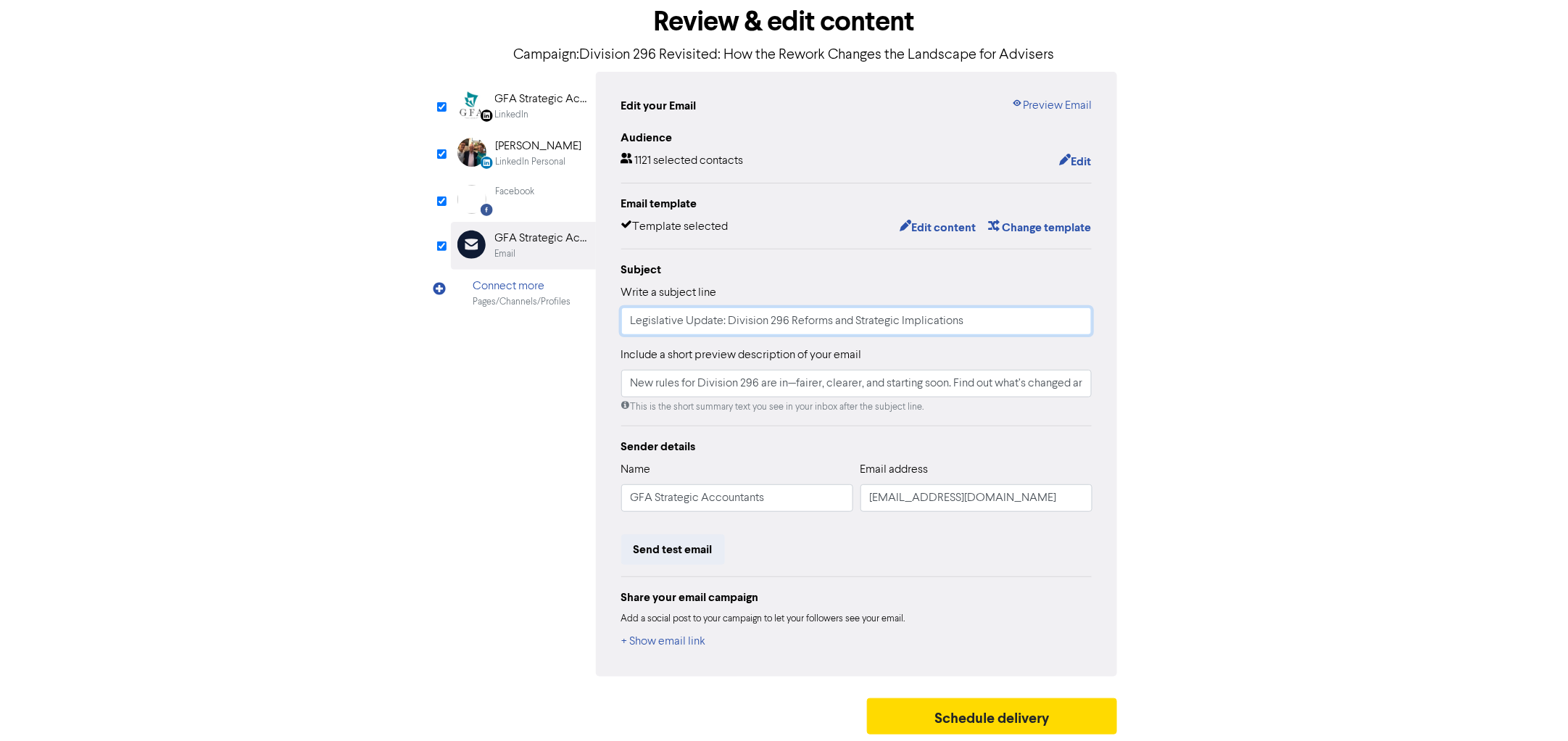
drag, startPoint x: 727, startPoint y: 318, endPoint x: 839, endPoint y: 320, distance: 112.0
click at [839, 320] on input "Legislative Update: Division 296 Reforms and Strategic Implications" at bounding box center [857, 321] width 471 height 28
drag, startPoint x: 857, startPoint y: 324, endPoint x: 812, endPoint y: 305, distance: 48.8
click at [856, 324] on input "Legislative Update: Division 296 Reforms and Strategic Implications" at bounding box center [857, 321] width 471 height 28
drag, startPoint x: 726, startPoint y: 319, endPoint x: 830, endPoint y: 319, distance: 104.0
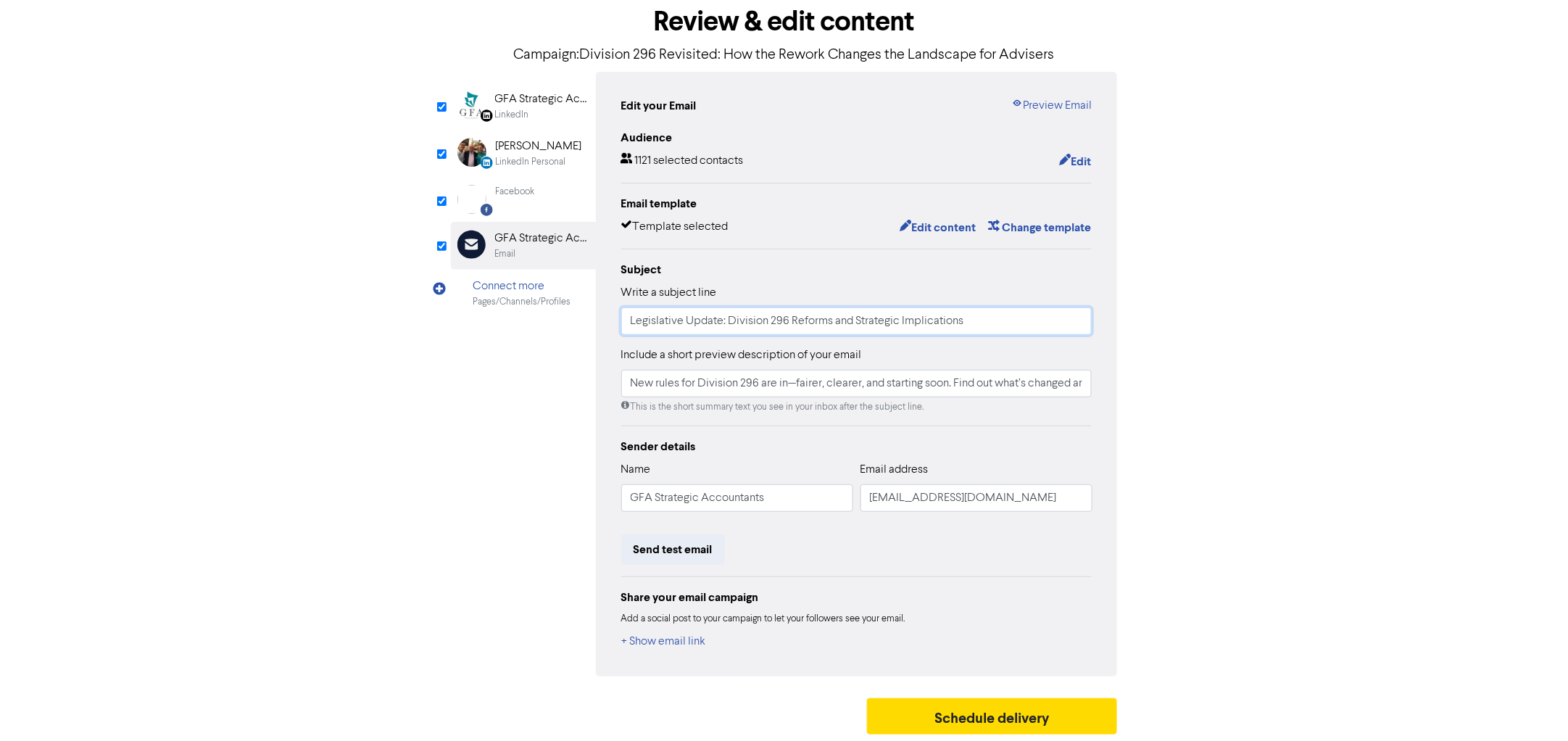
click at [830, 319] on input "Legislative Update: Division 296 Reforms and Strategic Implications" at bounding box center [857, 321] width 471 height 28
click at [1291, 249] on div "< Back content review schedule Exit Review & edit content Campaign: Division 29…" at bounding box center [784, 349] width 1568 height 788
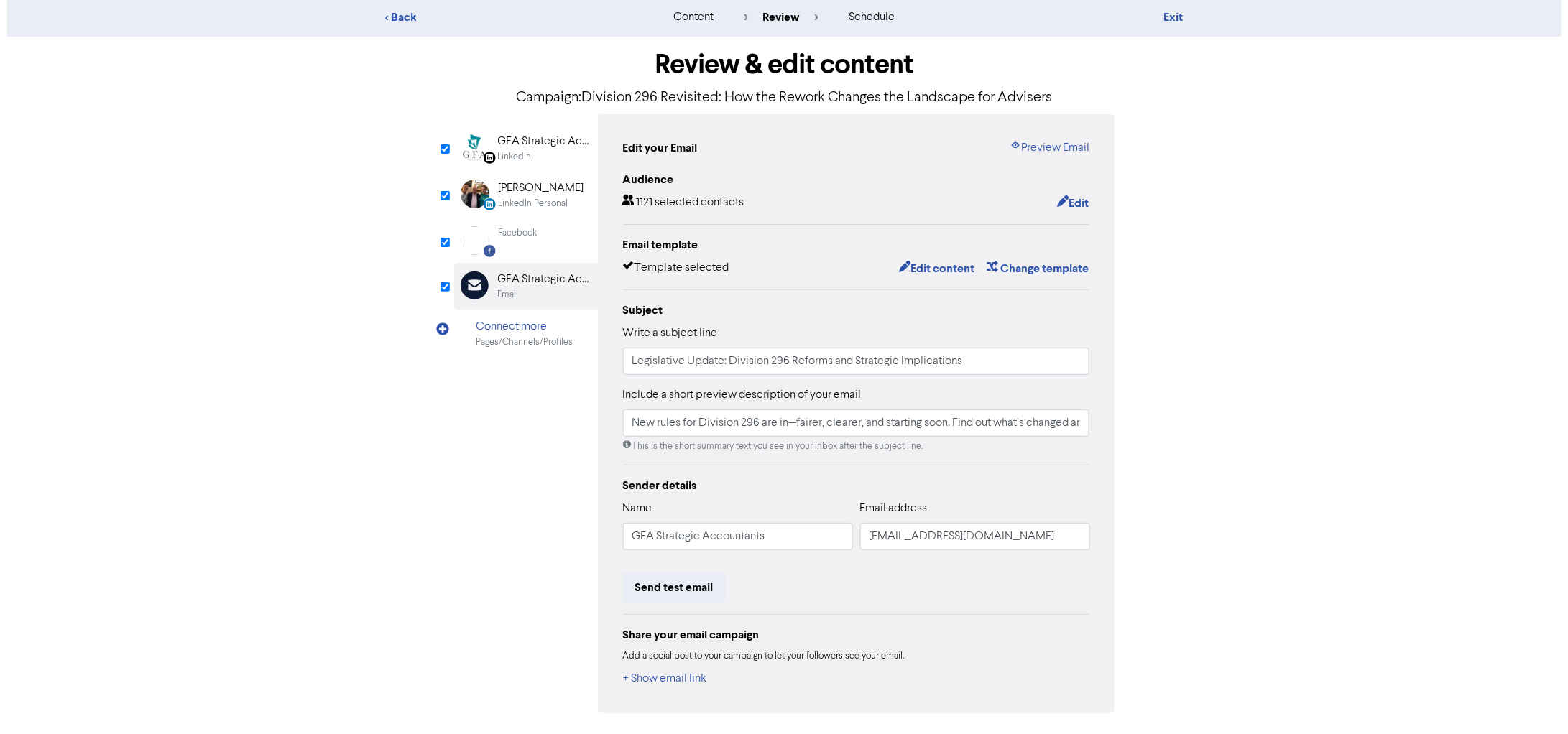
scroll to position [0, 0]
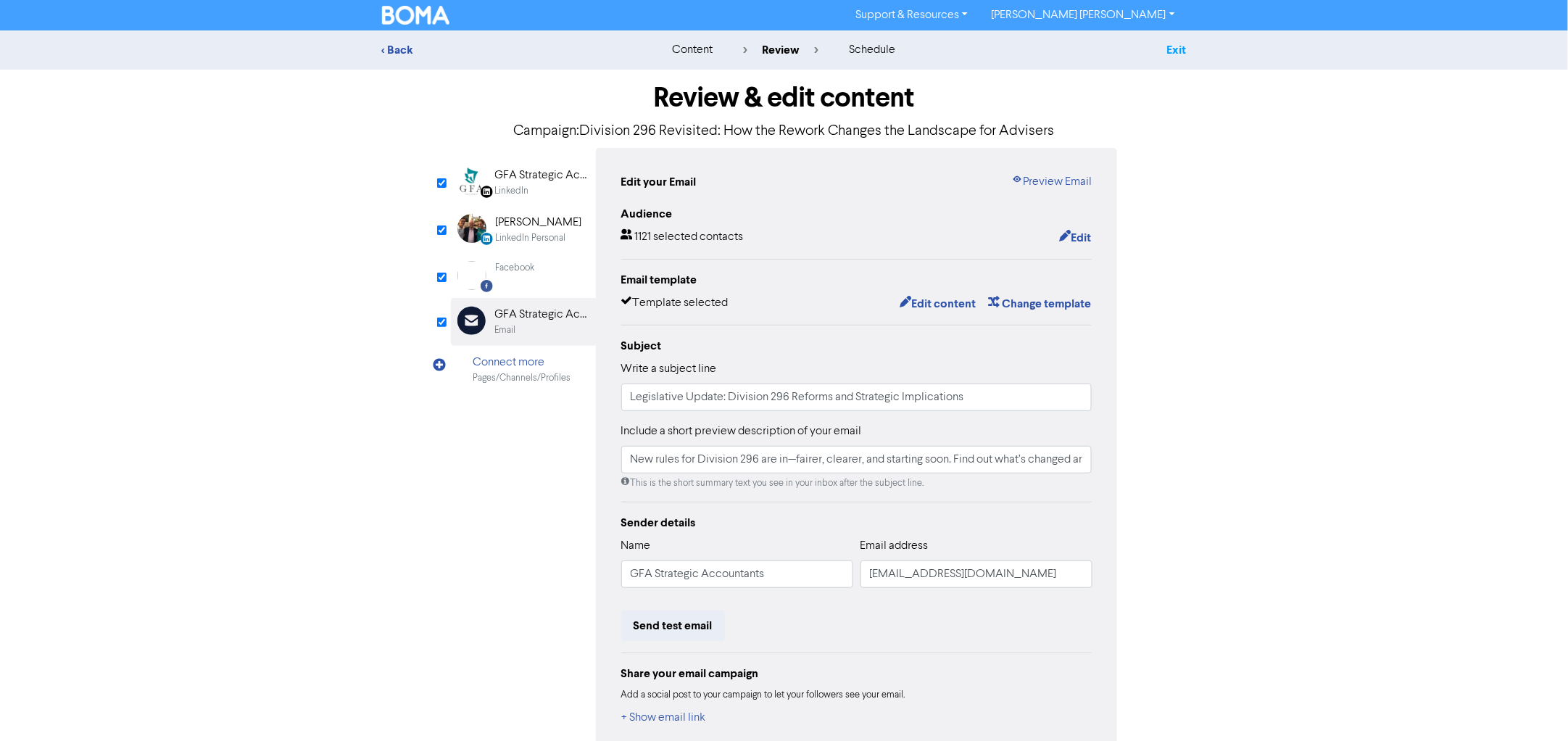
click at [1179, 51] on link "Exit" at bounding box center [1176, 50] width 20 height 15
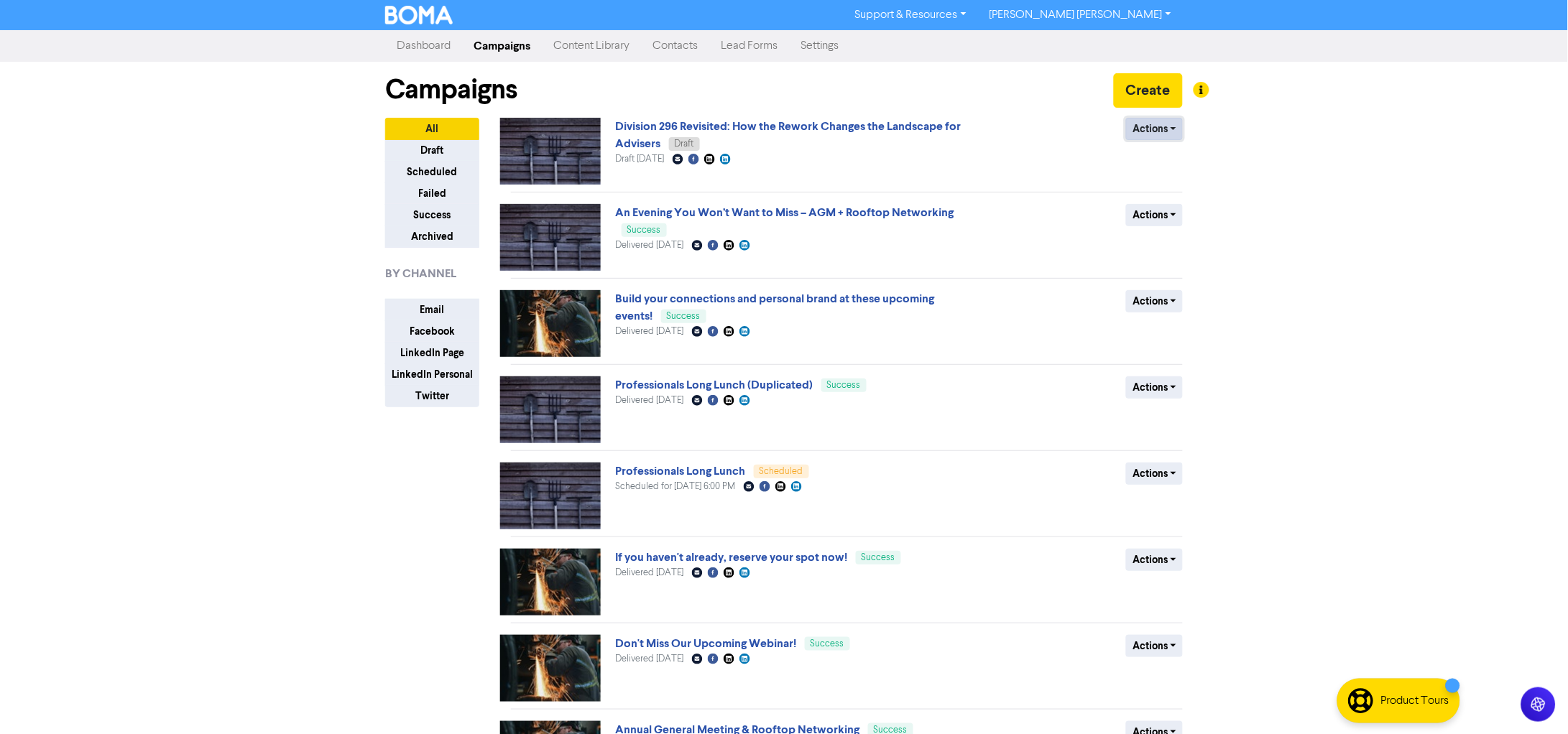
click at [1175, 126] on button "Actions" at bounding box center [1154, 128] width 57 height 22
click at [858, 130] on link "Division 296 Revisited: How the Rework Changes the Landscape for Advisers" at bounding box center [789, 135] width 345 height 32
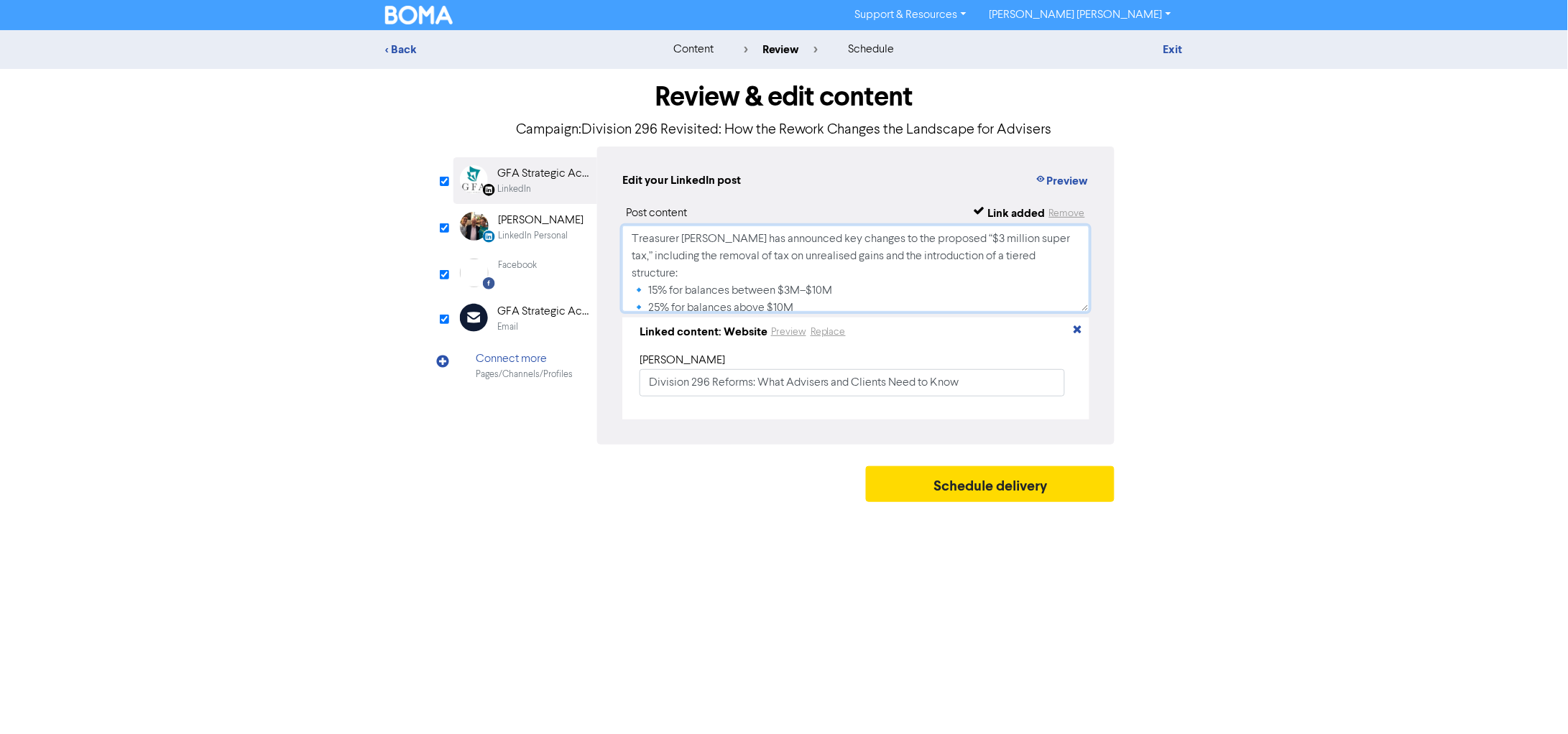
click at [805, 273] on textarea "Treasurer Jim Chalmers has announced key changes to the proposed “$3 million su…" at bounding box center [856, 268] width 467 height 86
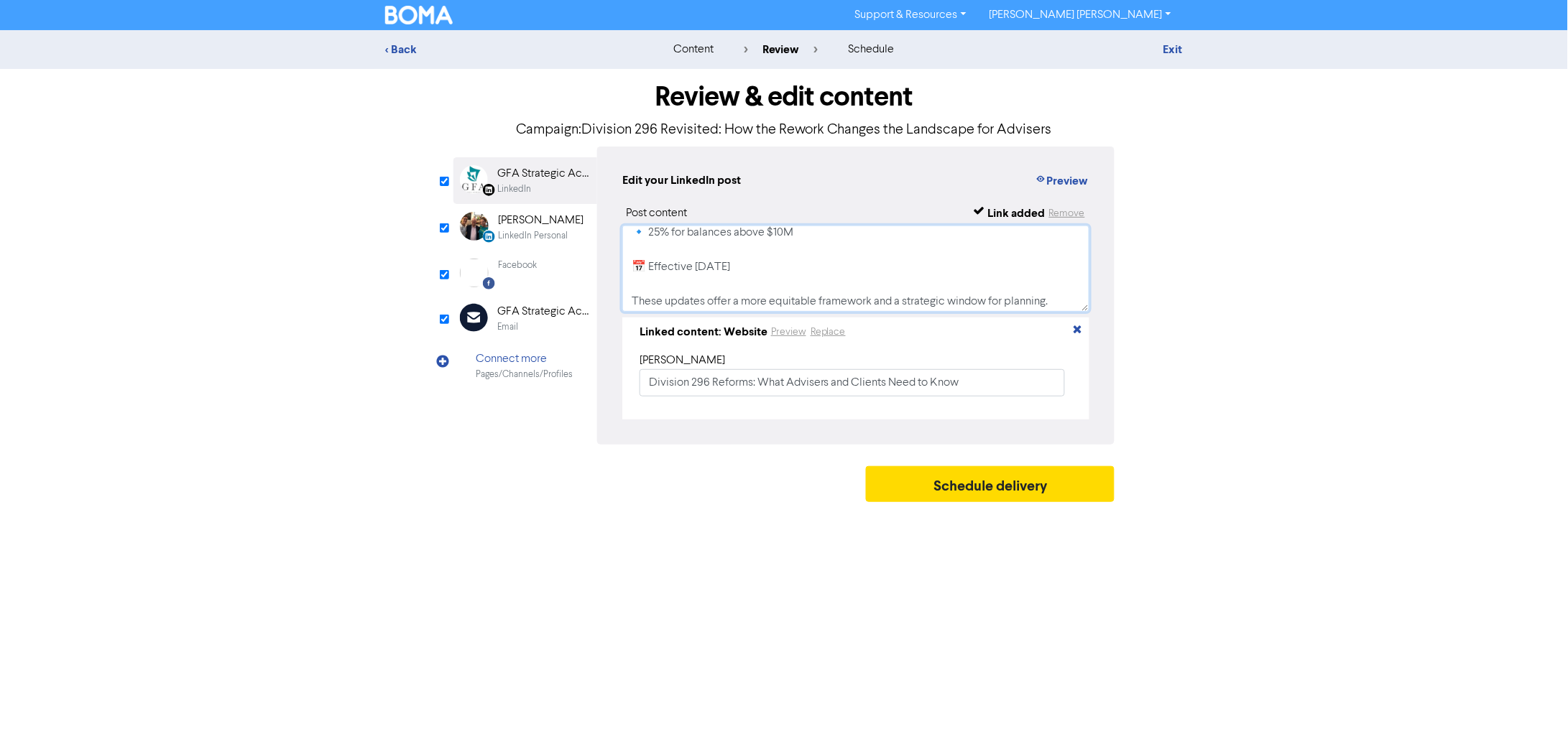
click at [804, 273] on textarea "Treasurer Jim Chalmers has announced key changes to the proposed “$3 million su…" at bounding box center [856, 268] width 467 height 86
click at [801, 275] on textarea "Treasurer Jim Chalmers has announced key changes to the proposed “$3 million su…" at bounding box center [856, 268] width 467 height 86
click at [816, 285] on textarea "Treasurer Jim Chalmers has announced key changes to the proposed “$3 million su…" at bounding box center [856, 268] width 467 height 86
click at [816, 303] on textarea "Treasurer Jim Chalmers has announced key changes to the proposed “$3 million su…" at bounding box center [856, 268] width 467 height 86
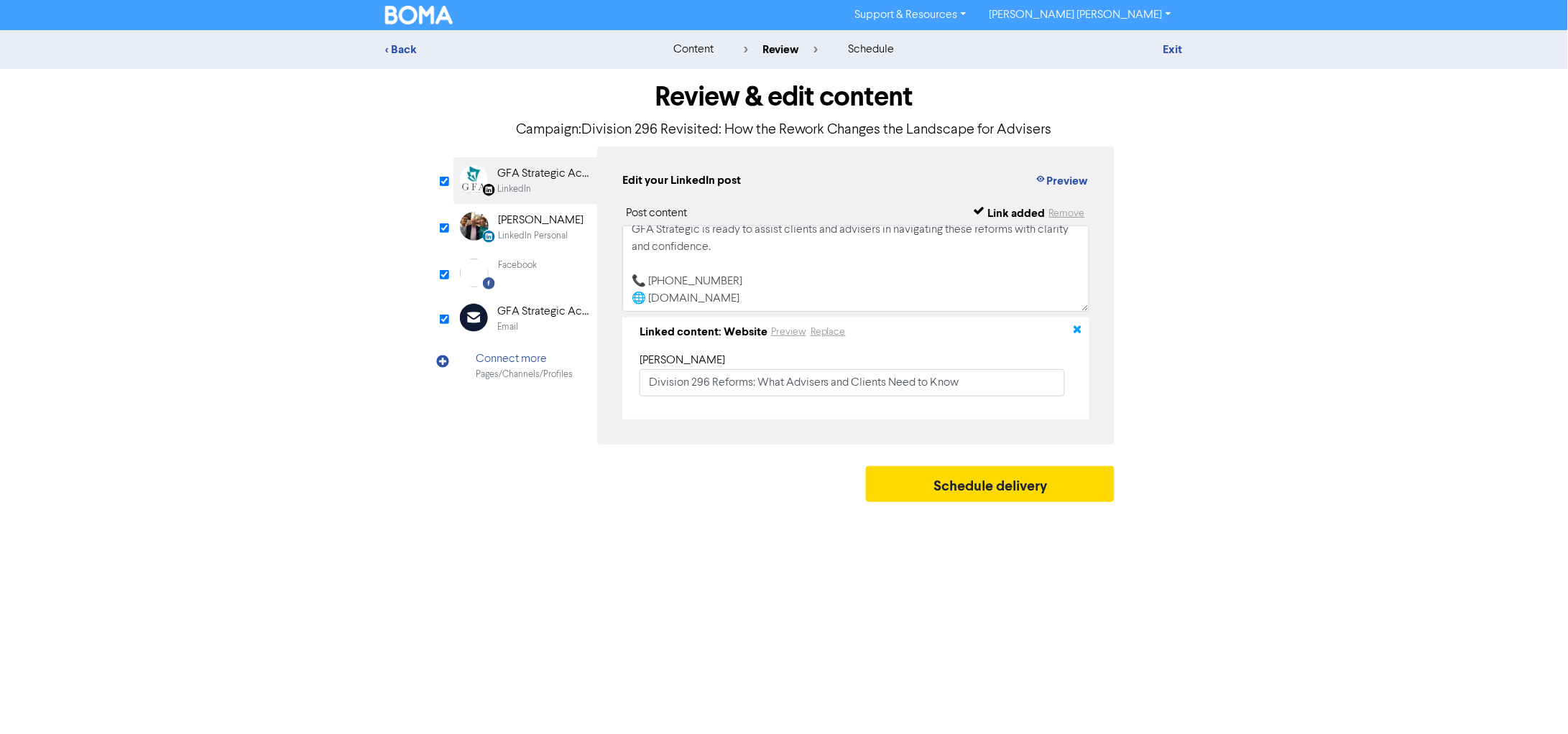
click at [1075, 334] on icon "button" at bounding box center [1078, 332] width 12 height 12
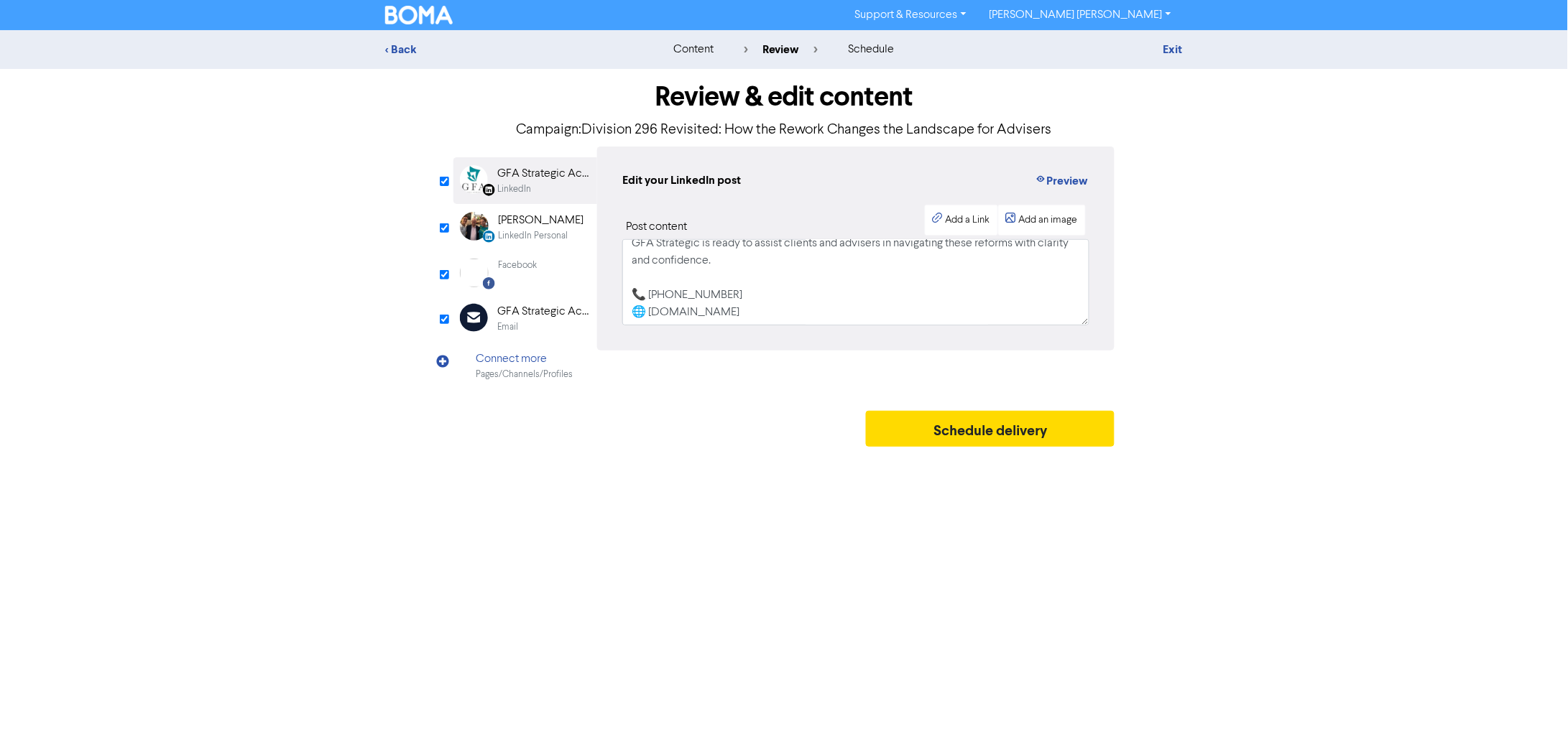
click at [519, 268] on div "Facebook" at bounding box center [517, 265] width 38 height 14
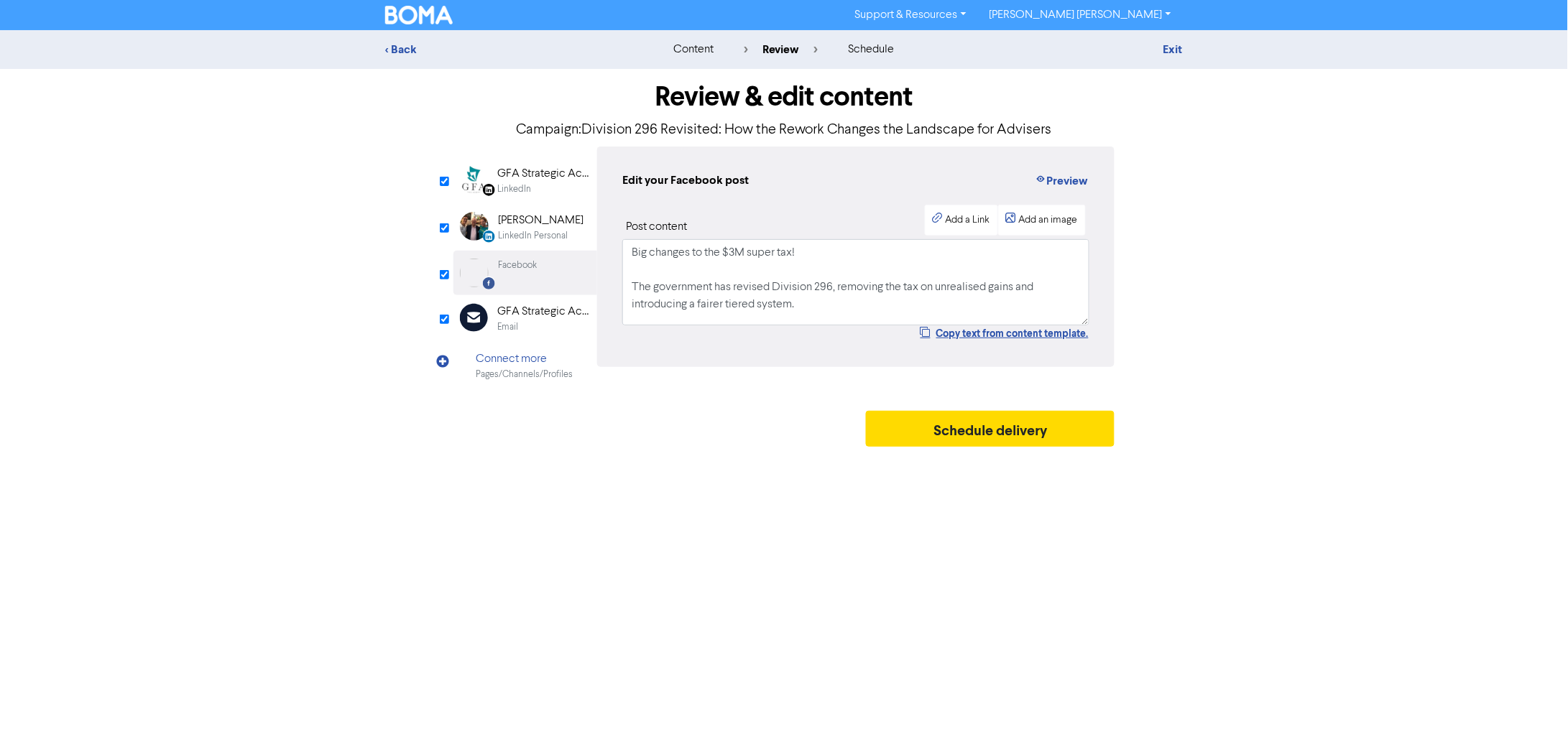
scroll to position [182, 0]
click at [804, 302] on textarea "Big changes to the $3M super tax! The government has revised Division 296, remo…" at bounding box center [856, 282] width 467 height 86
click at [798, 314] on textarea "Big changes to the $3M super tax! The government has revised Division 296, remo…" at bounding box center [856, 282] width 467 height 86
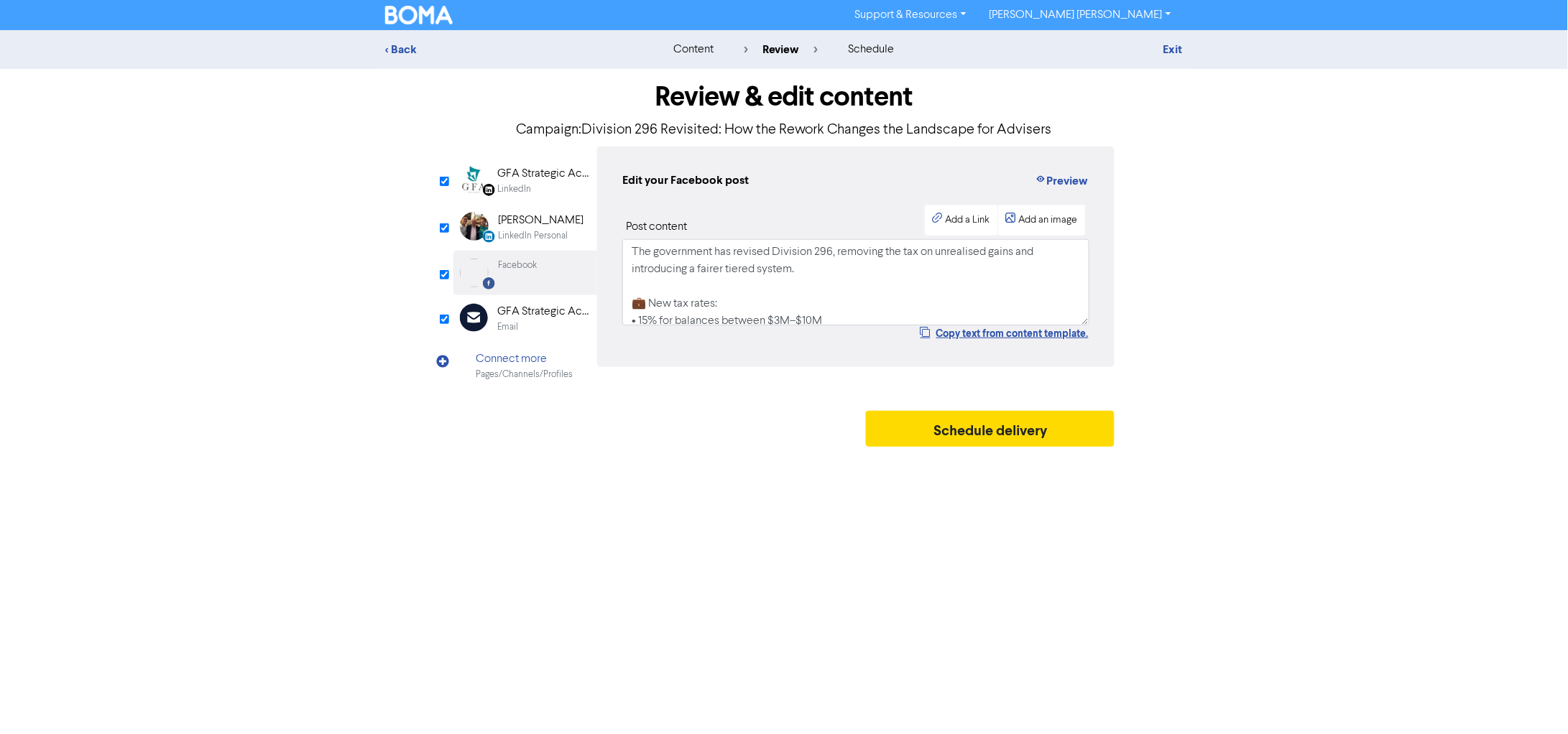
scroll to position [0, 0]
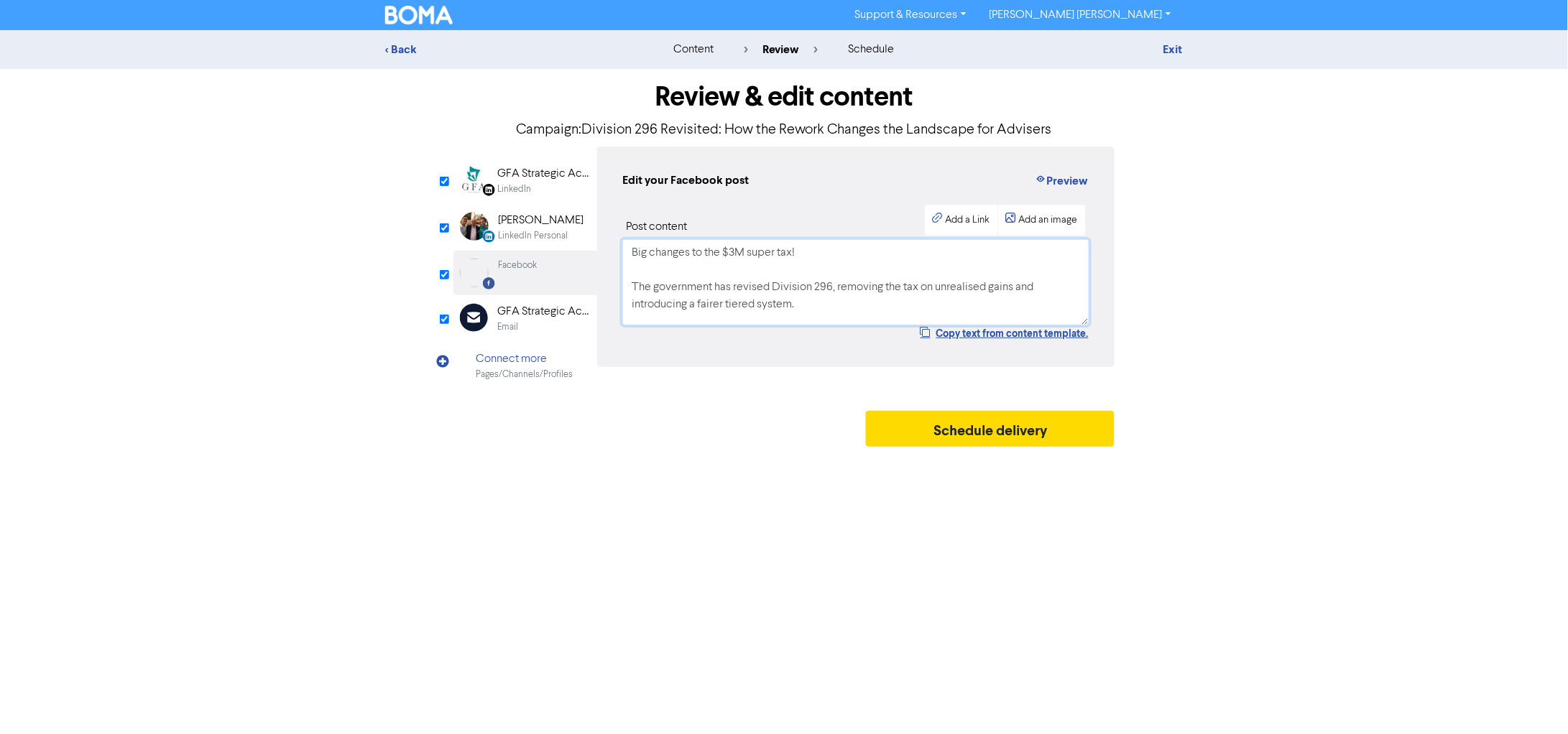
click at [726, 280] on textarea "Big changes to the $3M super tax! The government has revised Division 296, remo…" at bounding box center [856, 282] width 467 height 86
click at [752, 274] on textarea "Big changes to the $3M super tax! The government has revised Division 296, remo…" at bounding box center [856, 282] width 467 height 86
click at [671, 250] on textarea "Big changes to the $3M super tax! The government has revised Division 296, remo…" at bounding box center [856, 282] width 467 height 86
click at [727, 252] on textarea "Big changes to the $3M super tax! The government has revised Division 296, remo…" at bounding box center [856, 282] width 467 height 86
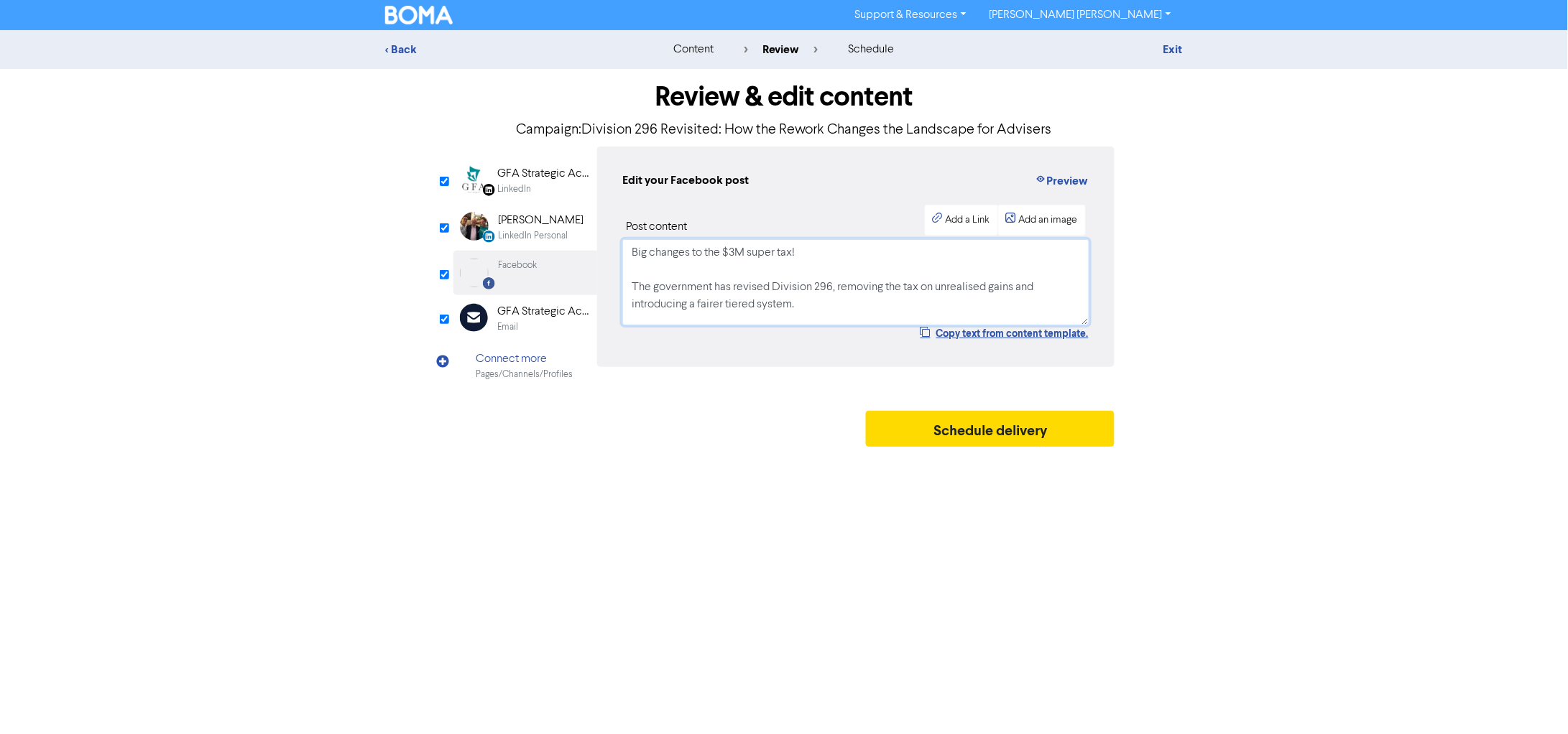
drag, startPoint x: 726, startPoint y: 250, endPoint x: 795, endPoint y: 255, distance: 69.2
click at [795, 255] on textarea "Big changes to the $3M super tax! The government has revised Division 296, remo…" at bounding box center [856, 282] width 467 height 86
click at [726, 276] on textarea "Big changes to the $3M super tax! The government has revised Division 296, remo…" at bounding box center [856, 282] width 467 height 86
click at [1052, 178] on button "Preview" at bounding box center [1062, 181] width 54 height 19
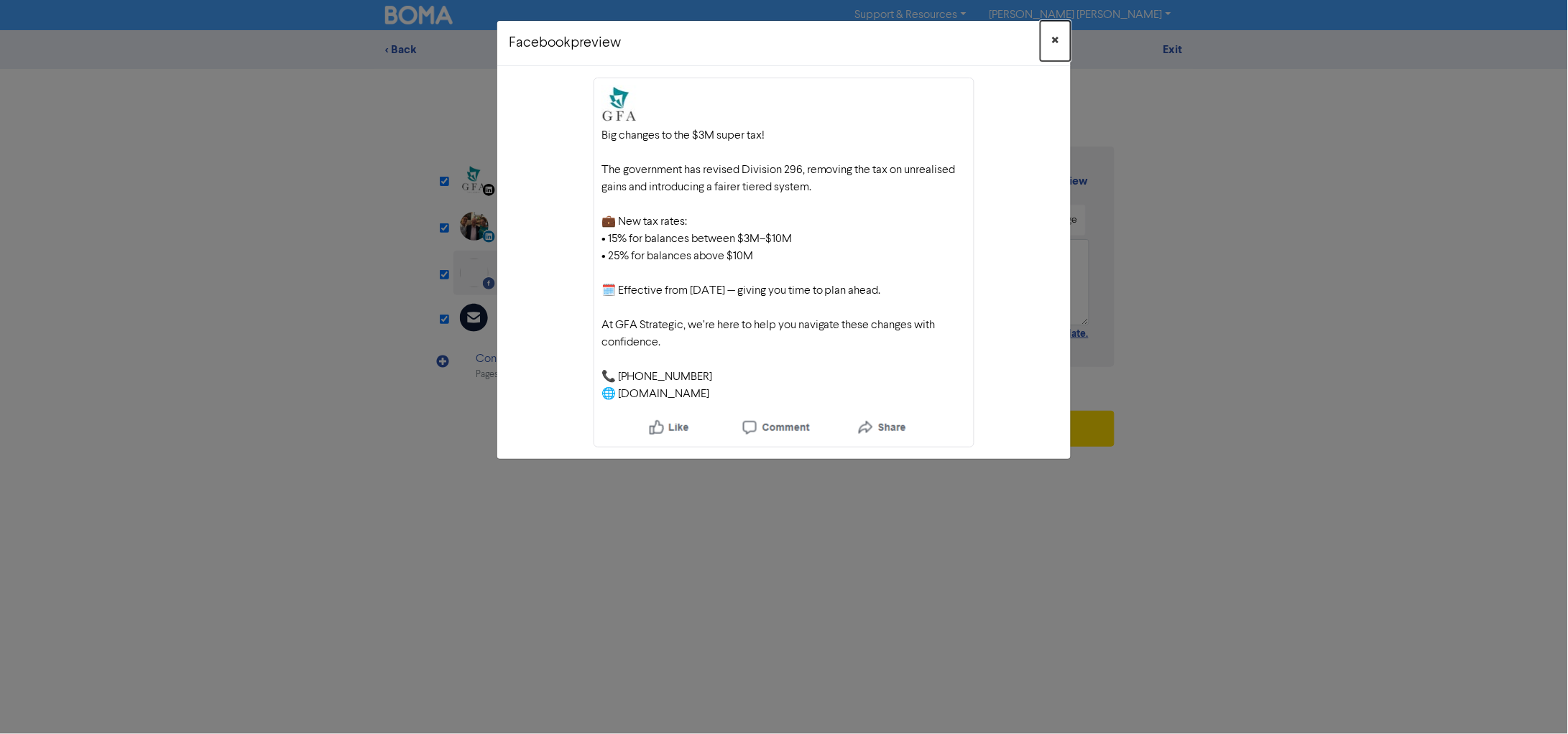
click at [1056, 38] on span "×" at bounding box center [1056, 41] width 7 height 22
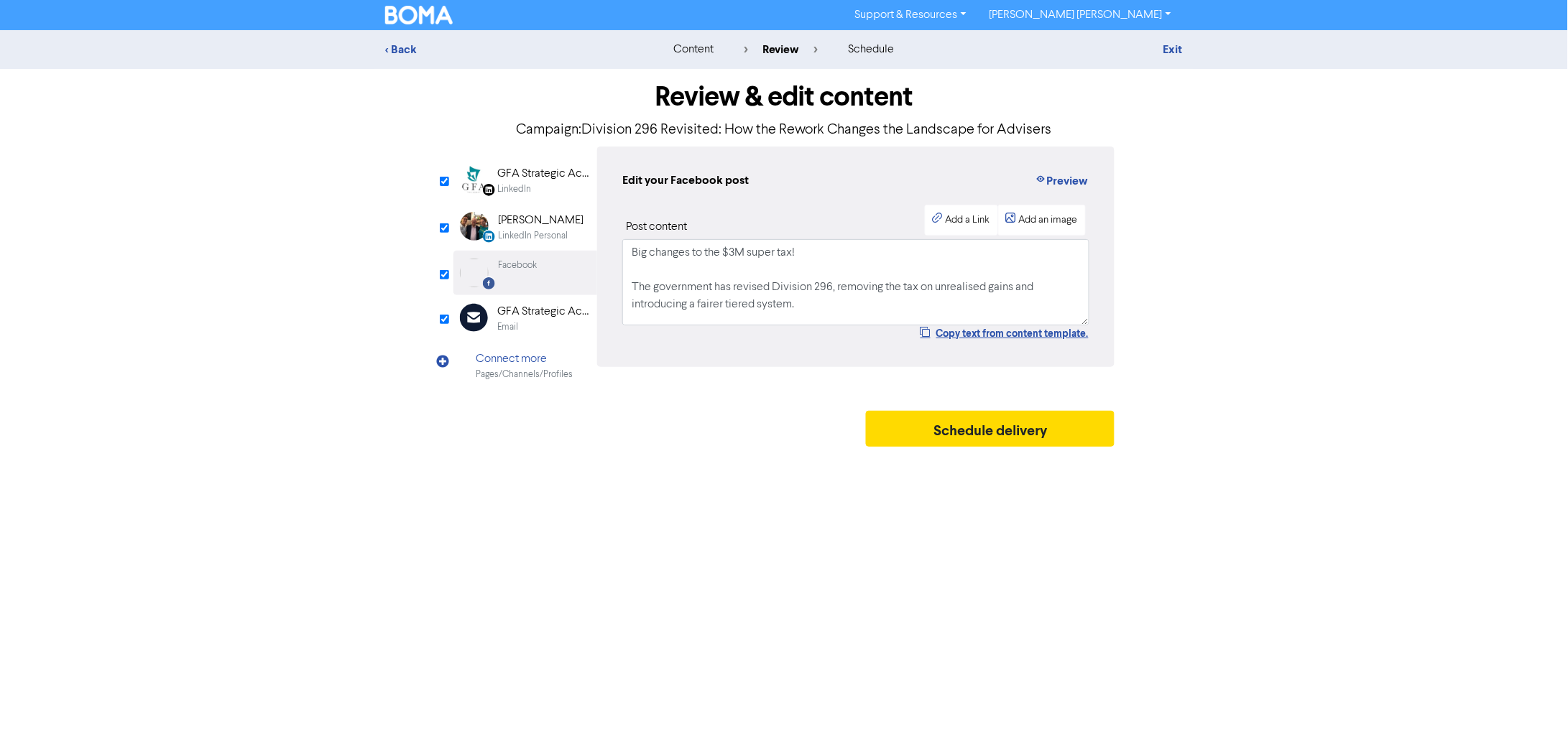
click at [530, 178] on div "GFA Strategic Accountants" at bounding box center [543, 174] width 92 height 17
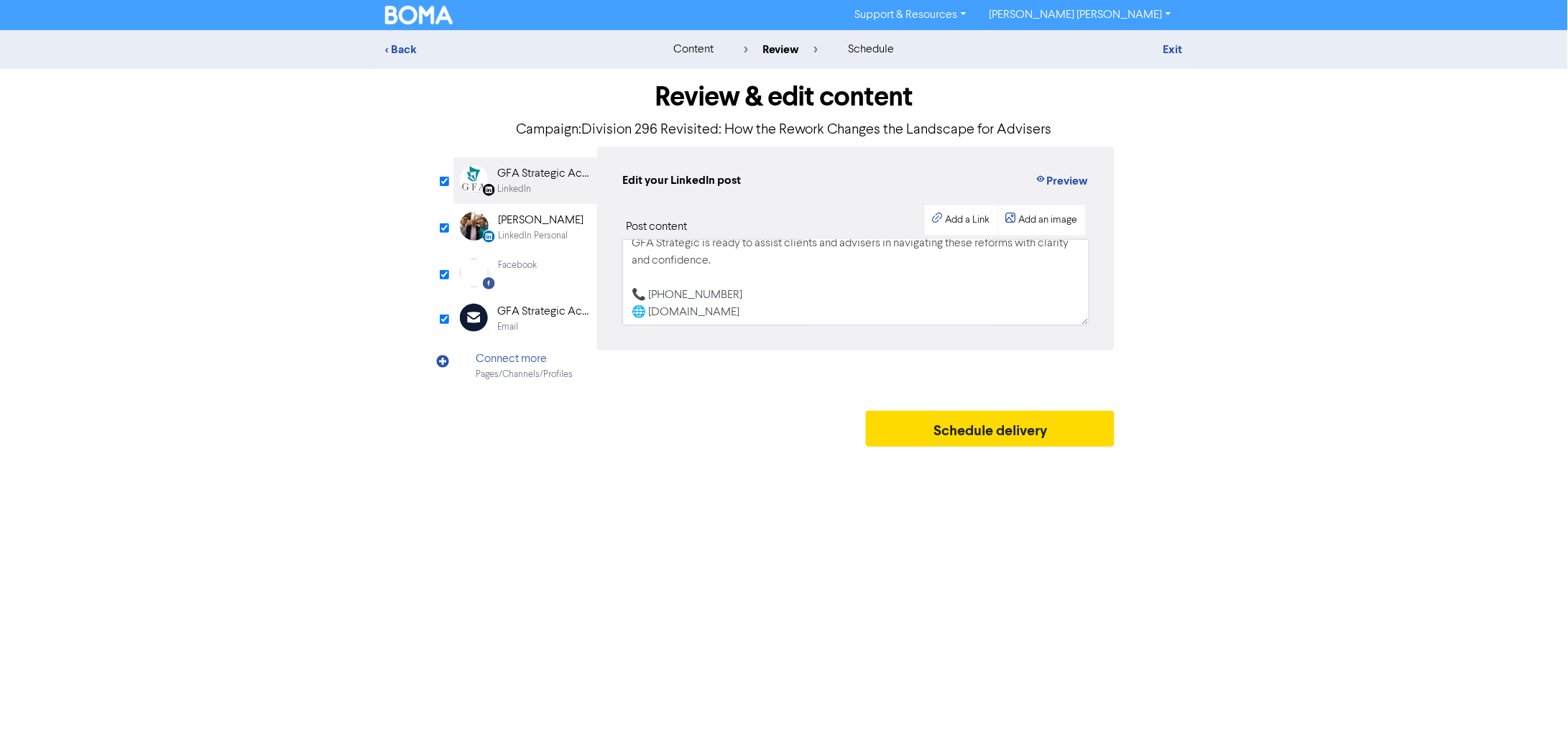
click at [478, 177] on img at bounding box center [474, 180] width 28 height 29
click at [1073, 178] on button "Preview" at bounding box center [1062, 181] width 54 height 19
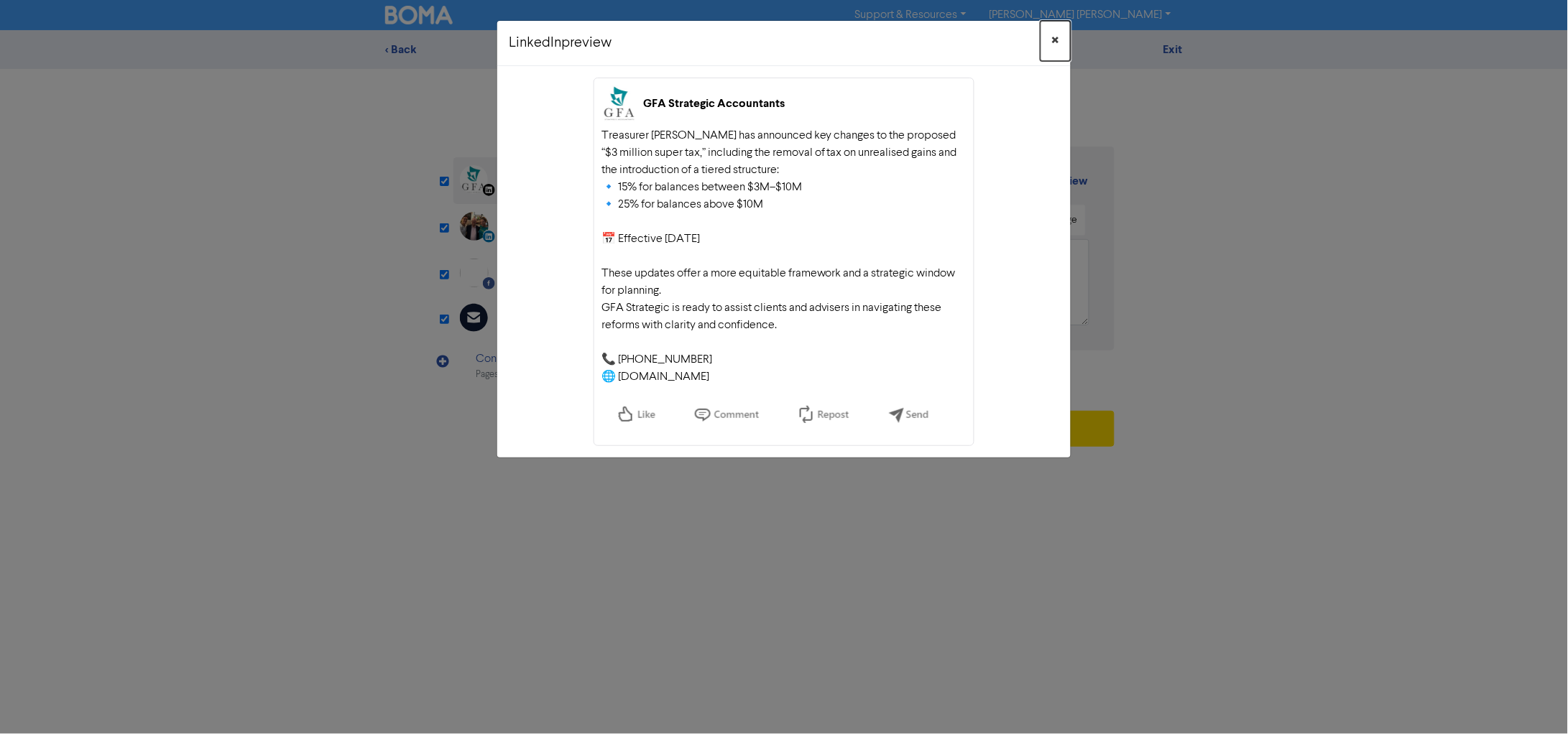
click at [1054, 38] on span "×" at bounding box center [1056, 41] width 7 height 22
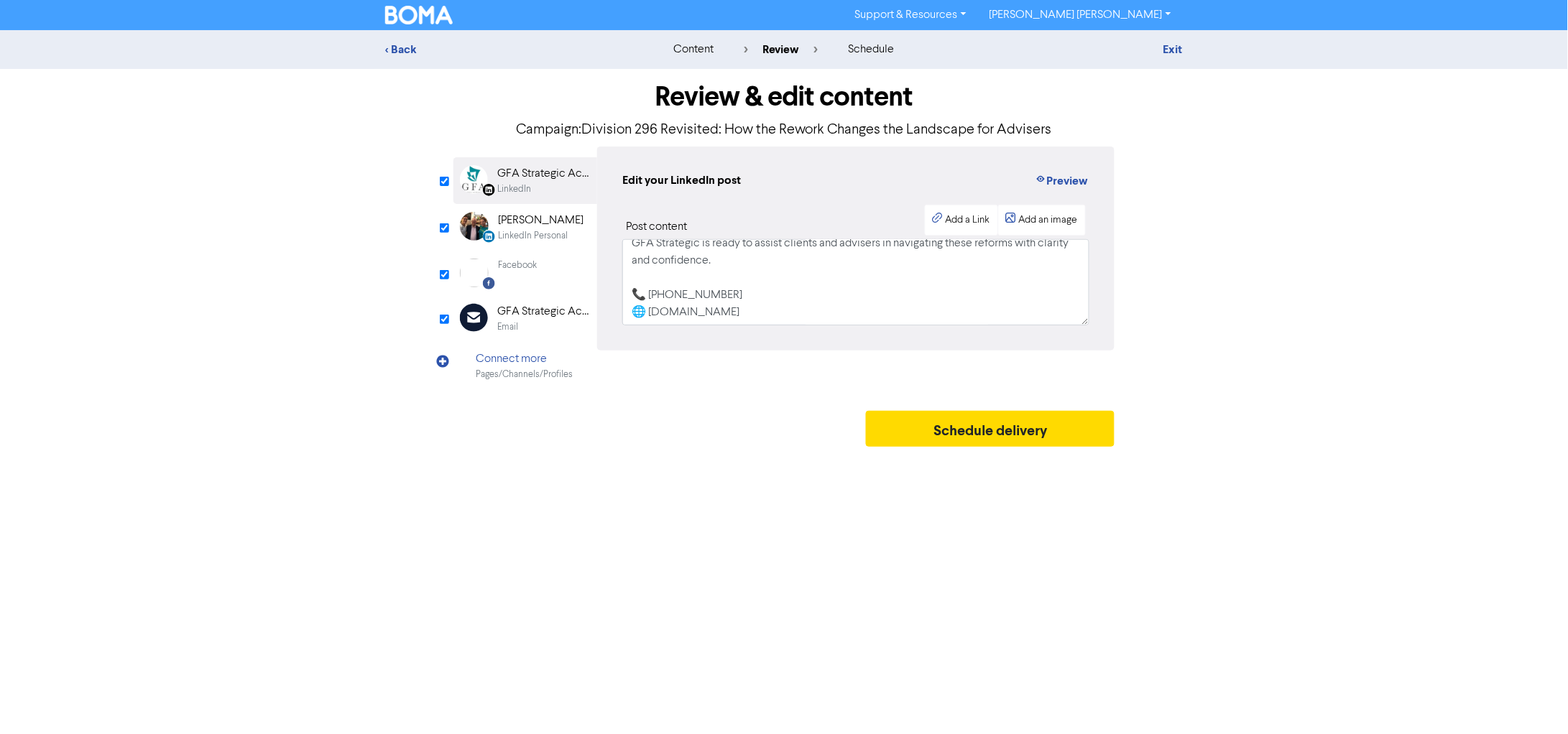
click at [546, 268] on div "Facebook Created with Sketch. Facebook" at bounding box center [525, 273] width 144 height 44
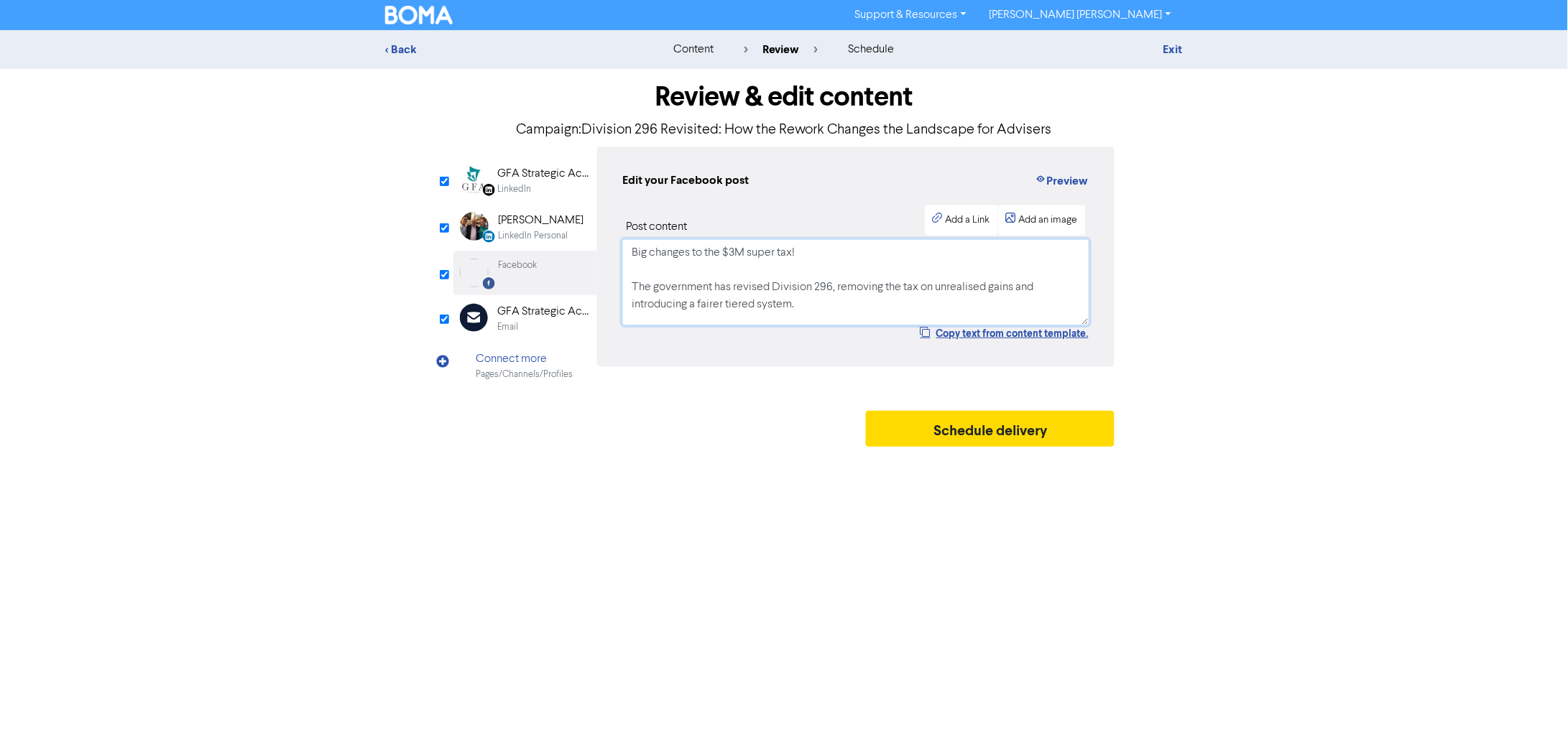
click at [745, 271] on textarea "Big changes to the $3M super tax! The government has revised Division 296, remo…" at bounding box center [856, 282] width 467 height 86
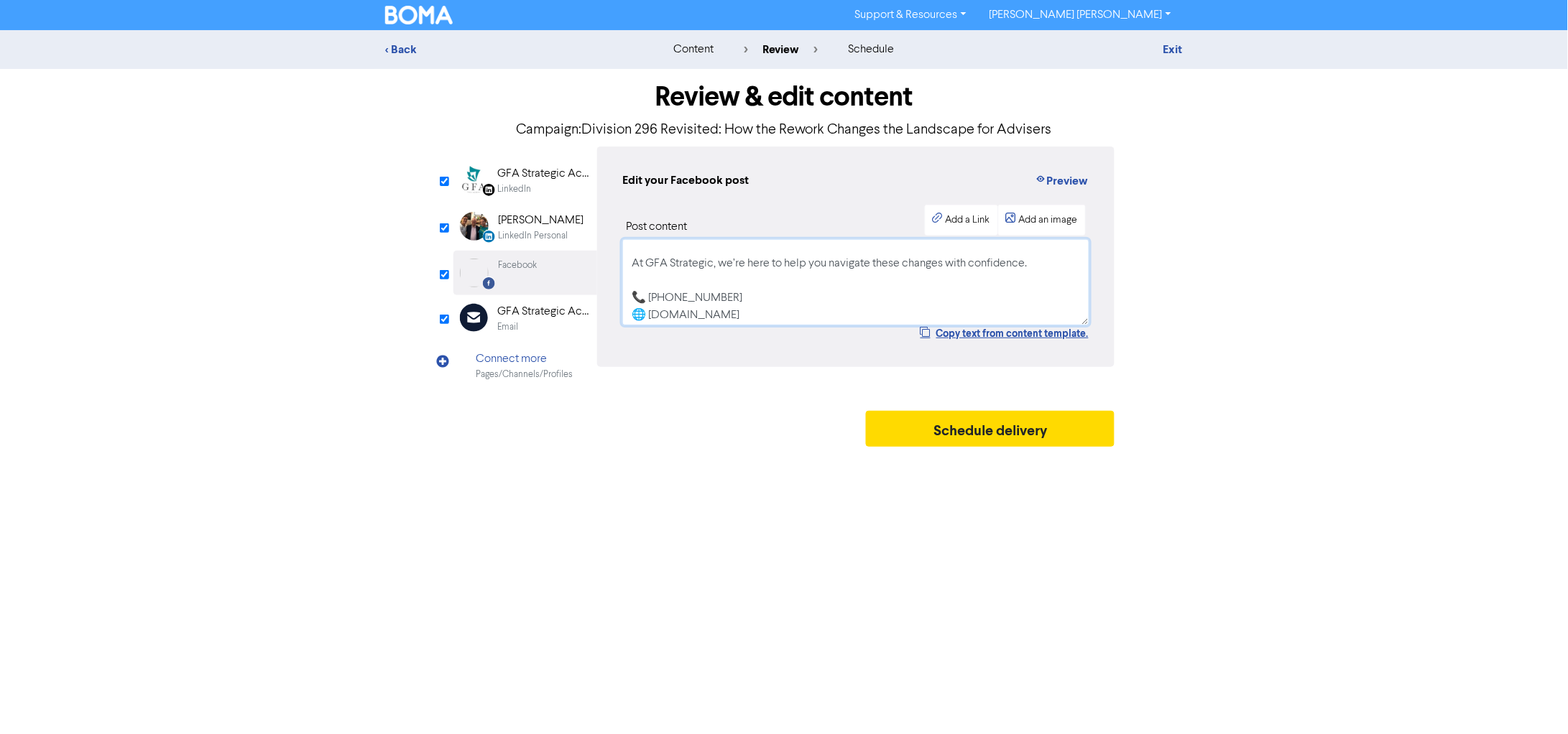
scroll to position [182, 0]
click at [516, 188] on div "LinkedIn" at bounding box center [514, 189] width 34 height 14
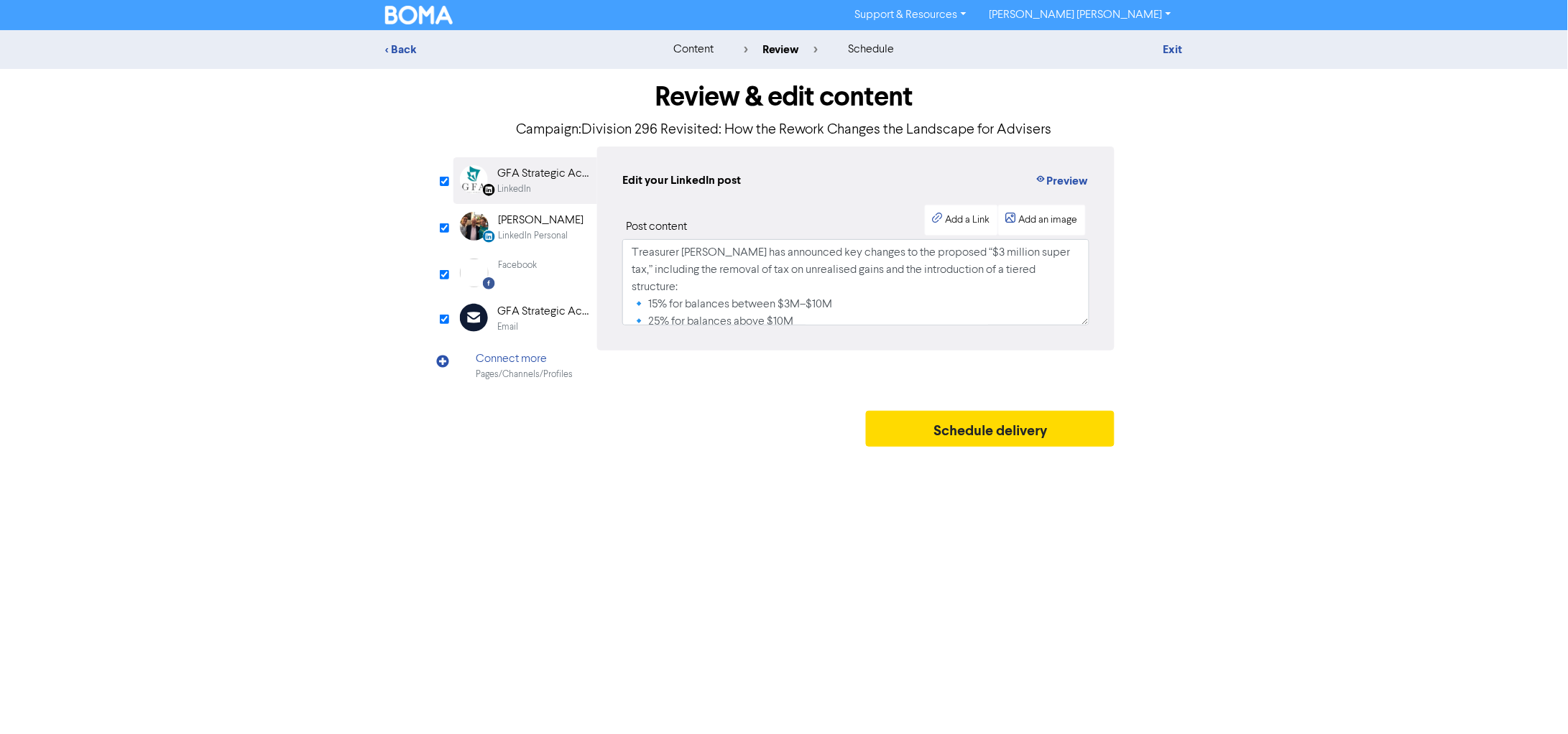
scroll to position [89, 0]
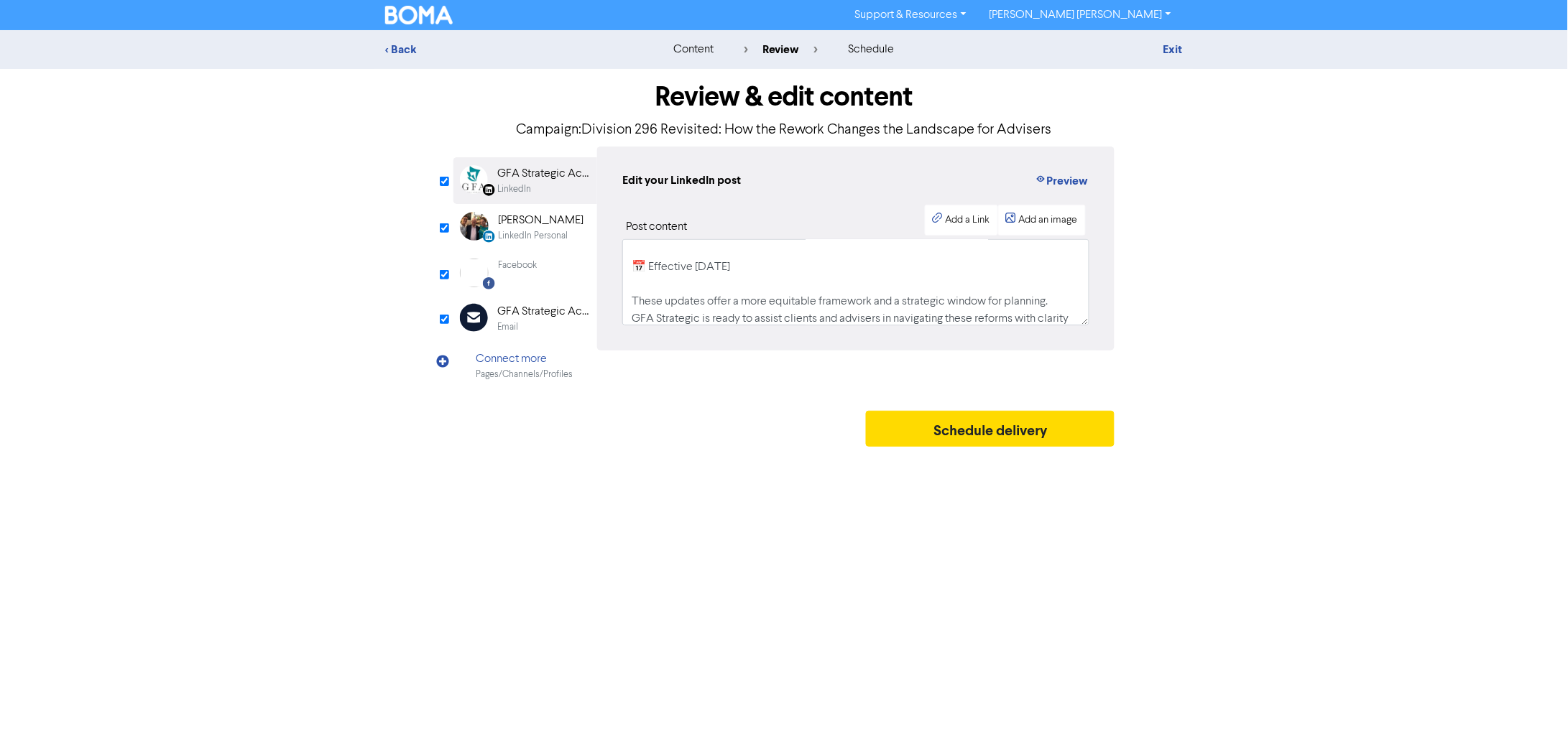
click at [515, 273] on div "Facebook" at bounding box center [517, 273] width 38 height 29
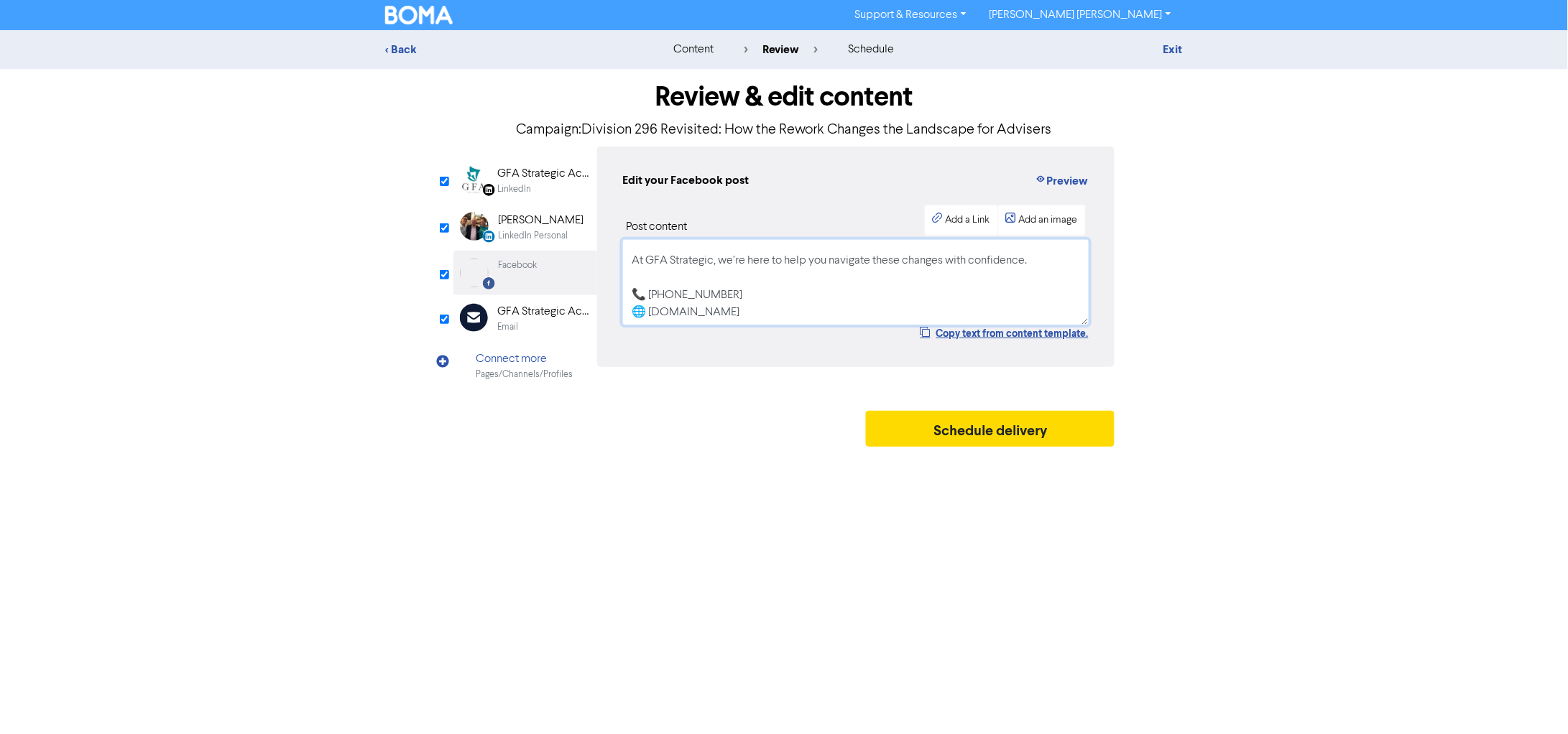
click at [786, 273] on textarea "Big changes to the $3M super tax! The government has revised Division 296, remo…" at bounding box center [856, 282] width 467 height 86
click at [532, 181] on div "GFA Strategic Accountants" at bounding box center [543, 174] width 92 height 17
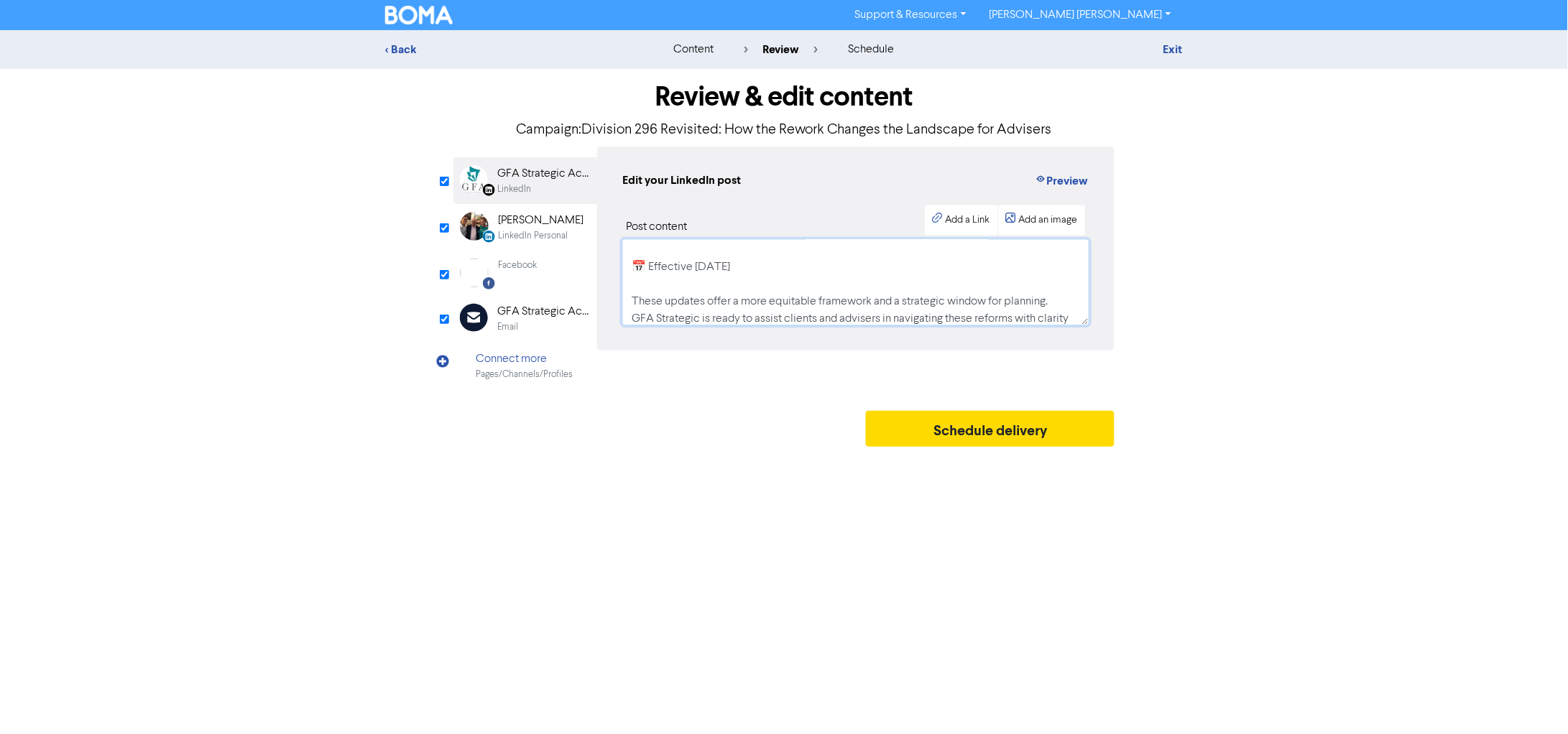
click at [677, 259] on textarea "Treasurer Jim Chalmers has announced key changes to the proposed “$3 million su…" at bounding box center [856, 282] width 467 height 86
paste textarea "Big changes to the $3M super tax! The government has revised Division 296, remo…"
type textarea "Big changes to the $3M super tax! The government has revised Division 296, remo…"
click at [523, 231] on div "LinkedIn Personal" at bounding box center [533, 236] width 70 height 14
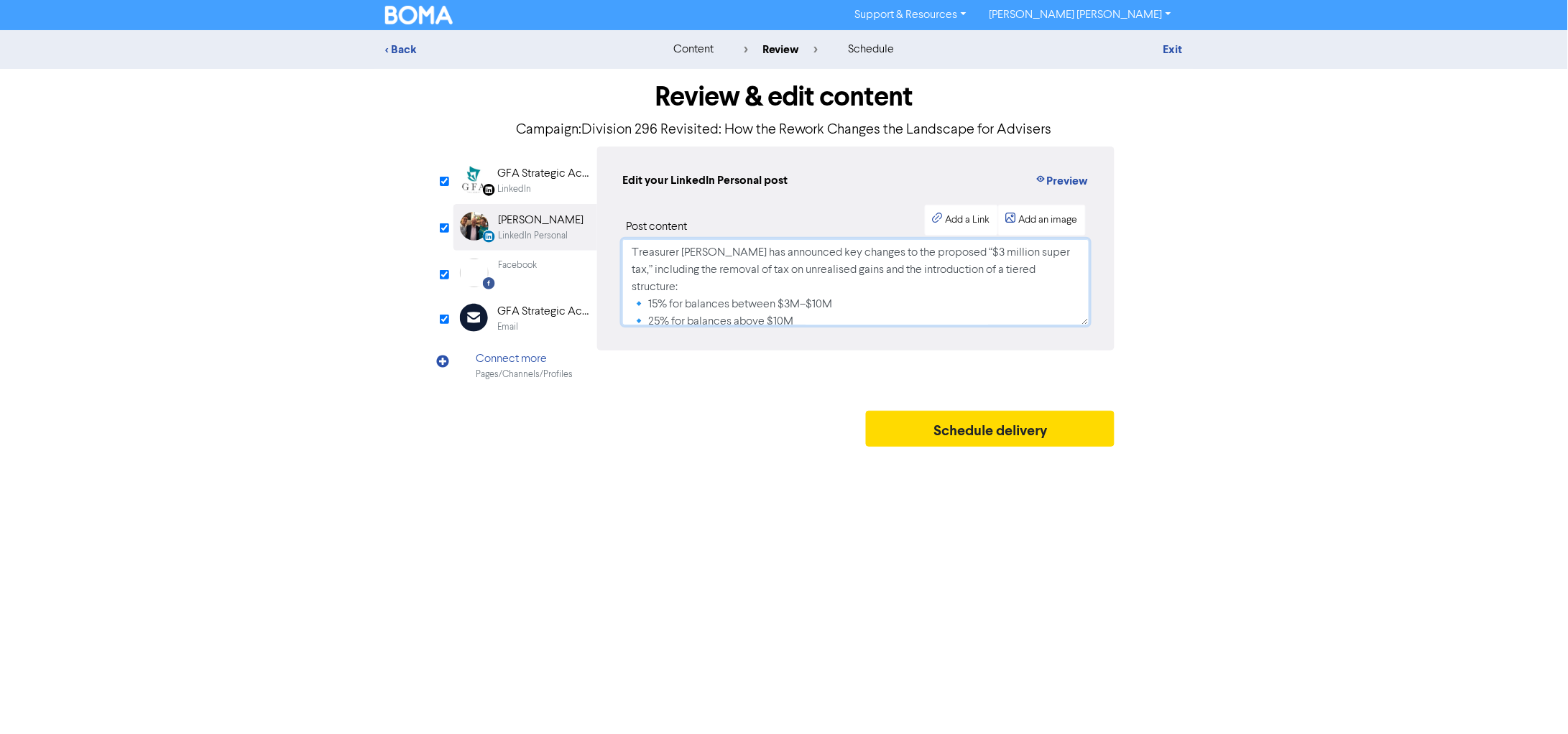
click at [744, 291] on textarea "Treasurer Jim Chalmers has announced key changes to the proposed “$3 million su…" at bounding box center [856, 282] width 467 height 86
paste textarea "Big changes to the $3M super tax! The government has revised Division 296, remo…"
type textarea "Big changes to the $3M super tax! The government has revised Division 296, remo…"
click at [1073, 181] on button "Preview" at bounding box center [1062, 181] width 54 height 19
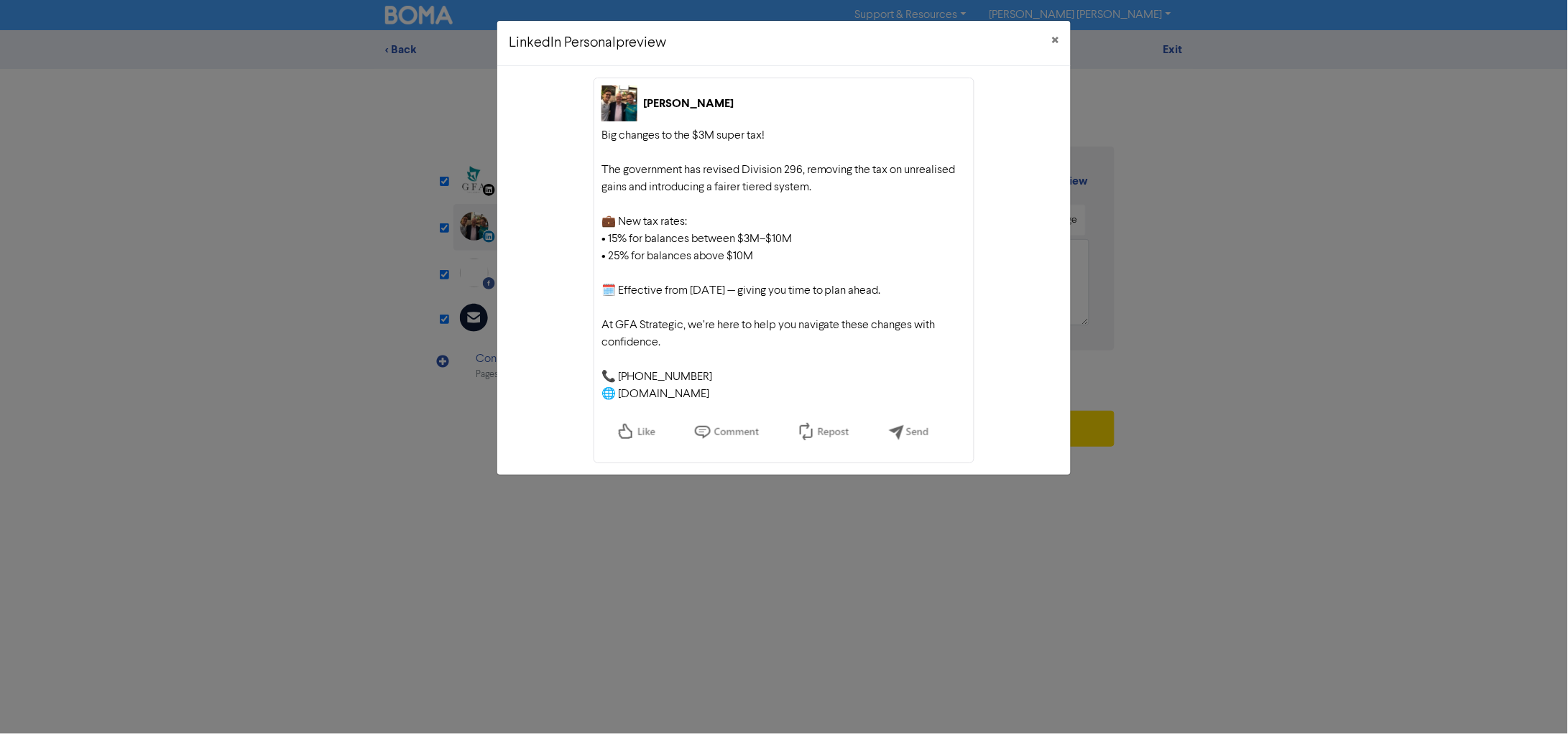
click at [397, 405] on div "LinkedIn Personal preview × Allan Godbee Big changes to the $3M super tax! The …" at bounding box center [784, 367] width 1568 height 734
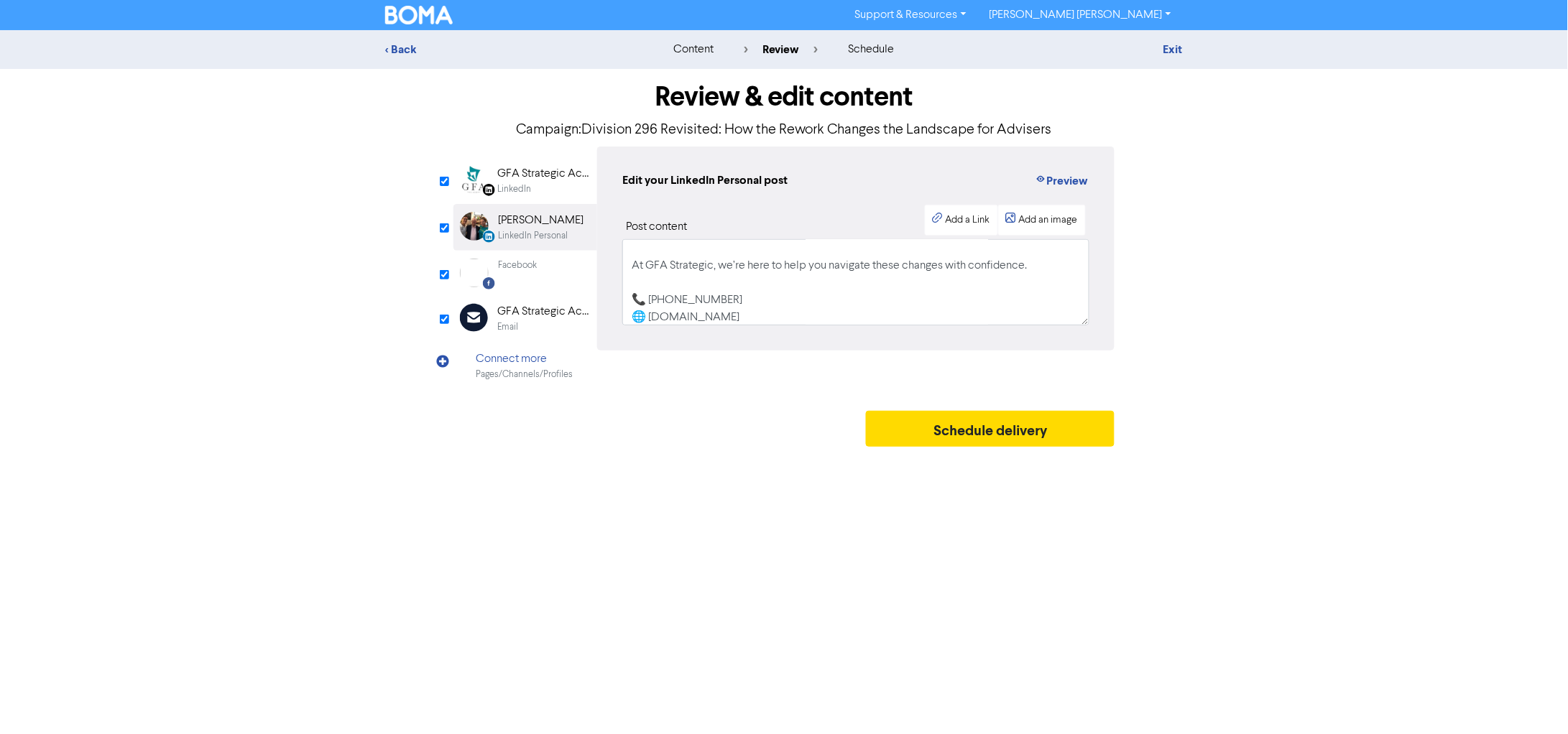
click at [514, 323] on div "Email" at bounding box center [507, 327] width 21 height 14
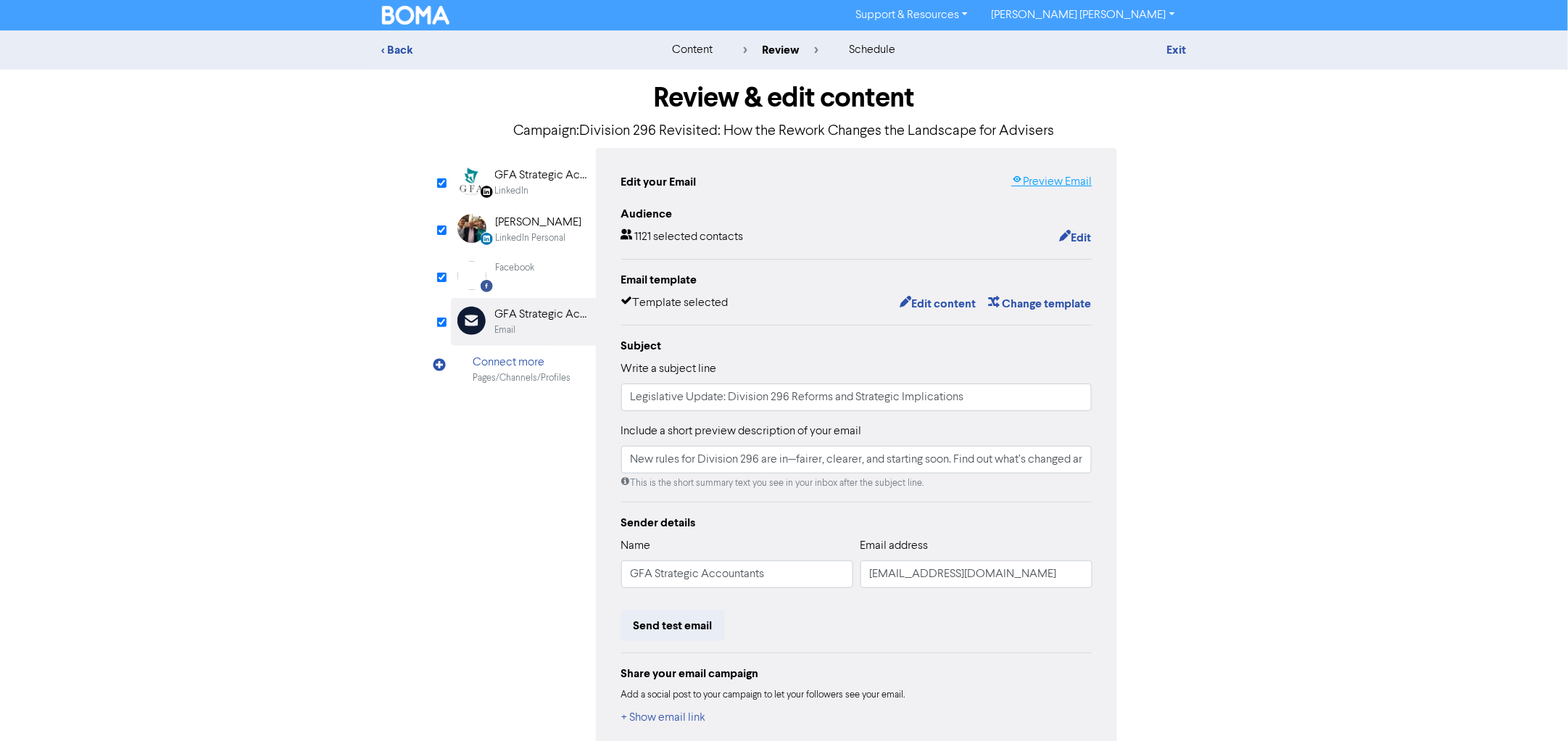
click at [1068, 175] on link "Preview Email" at bounding box center [1052, 182] width 81 height 18
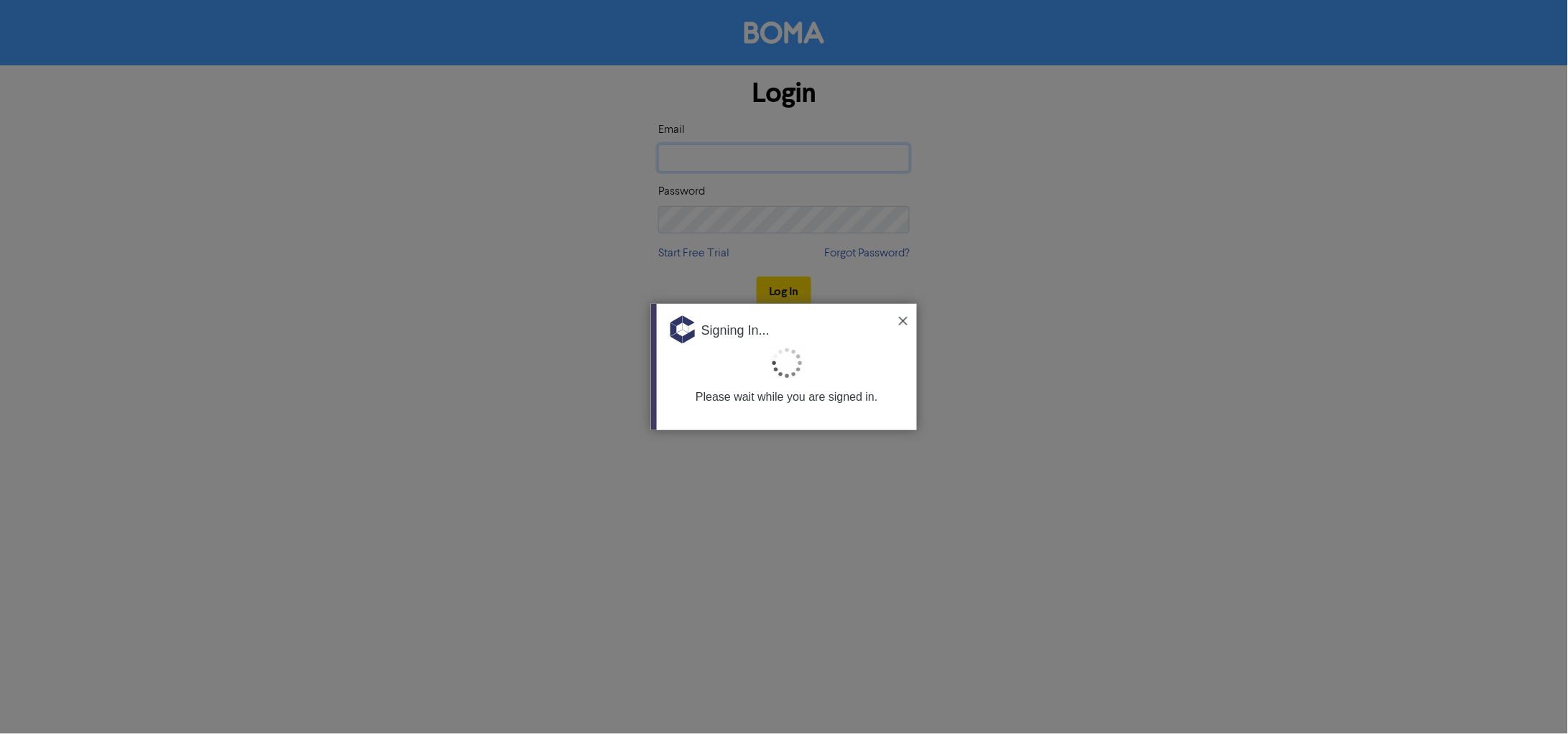
type input "[EMAIL_ADDRESS][DOMAIN_NAME]"
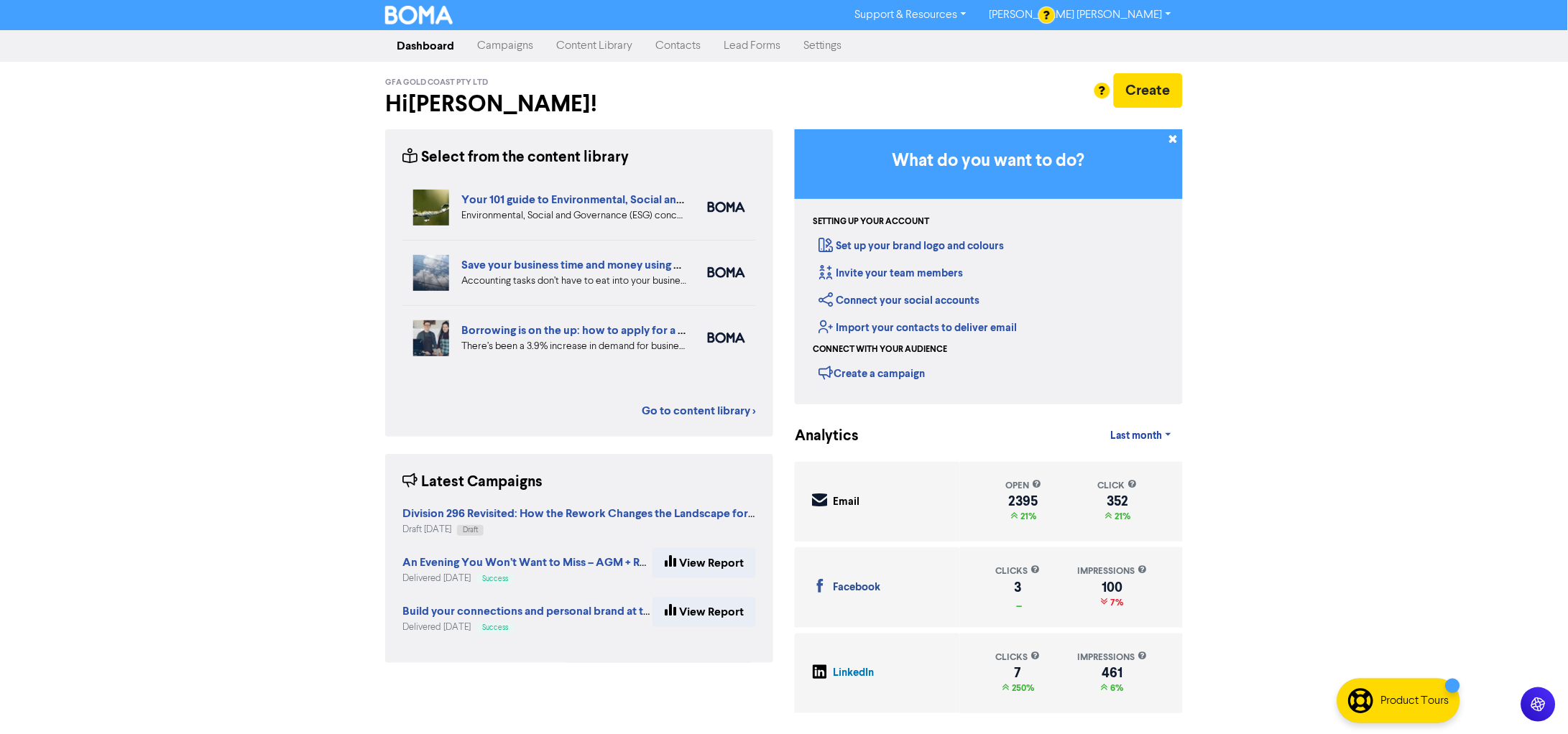
click at [498, 44] on link "Campaigns" at bounding box center [505, 46] width 79 height 29
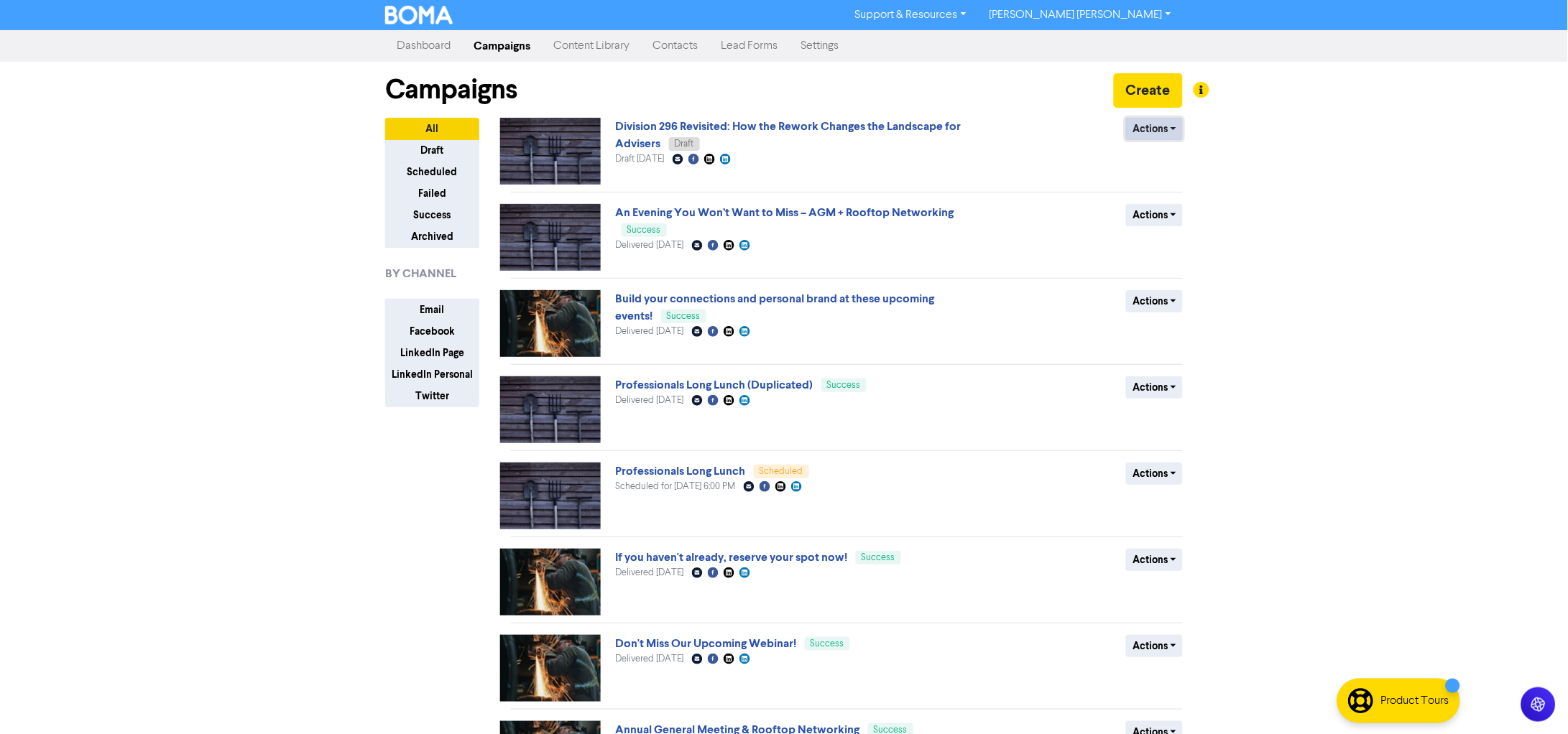
click at [1154, 123] on button "Actions" at bounding box center [1154, 128] width 57 height 22
click at [798, 127] on link "Division 296 Revisited: How the Rework Changes the Landscape for Advisers" at bounding box center [789, 135] width 345 height 32
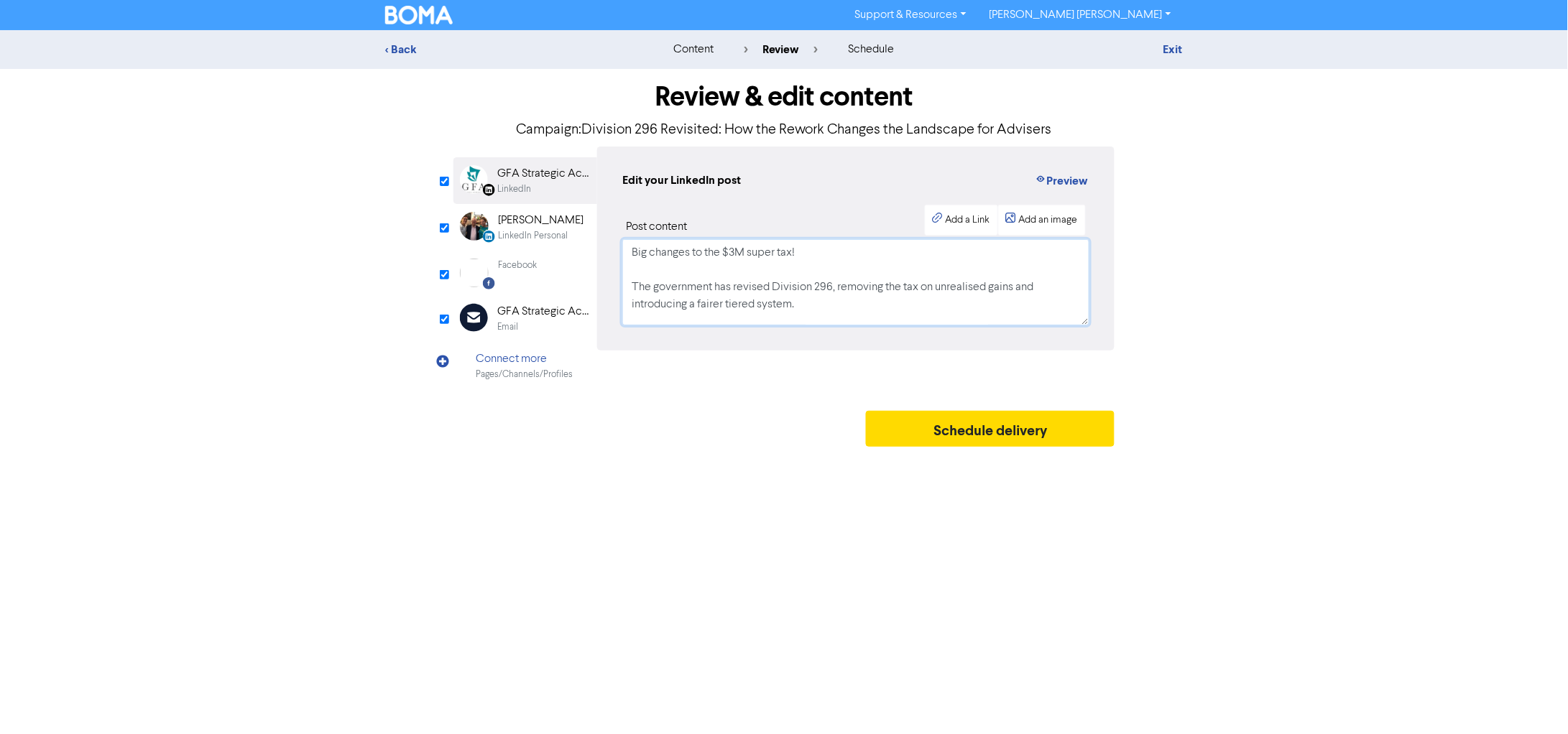
click at [653, 285] on textarea "Big changes to the $3M super tax! The government has revised Division 296, remo…" at bounding box center [856, 282] width 467 height 86
paste textarea "The Federal Government has announced significant amendments to the proposed Div…"
click at [788, 263] on textarea at bounding box center [856, 282] width 467 height 86
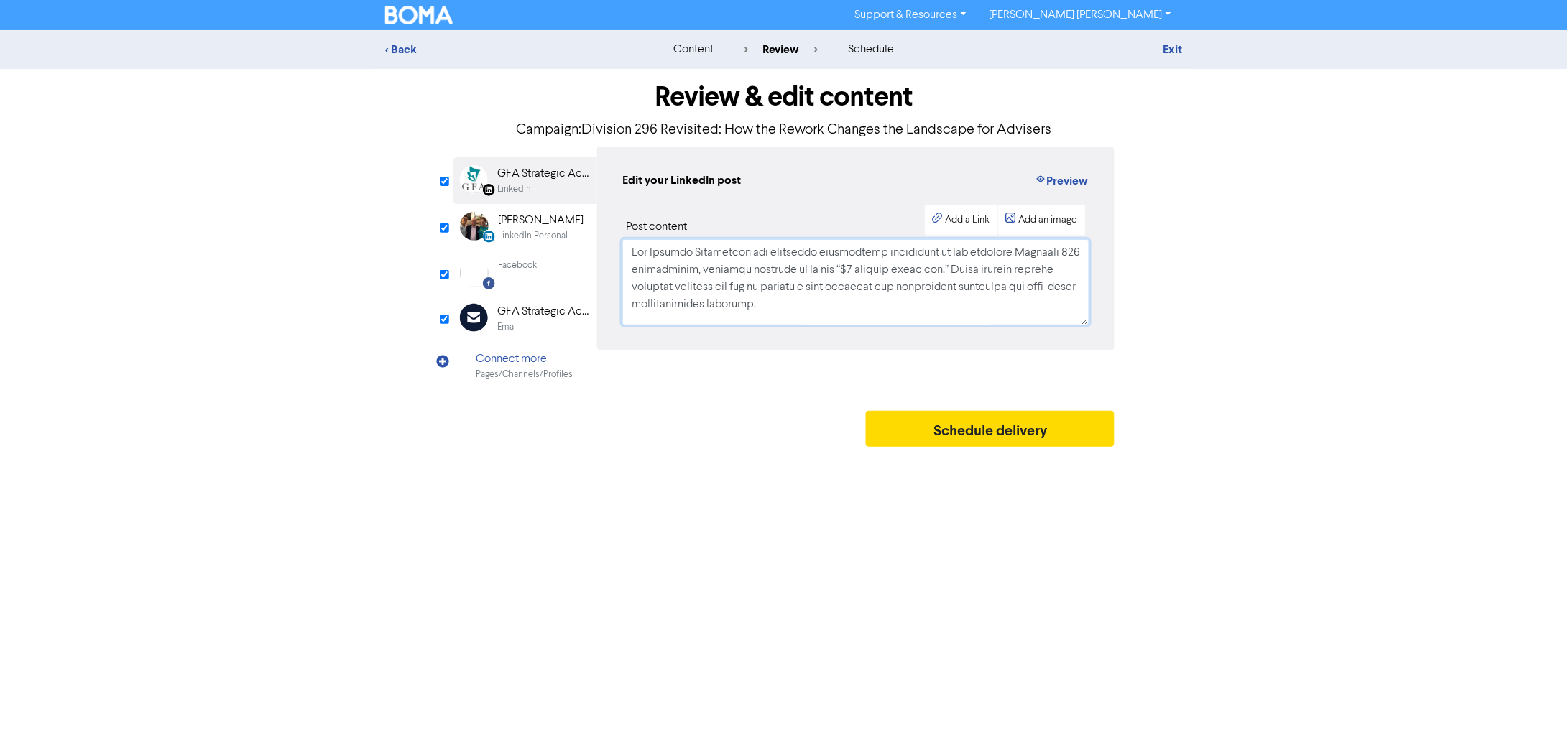
click at [900, 307] on textarea at bounding box center [856, 282] width 467 height 86
click at [846, 273] on textarea at bounding box center [856, 282] width 467 height 86
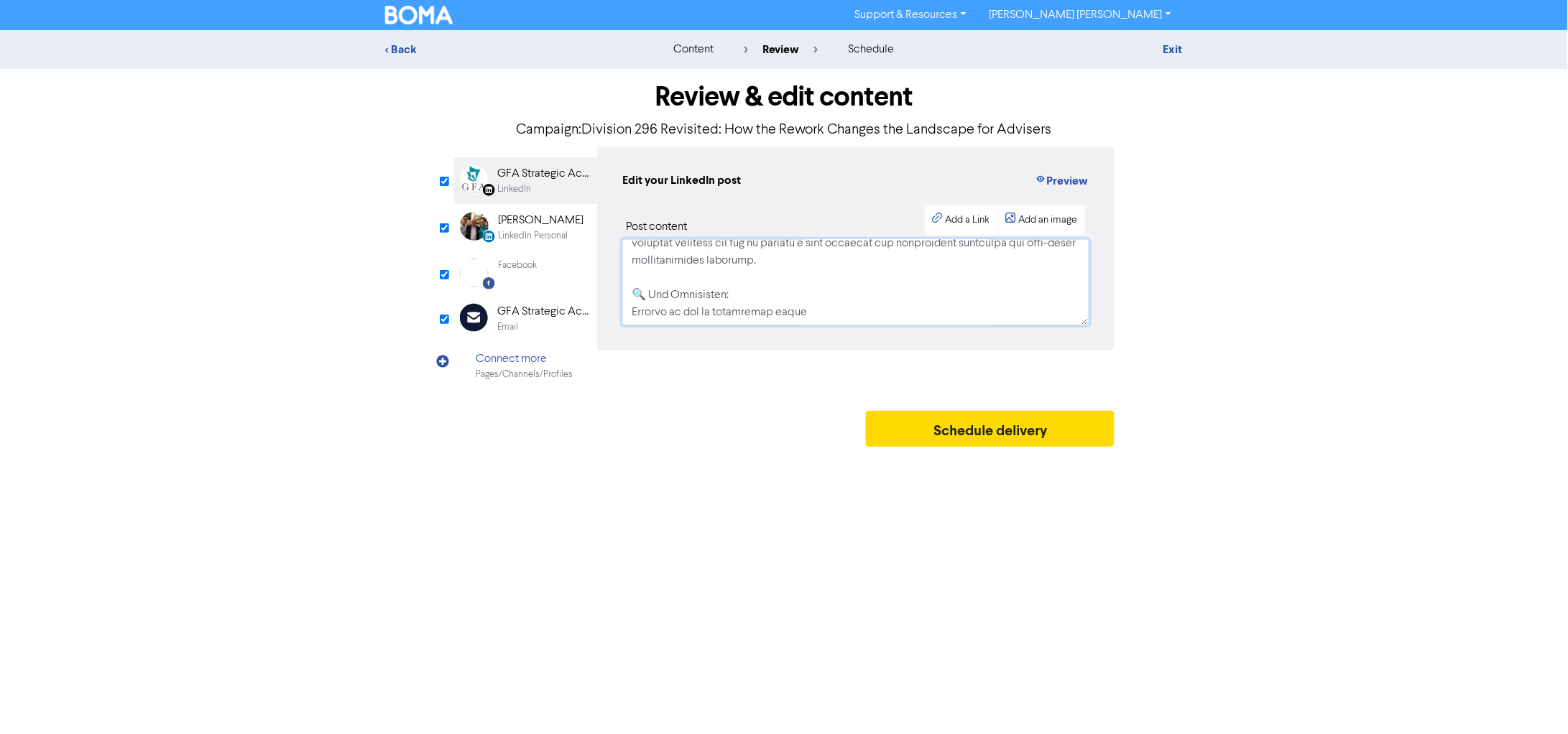
scroll to position [89, 0]
type textarea "The Federal Government has announced significant amendments to the proposed Div…"
click at [538, 226] on div "[PERSON_NAME]" at bounding box center [541, 220] width 86 height 17
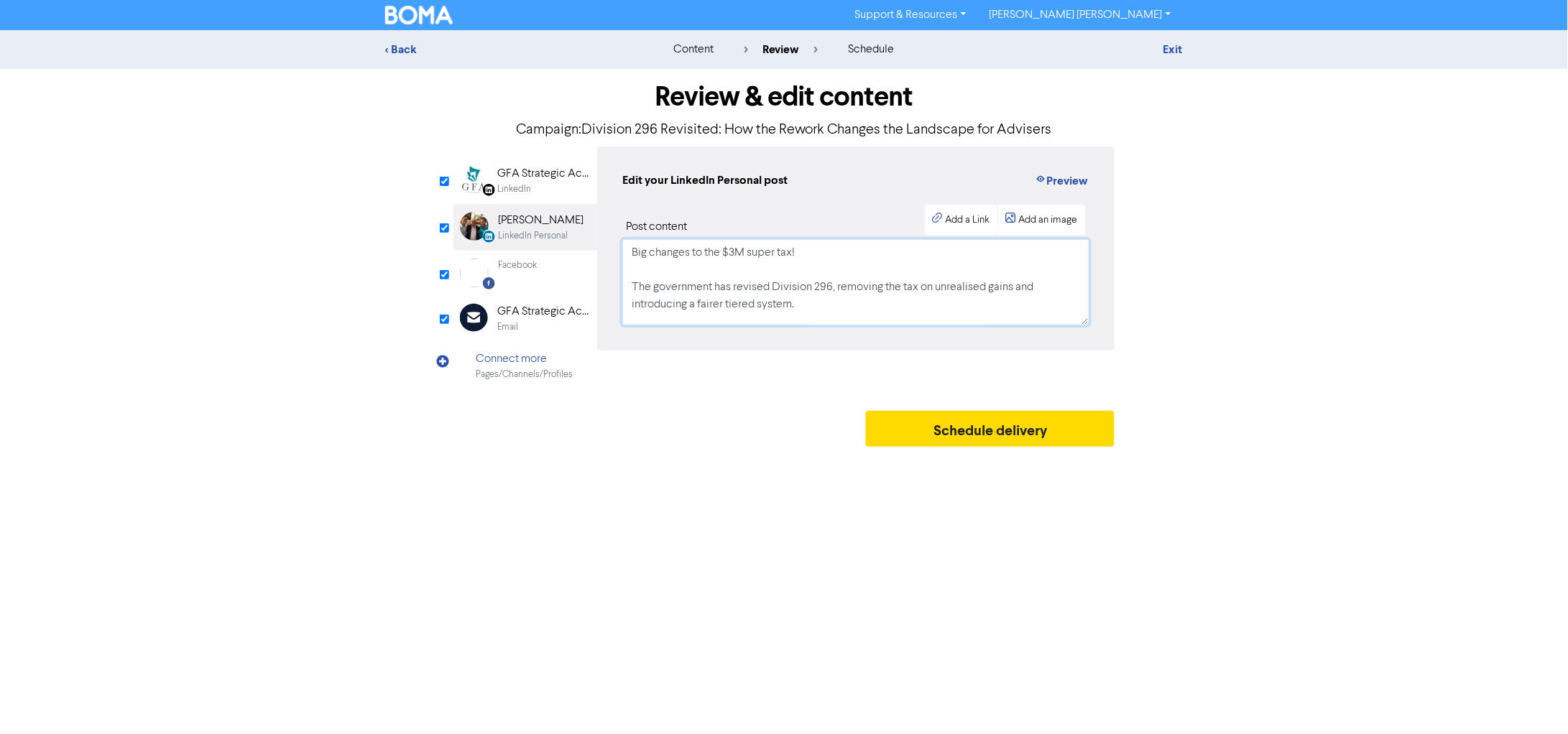
click at [863, 289] on textarea "Big changes to the $3M super tax! The government has revised Division 296, remo…" at bounding box center [856, 282] width 467 height 86
paste textarea "The Federal Government has announced significant amendments to the proposed Div…"
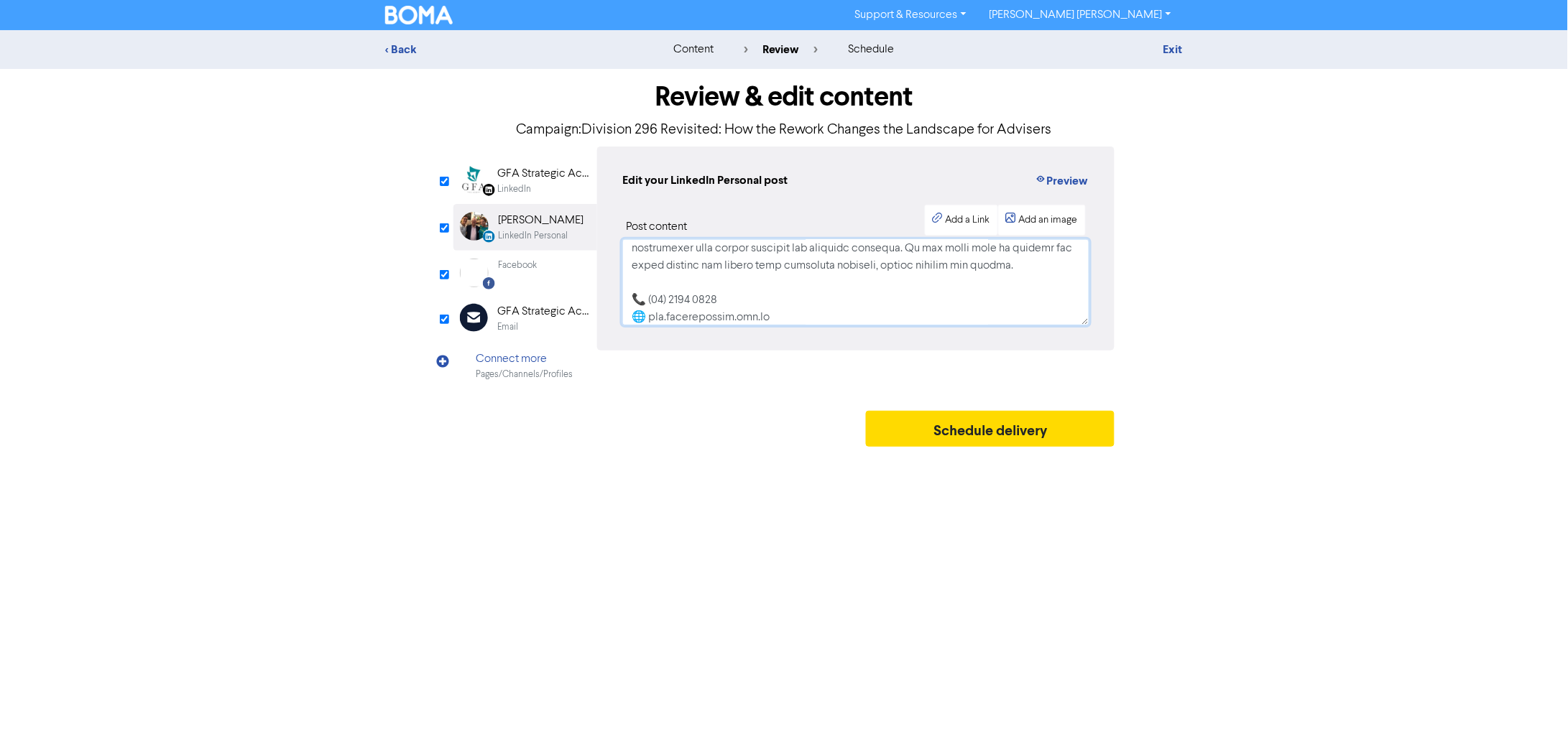
type textarea "The Federal Government has announced significant amendments to the proposed Div…"
click at [497, 268] on div "Facebook Created with Sketch. Facebook" at bounding box center [525, 273] width 144 height 44
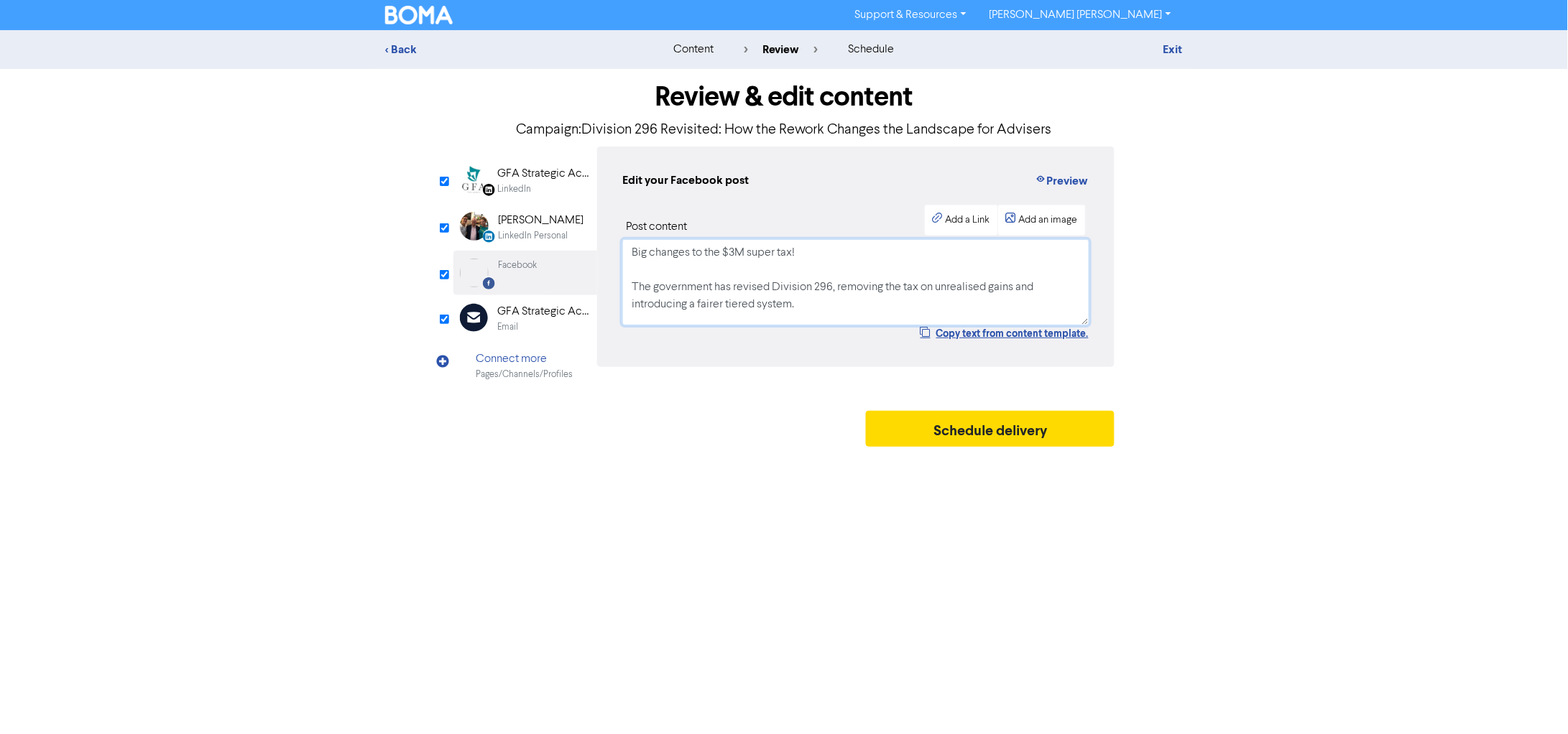
click at [795, 299] on textarea "Big changes to the $3M super tax! The government has revised Division 296, remo…" at bounding box center [856, 282] width 467 height 86
paste textarea "The Federal Government has announced significant amendments to the proposed Div…"
type textarea "The Federal Government has announced significant amendments to the proposed Div…"
click at [1271, 308] on div "< Back content review schedule Exit Review & edit content Campaign: Division 29…" at bounding box center [784, 242] width 1568 height 424
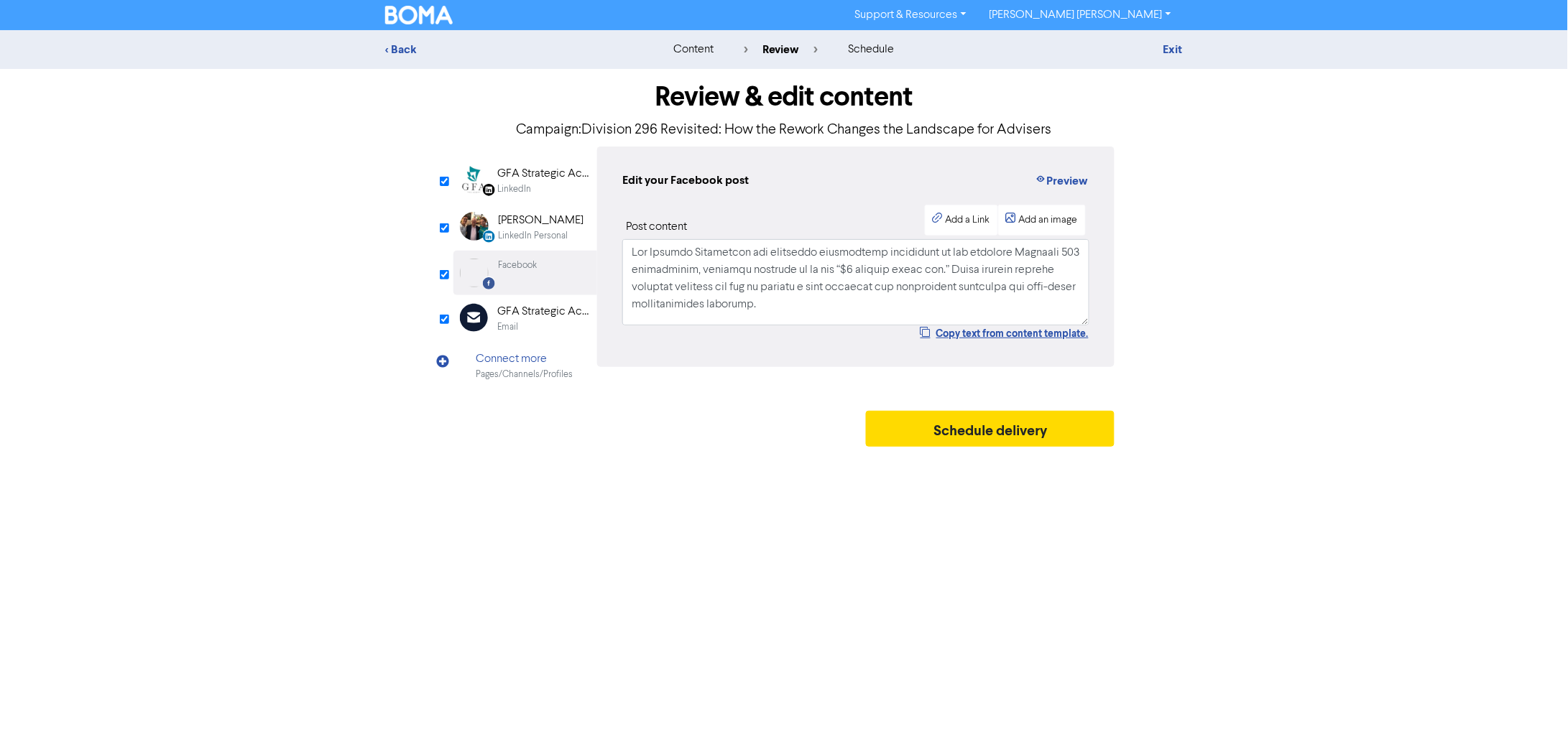
scroll to position [89, 0]
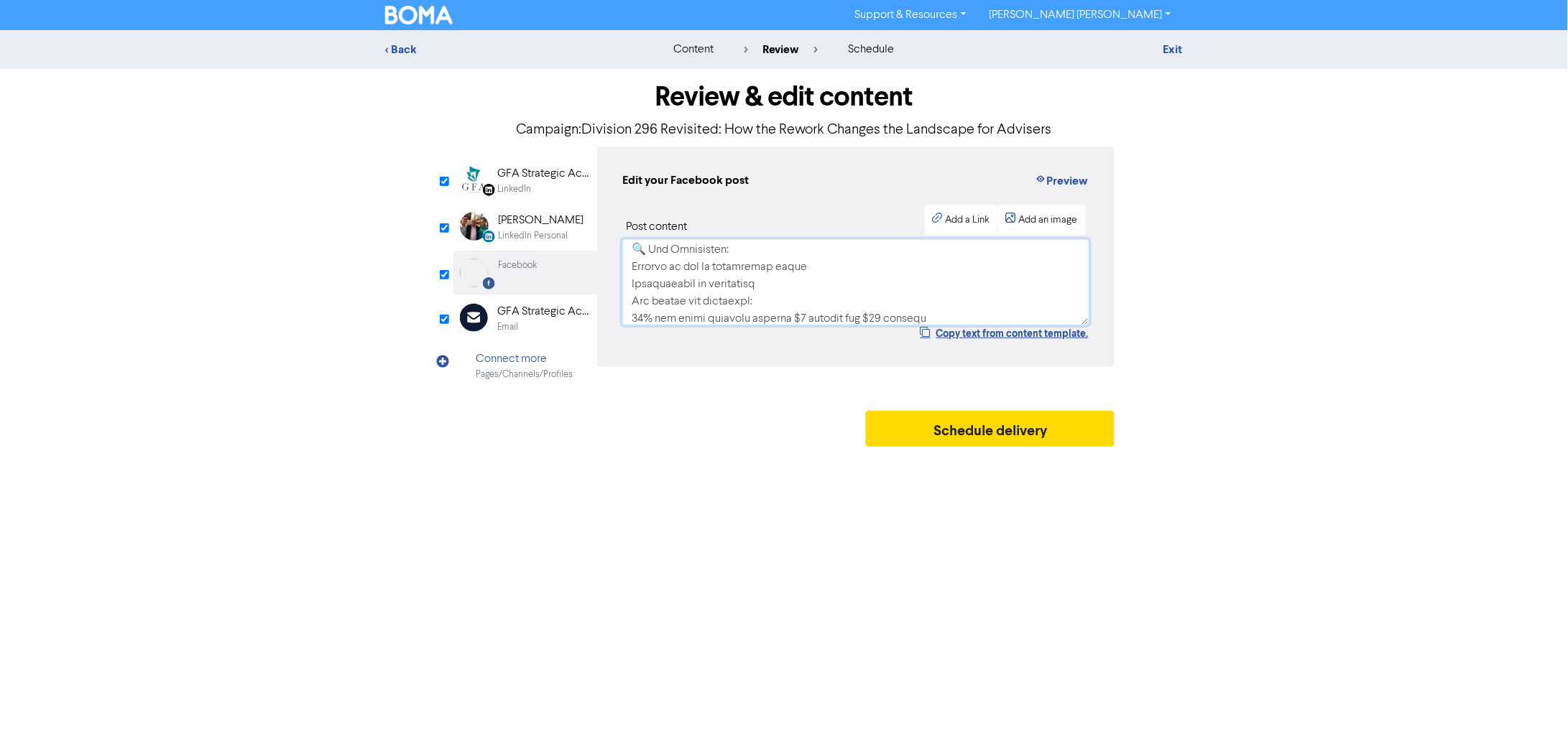
click at [961, 275] on textarea at bounding box center [856, 282] width 467 height 86
click at [1169, 49] on link "Exit" at bounding box center [1173, 49] width 20 height 15
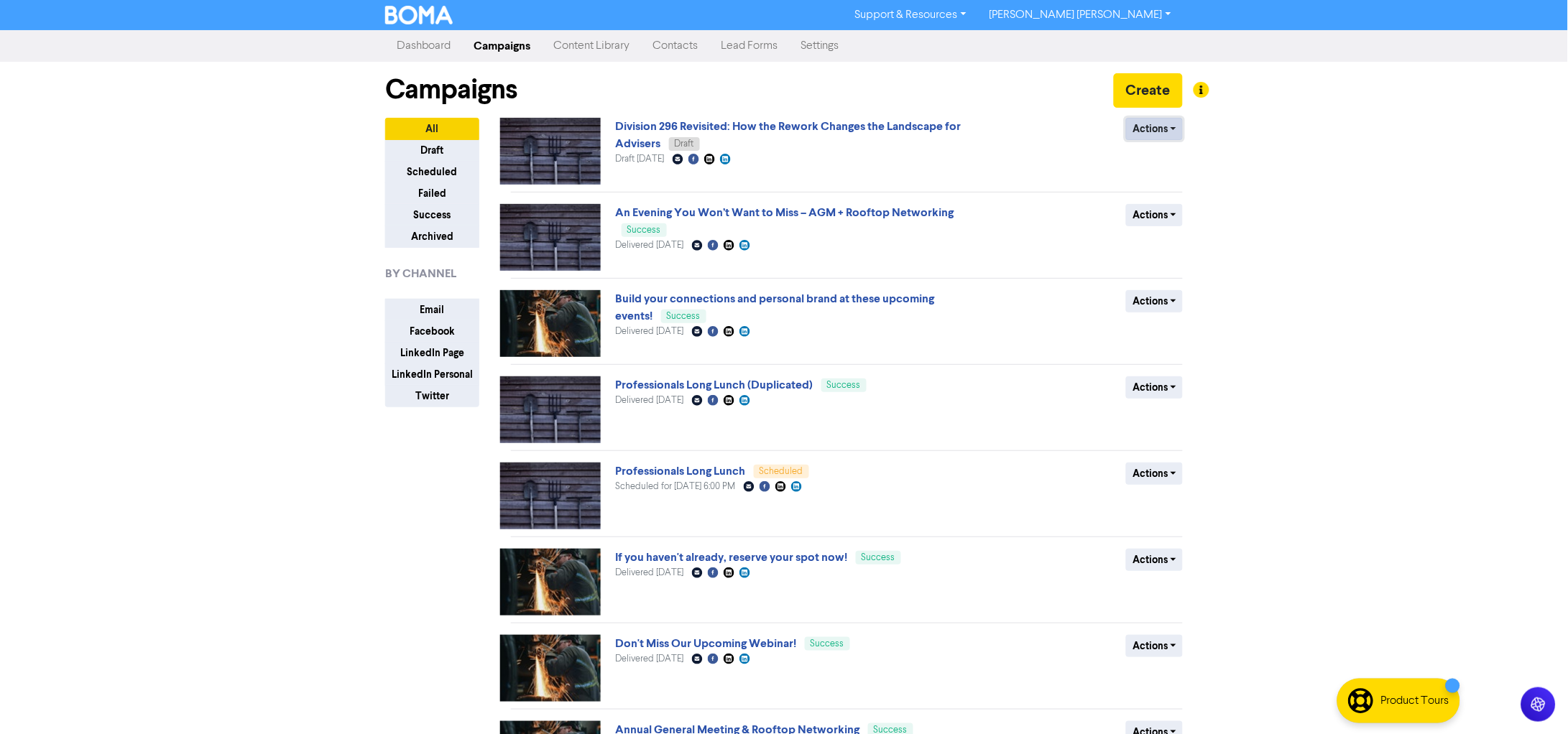
click at [1146, 130] on button "Actions" at bounding box center [1154, 128] width 57 height 22
click at [1157, 205] on button "Rename" at bounding box center [1183, 206] width 114 height 23
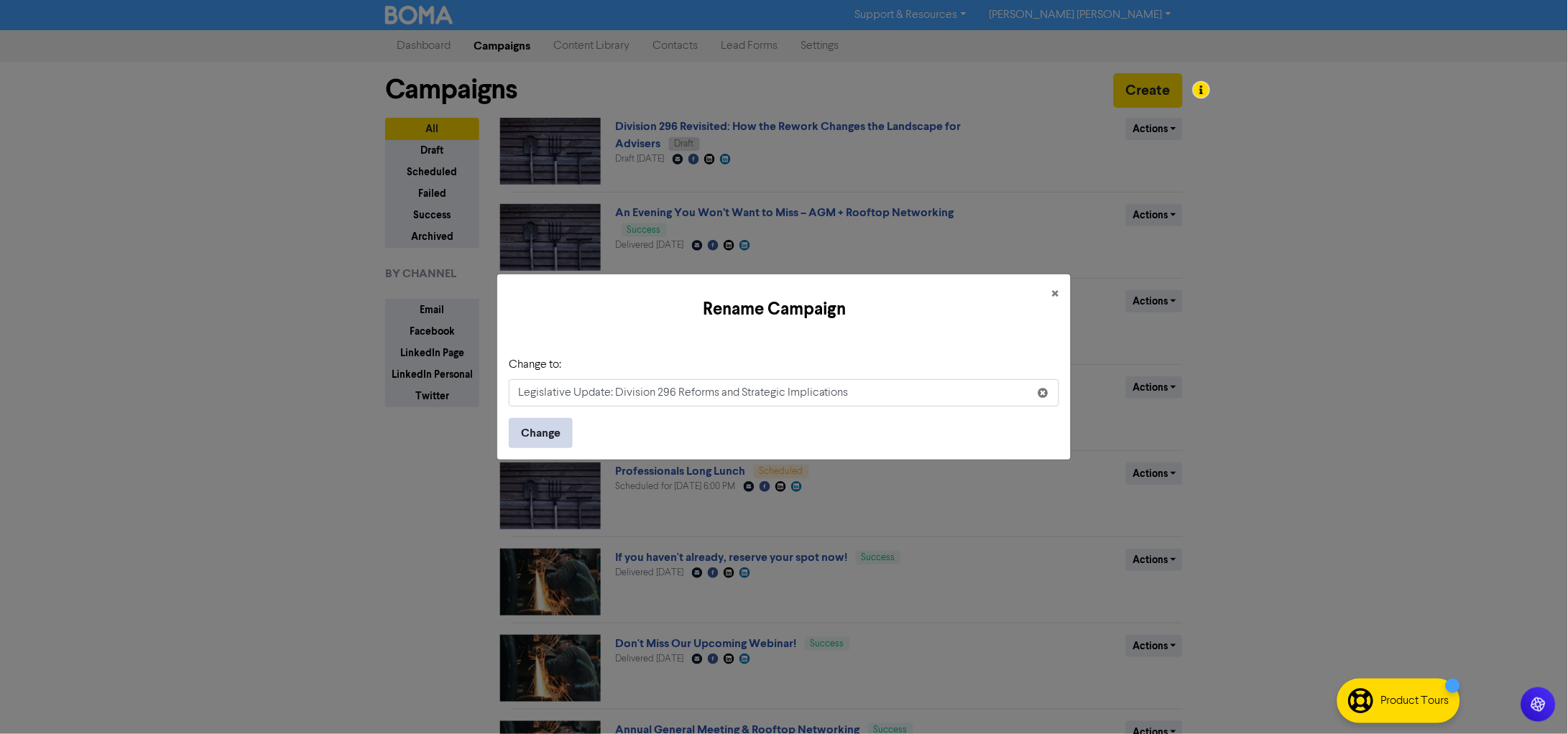
type input "Legislative Update: Division 296 Reforms and Strategic Implications"
click at [564, 435] on button "Change" at bounding box center [541, 433] width 64 height 30
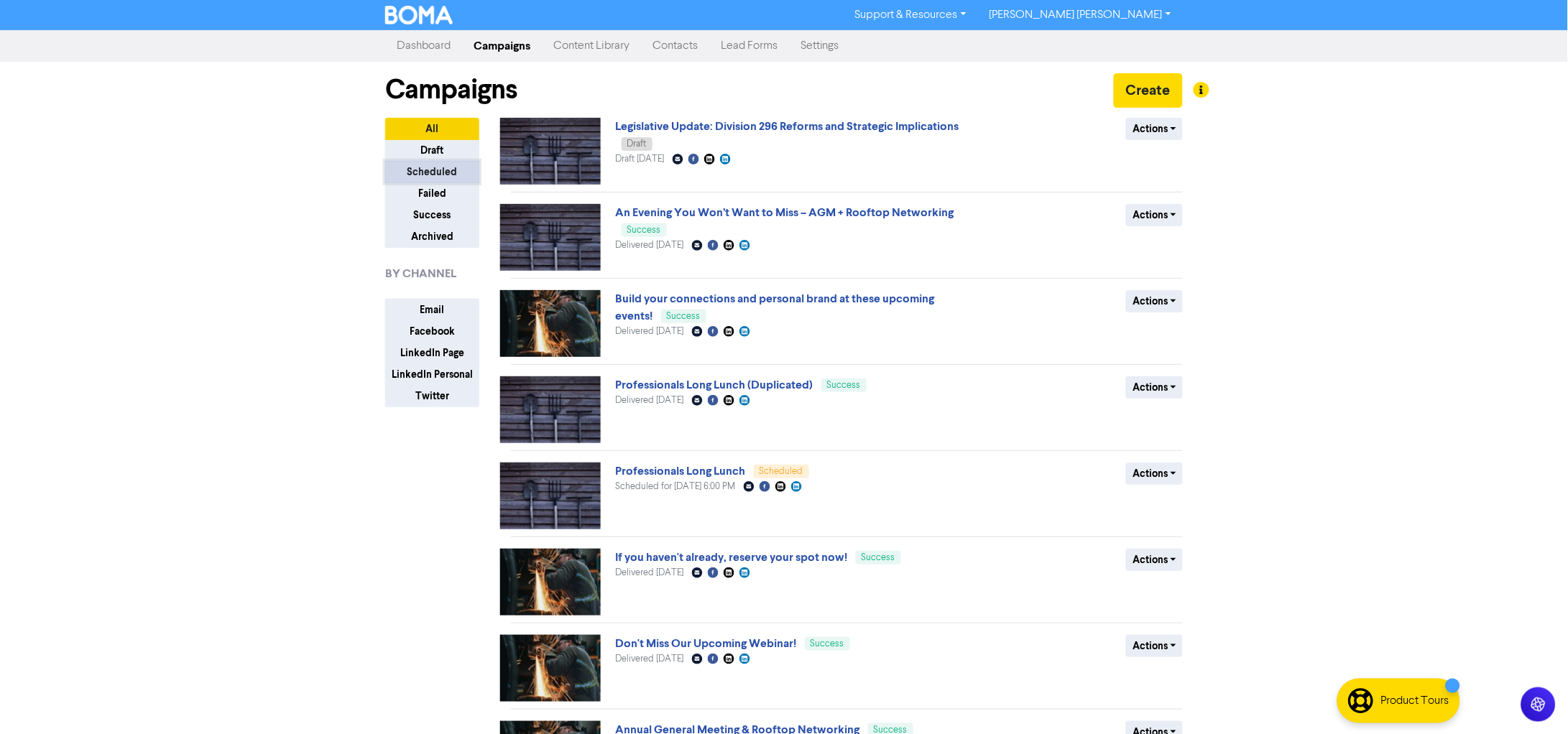
click at [405, 167] on button "Scheduled" at bounding box center [432, 172] width 94 height 22
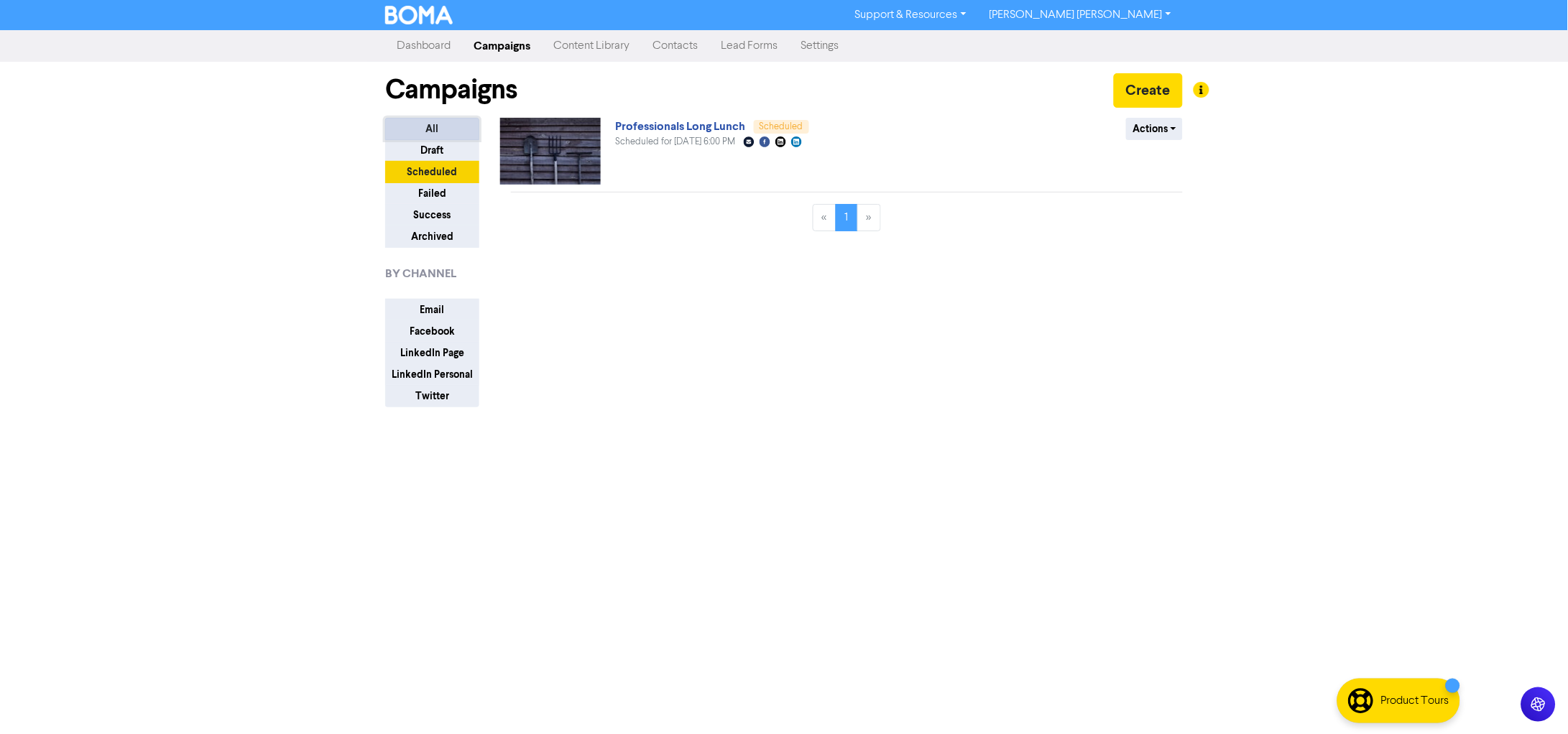
click at [411, 135] on button "All" at bounding box center [432, 128] width 94 height 22
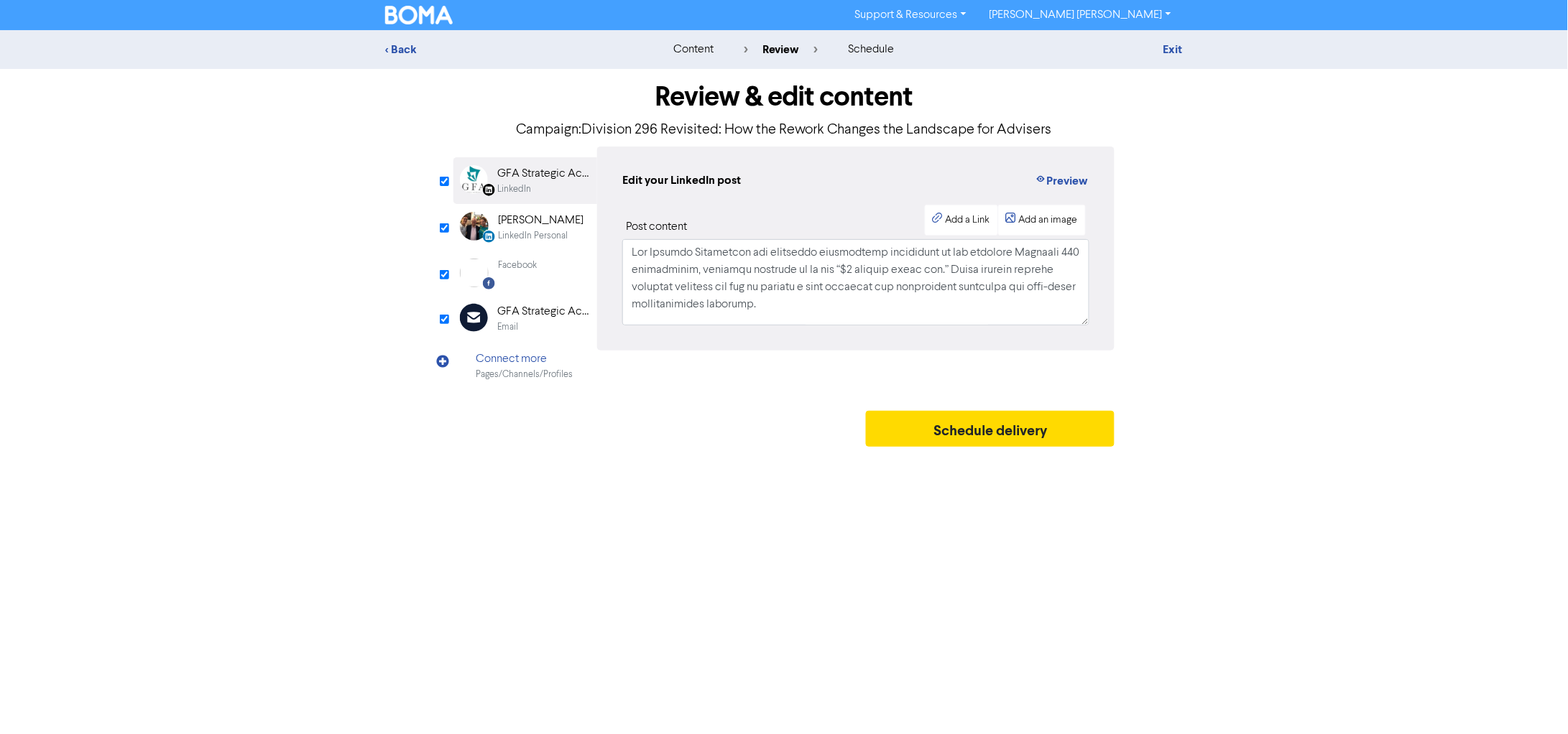
click at [522, 319] on div "GFA Strategic Accountants" at bounding box center [543, 312] width 92 height 17
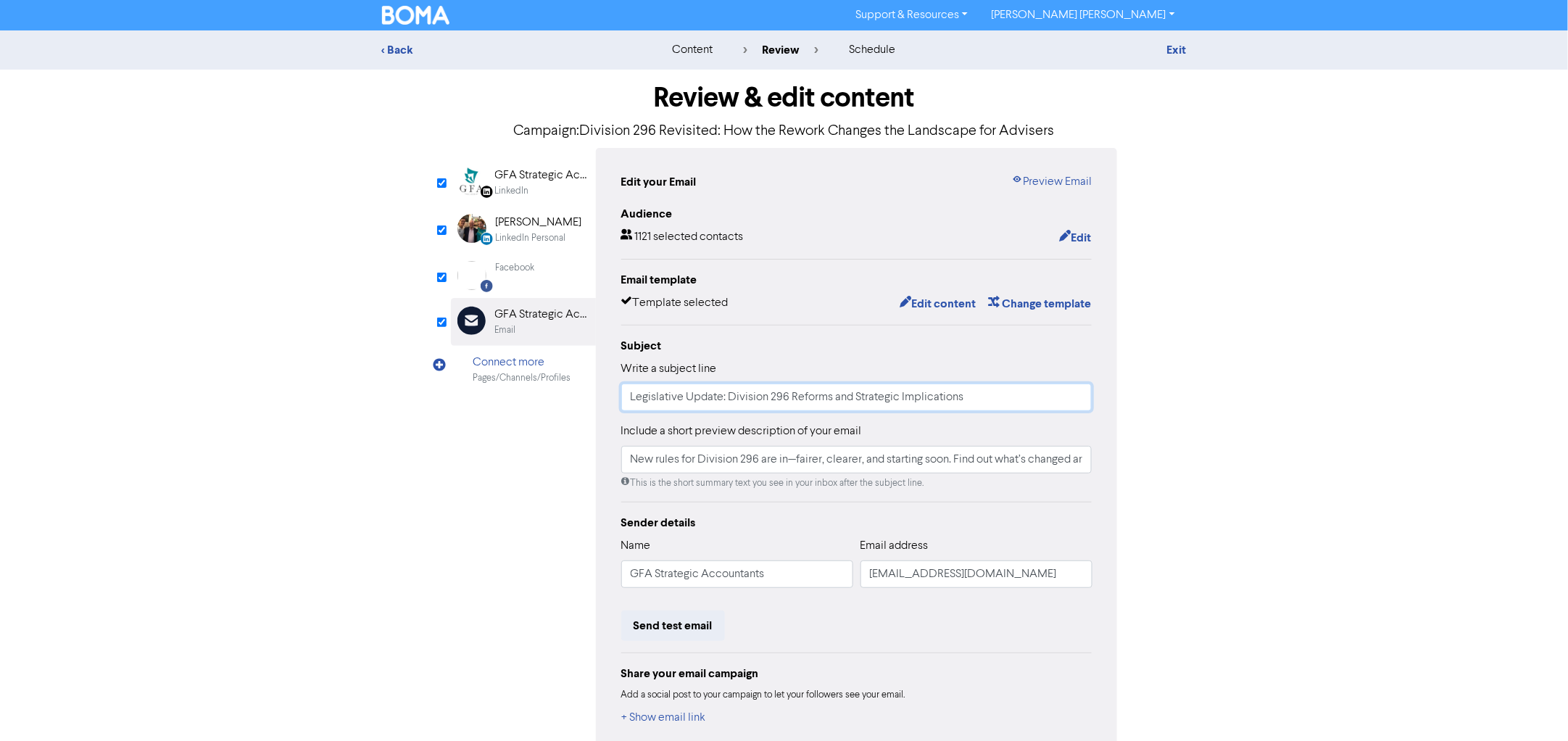
click at [759, 400] on input "Legislative Update: Division 296 Reforms and Strategic Implications" at bounding box center [857, 398] width 471 height 28
